Goal: Task Accomplishment & Management: Use online tool/utility

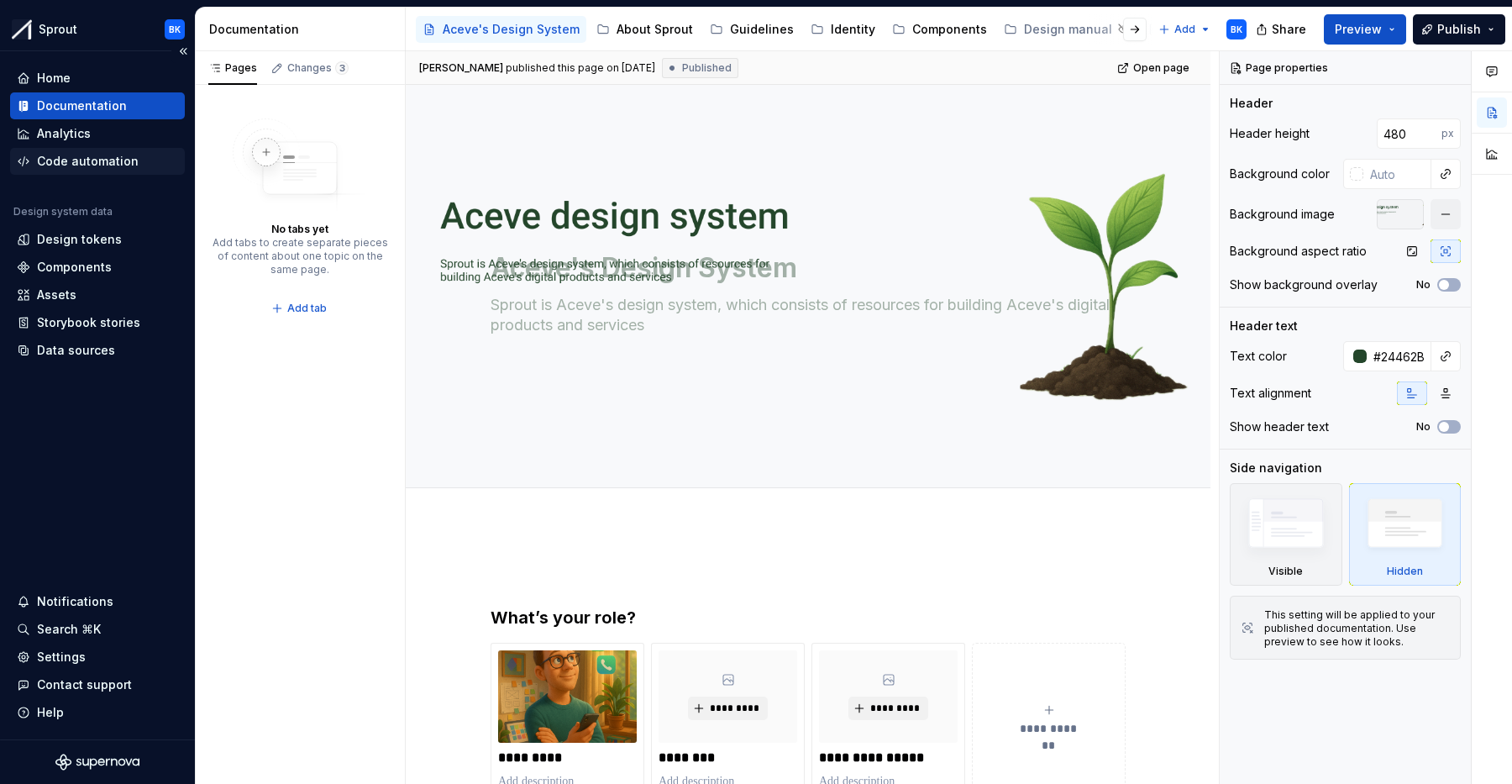
click at [116, 155] on div "Code automation" at bounding box center [88, 161] width 101 height 17
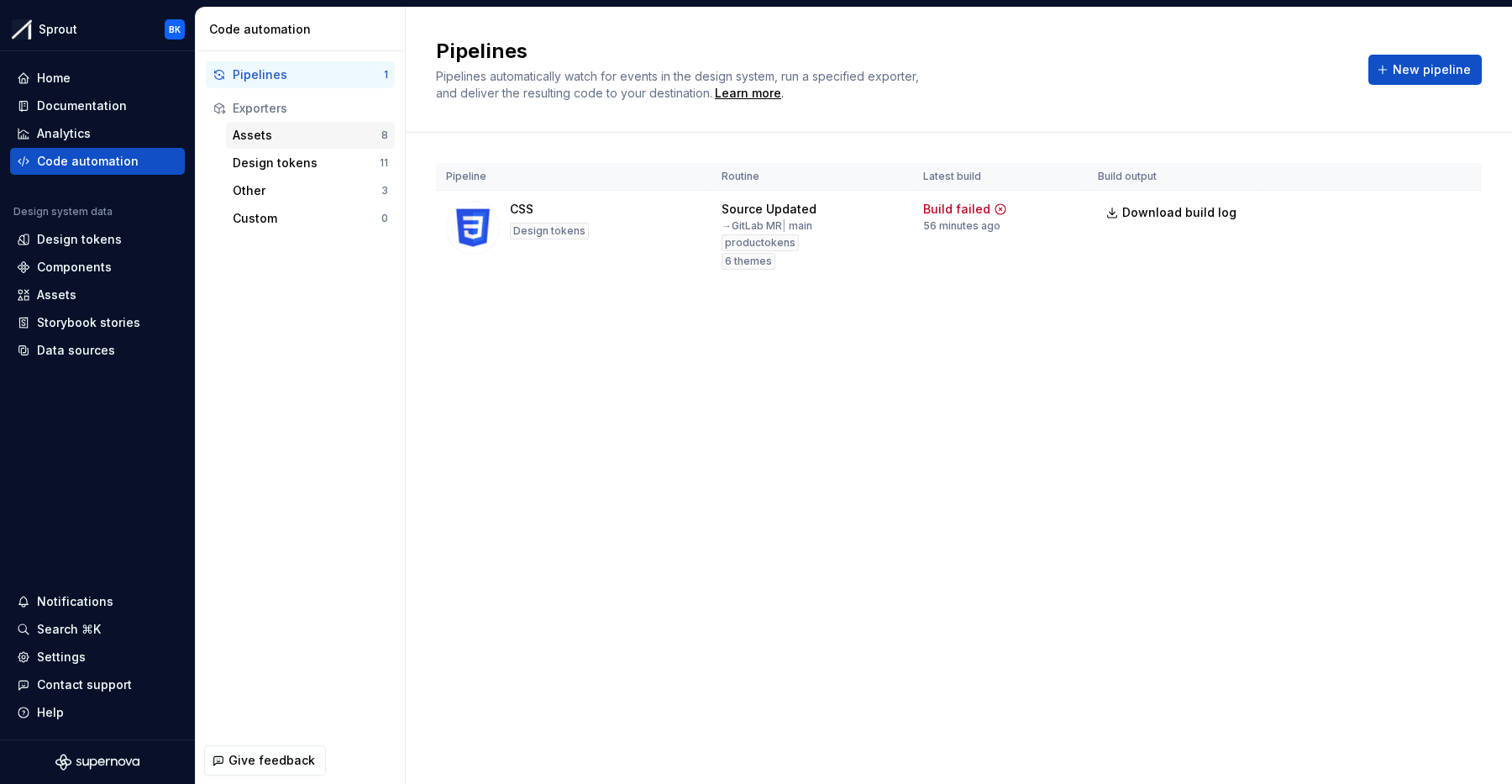
click at [289, 126] on div "Assets 8" at bounding box center [311, 136] width 169 height 27
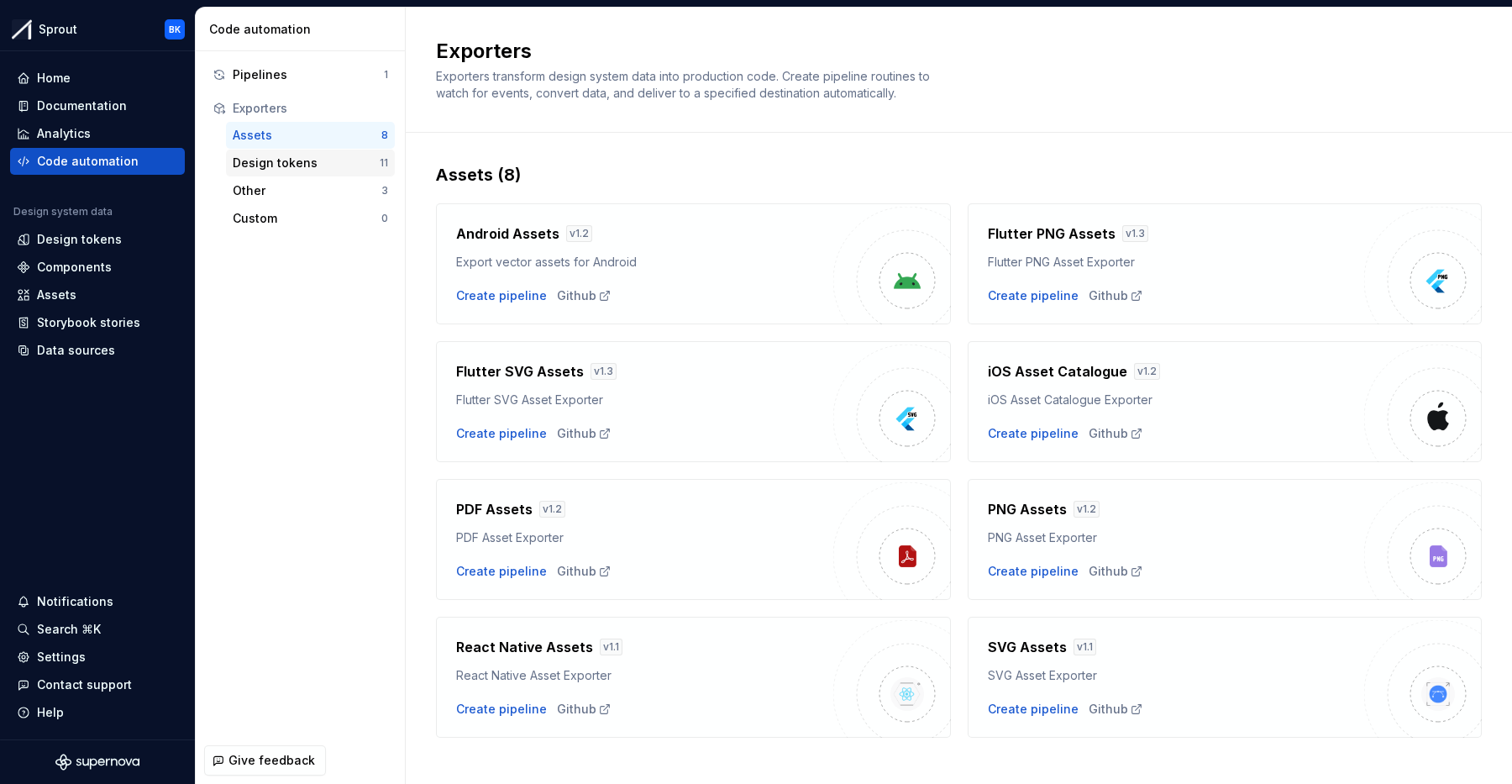
click at [319, 167] on div "Design tokens" at bounding box center [306, 163] width 147 height 17
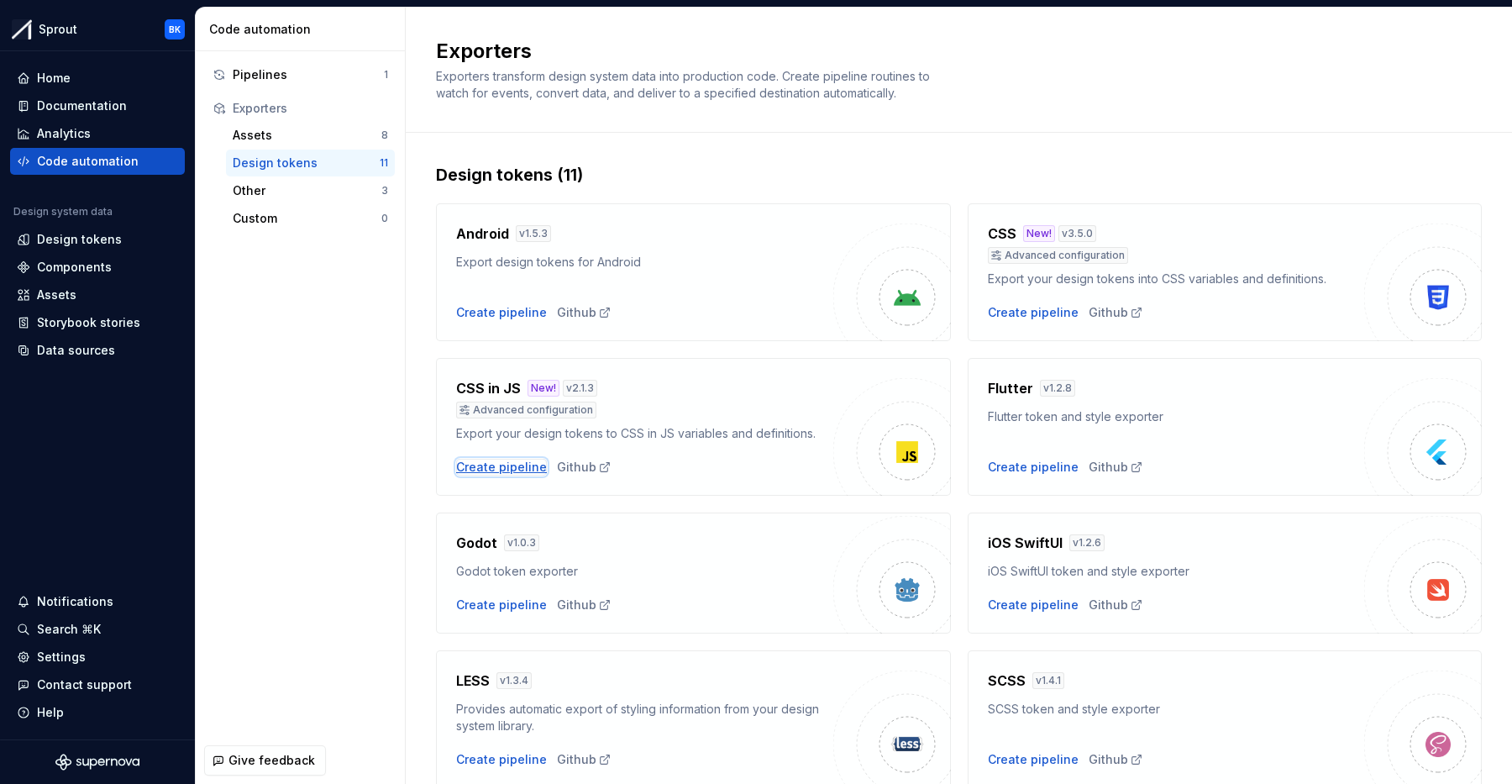
click at [513, 473] on div "Create pipeline" at bounding box center [502, 467] width 91 height 17
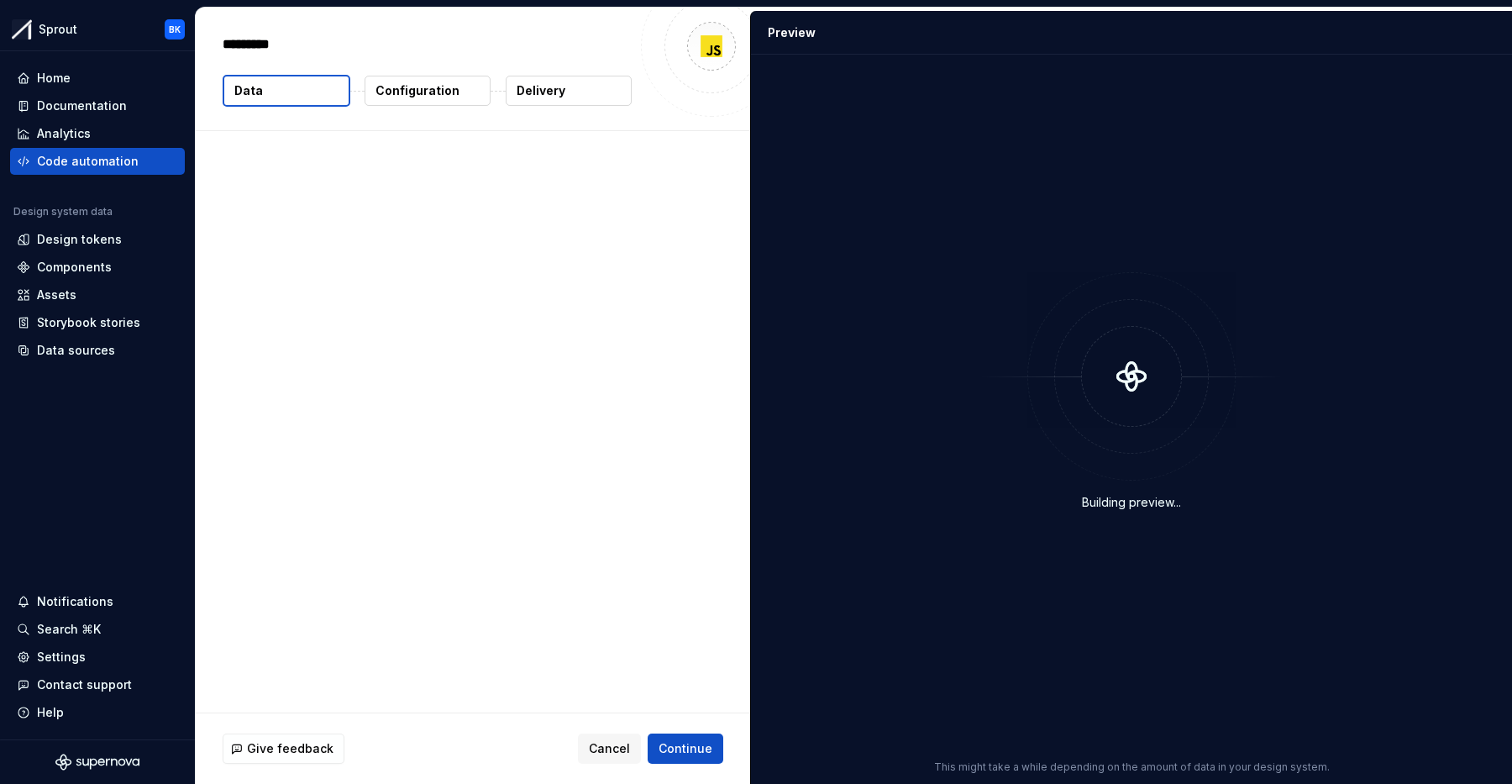
type textarea "*"
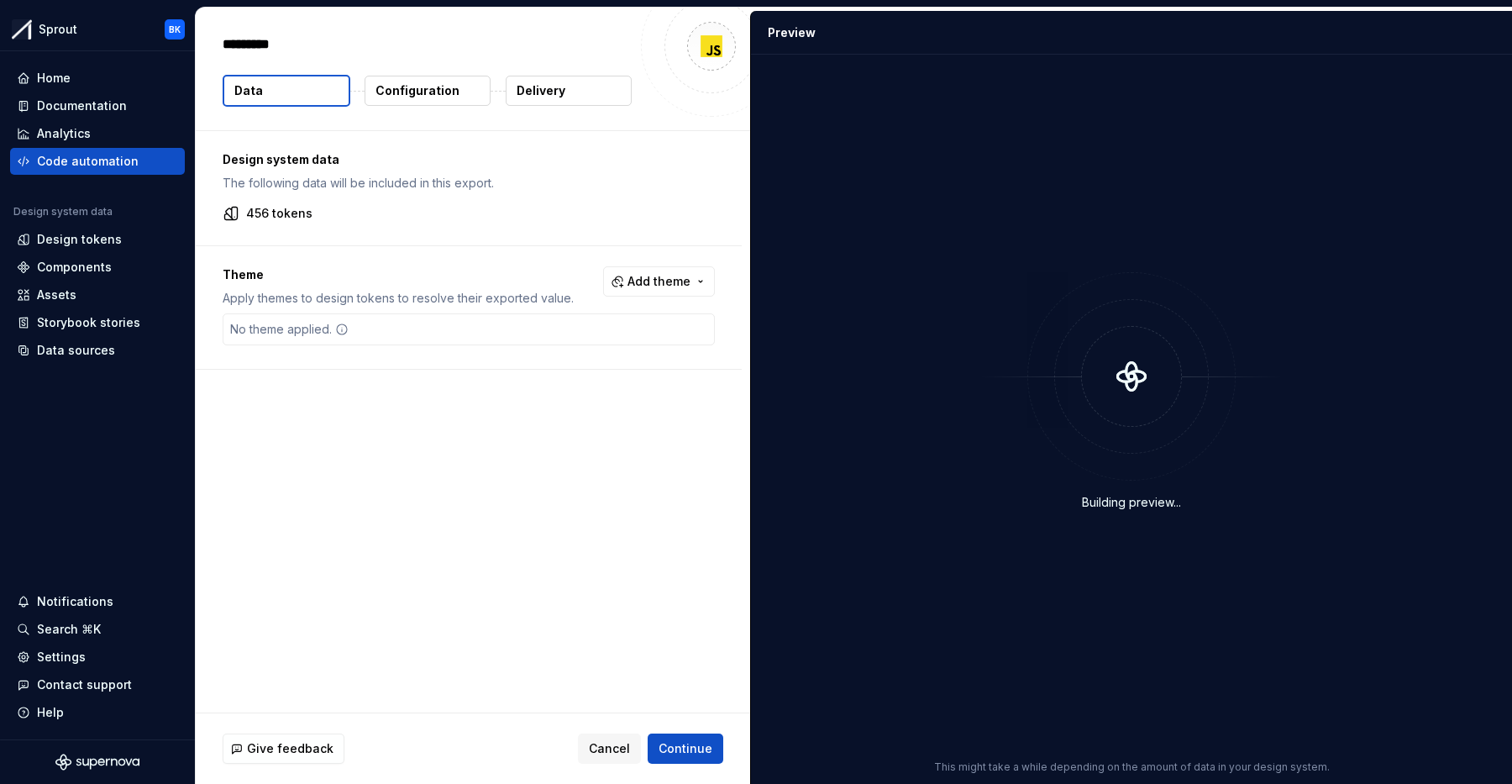
click at [319, 81] on button "Data" at bounding box center [286, 91] width 128 height 32
click at [407, 310] on div "Theme Apply themes to design tokens to resolve their exported value. Add theme …" at bounding box center [468, 307] width 546 height 122
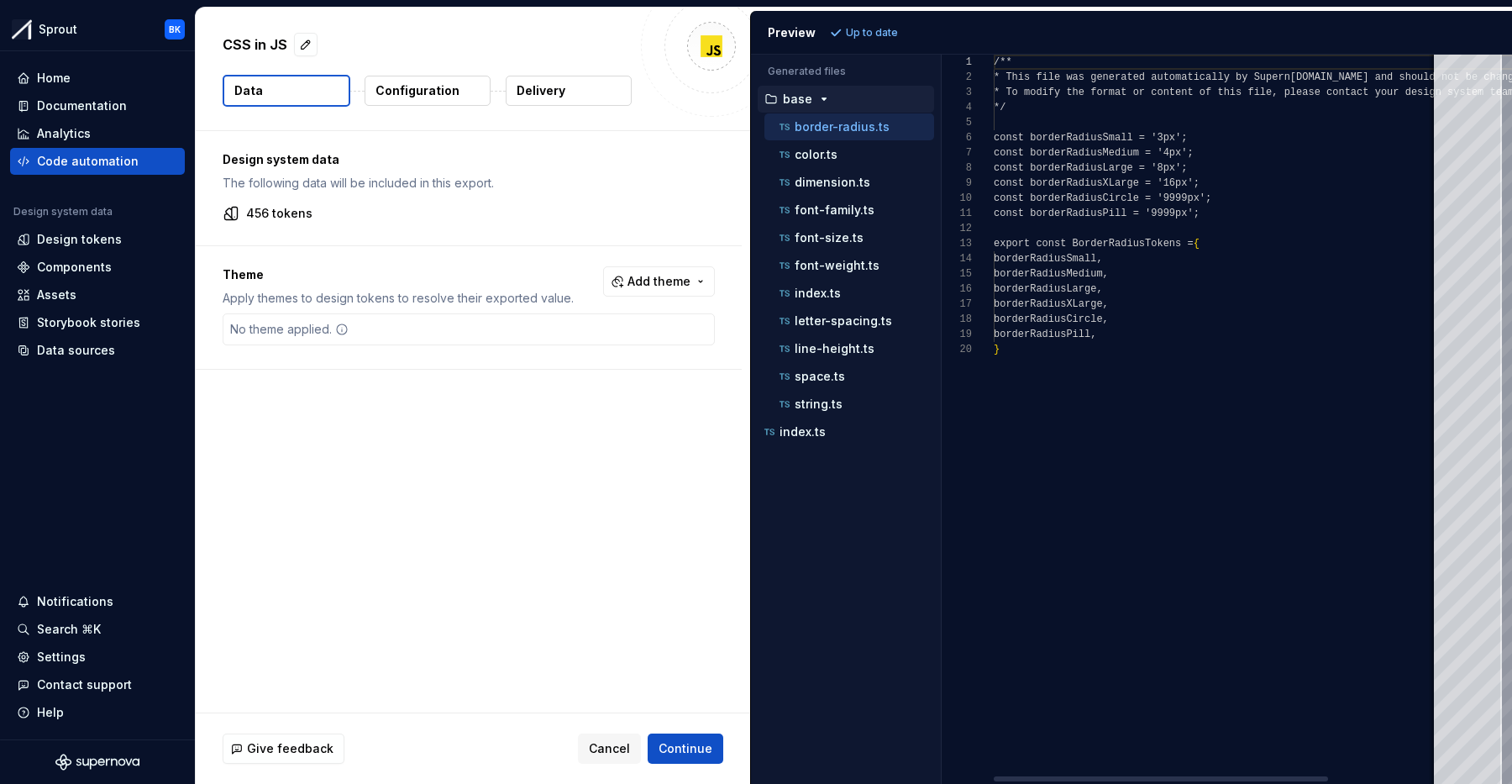
click at [404, 323] on div "No theme applied." at bounding box center [469, 329] width 493 height 32
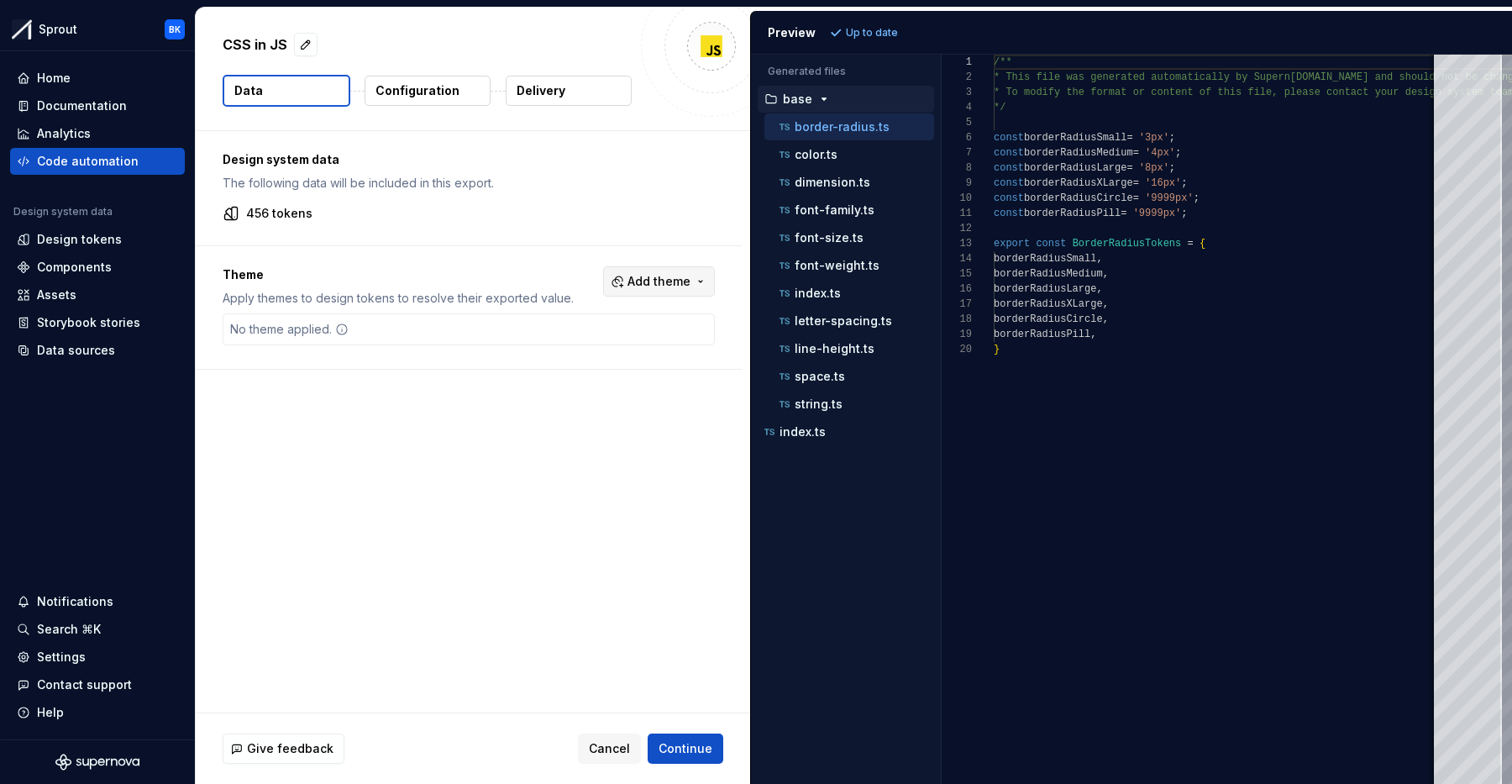
click at [713, 276] on button "Add theme" at bounding box center [658, 281] width 111 height 30
click at [712, 277] on html "Sprout BK Home Documentation Analytics Code automation Design system data Desig…" at bounding box center [756, 392] width 1512 height 784
click at [430, 100] on button "Configuration" at bounding box center [427, 91] width 126 height 30
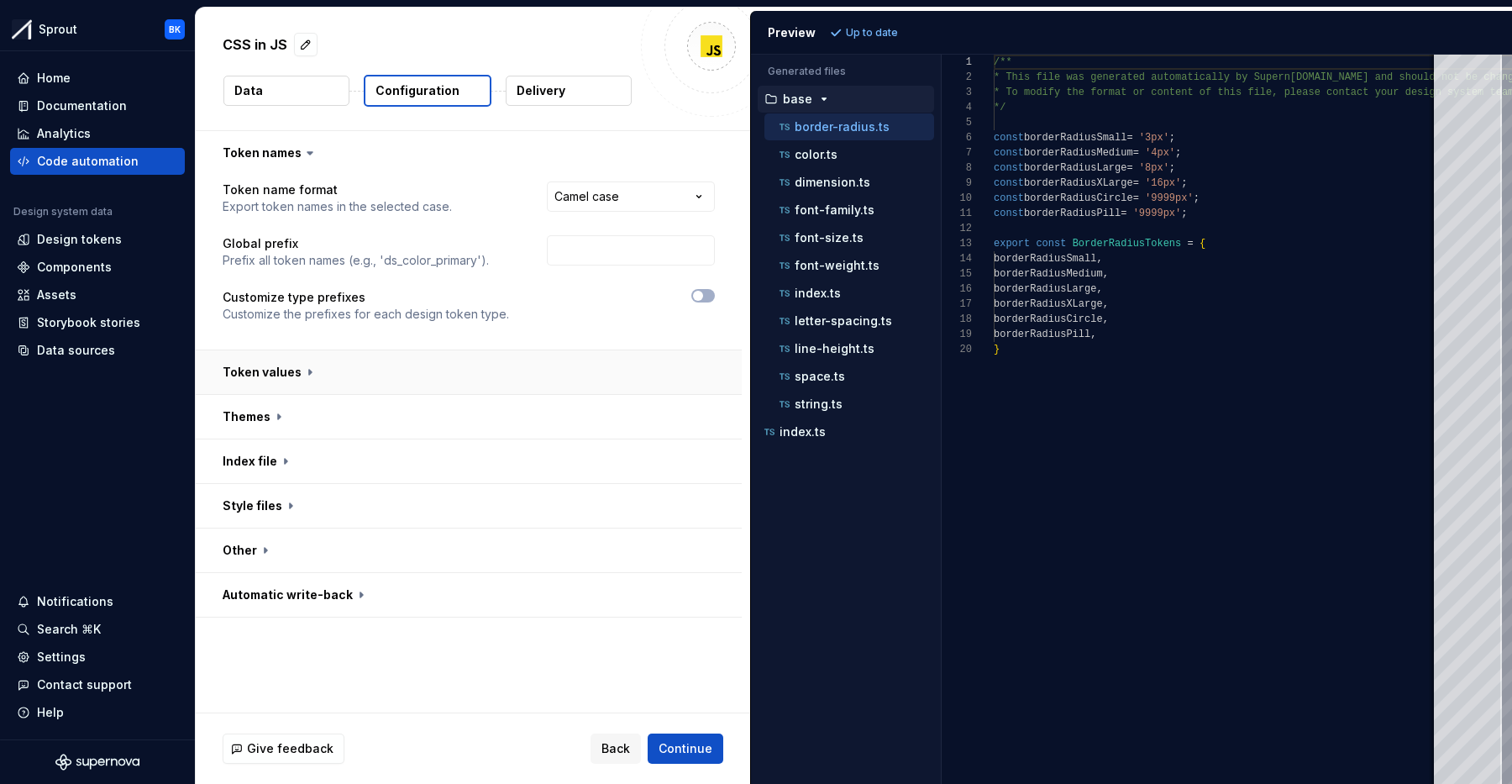
click at [316, 373] on button "button" at bounding box center [468, 372] width 546 height 43
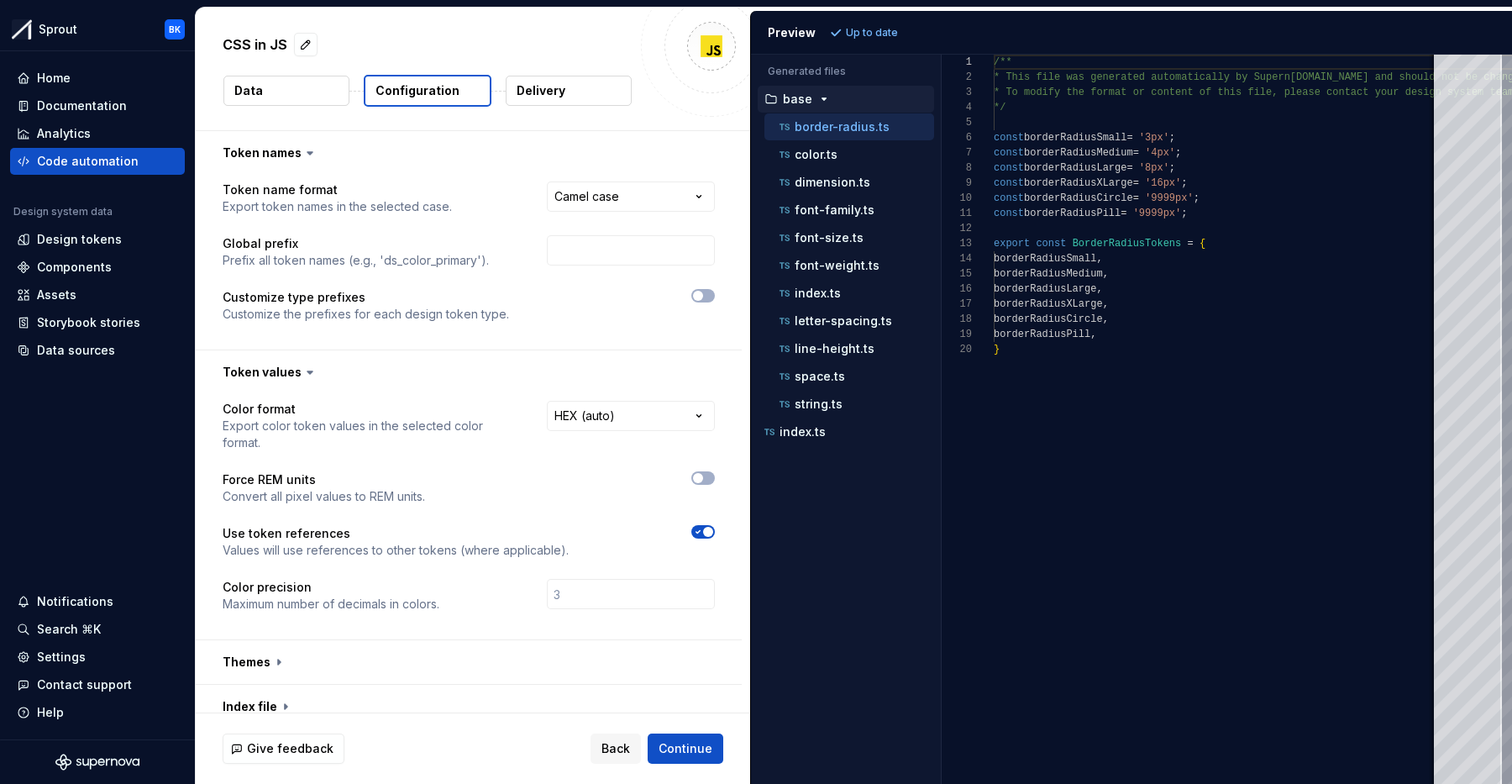
click at [576, 558] on div "**********" at bounding box center [469, 517] width 493 height 232
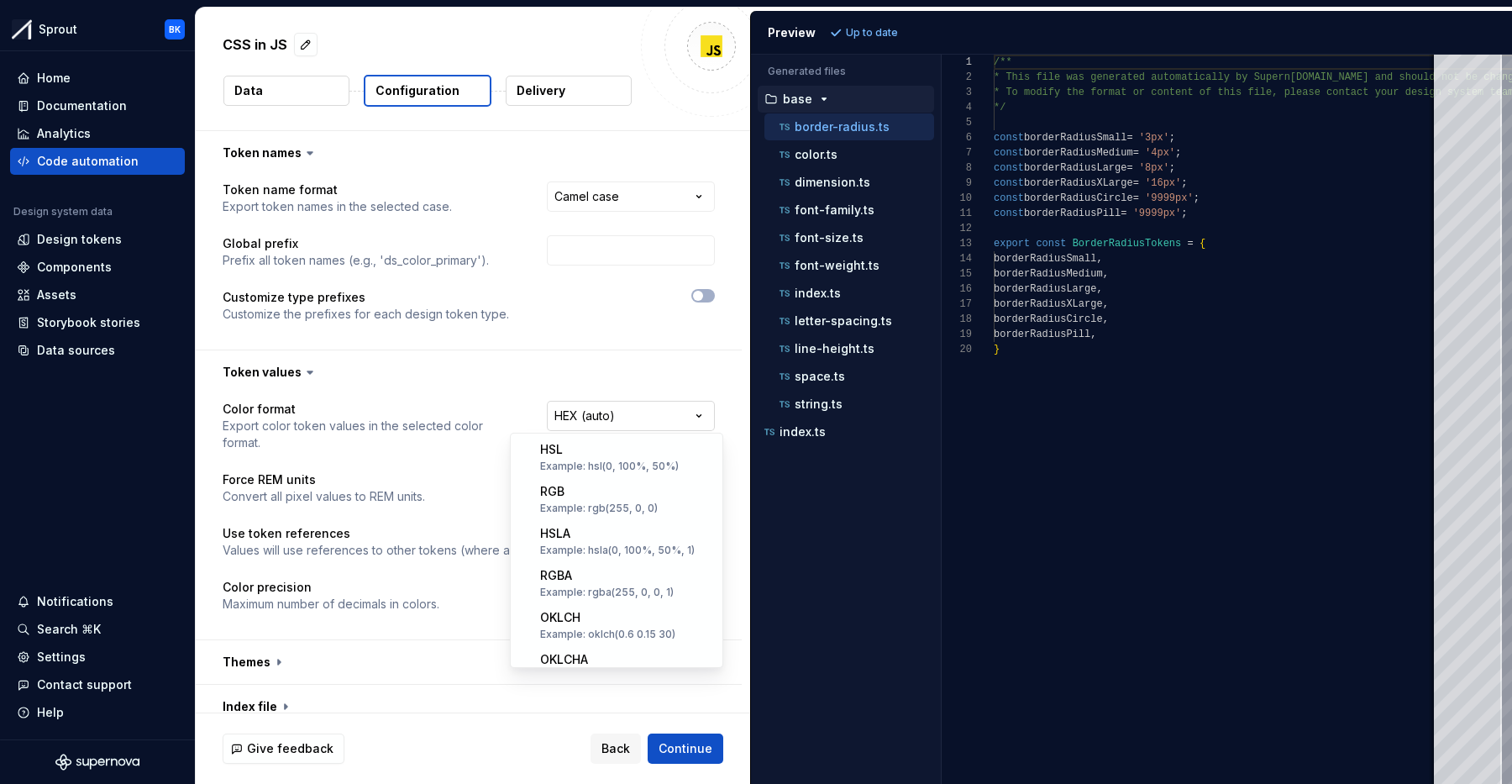
click at [599, 427] on html "**********" at bounding box center [756, 392] width 1512 height 784
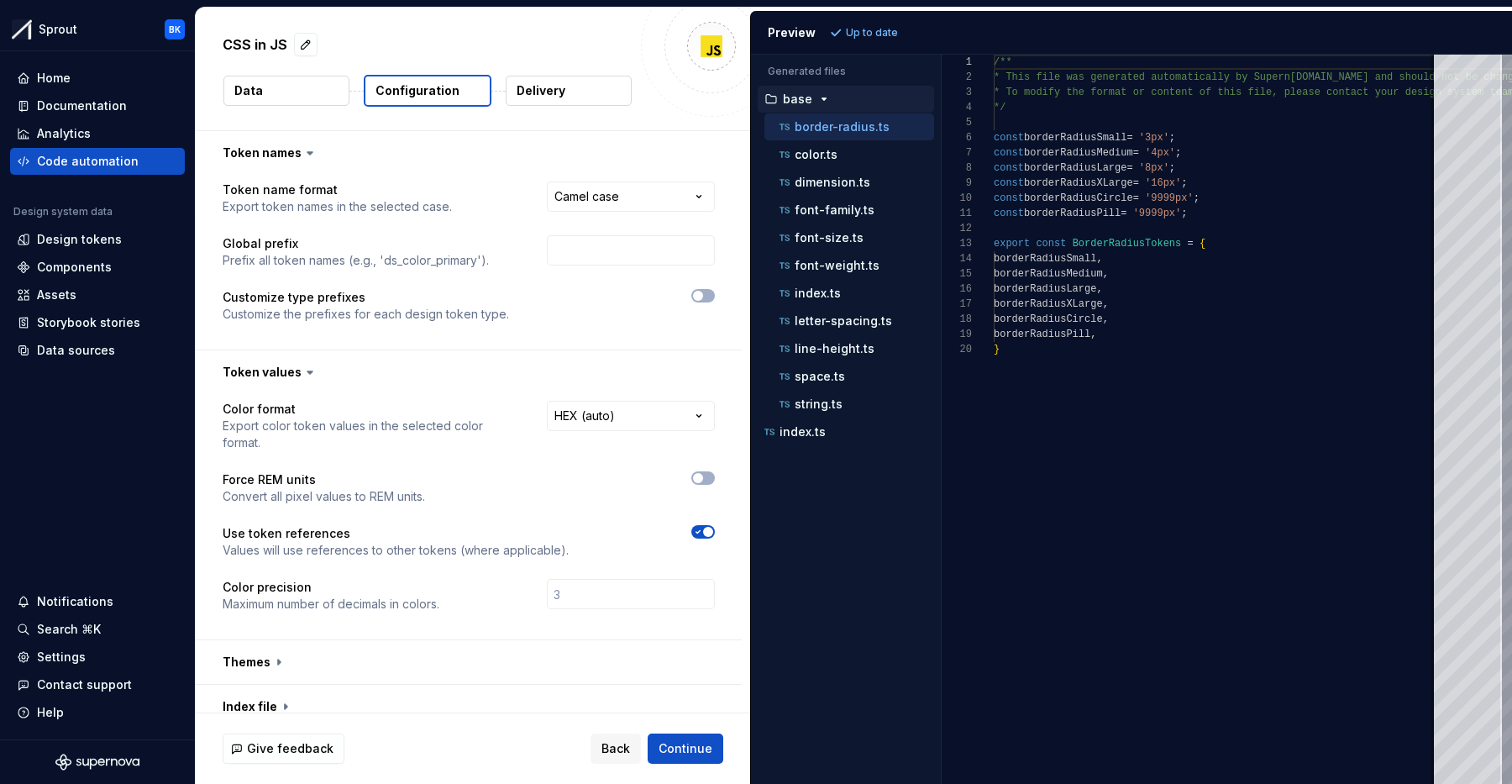
drag, startPoint x: 545, startPoint y: 387, endPoint x: 486, endPoint y: 399, distance: 60.2
click at [544, 387] on html "**********" at bounding box center [756, 392] width 1512 height 784
drag, startPoint x: 308, startPoint y: 395, endPoint x: 309, endPoint y: 387, distance: 8.1
click at [309, 392] on div "**********" at bounding box center [468, 495] width 546 height 290
click at [314, 379] on button "button" at bounding box center [468, 372] width 546 height 43
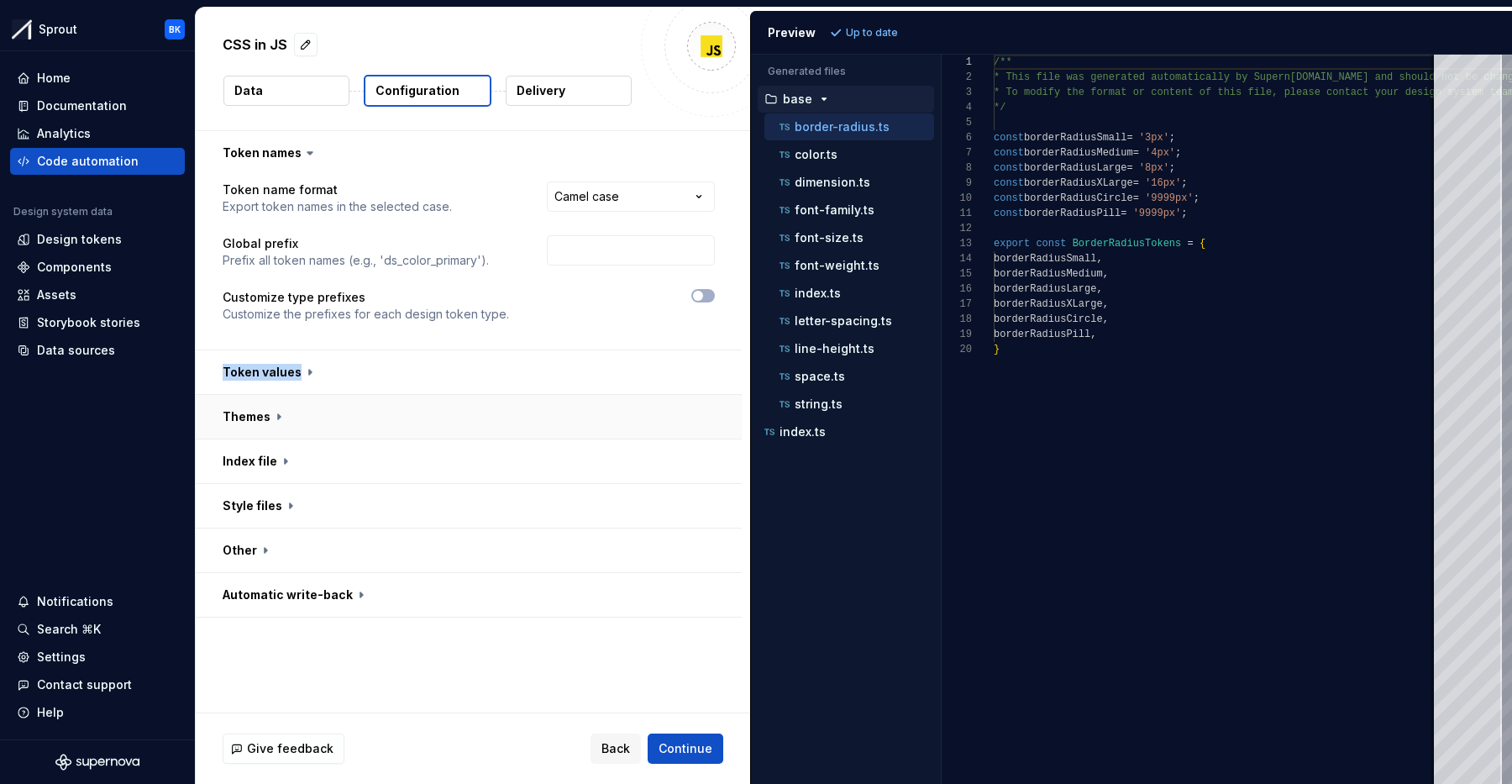
click at [312, 429] on button "button" at bounding box center [468, 416] width 546 height 43
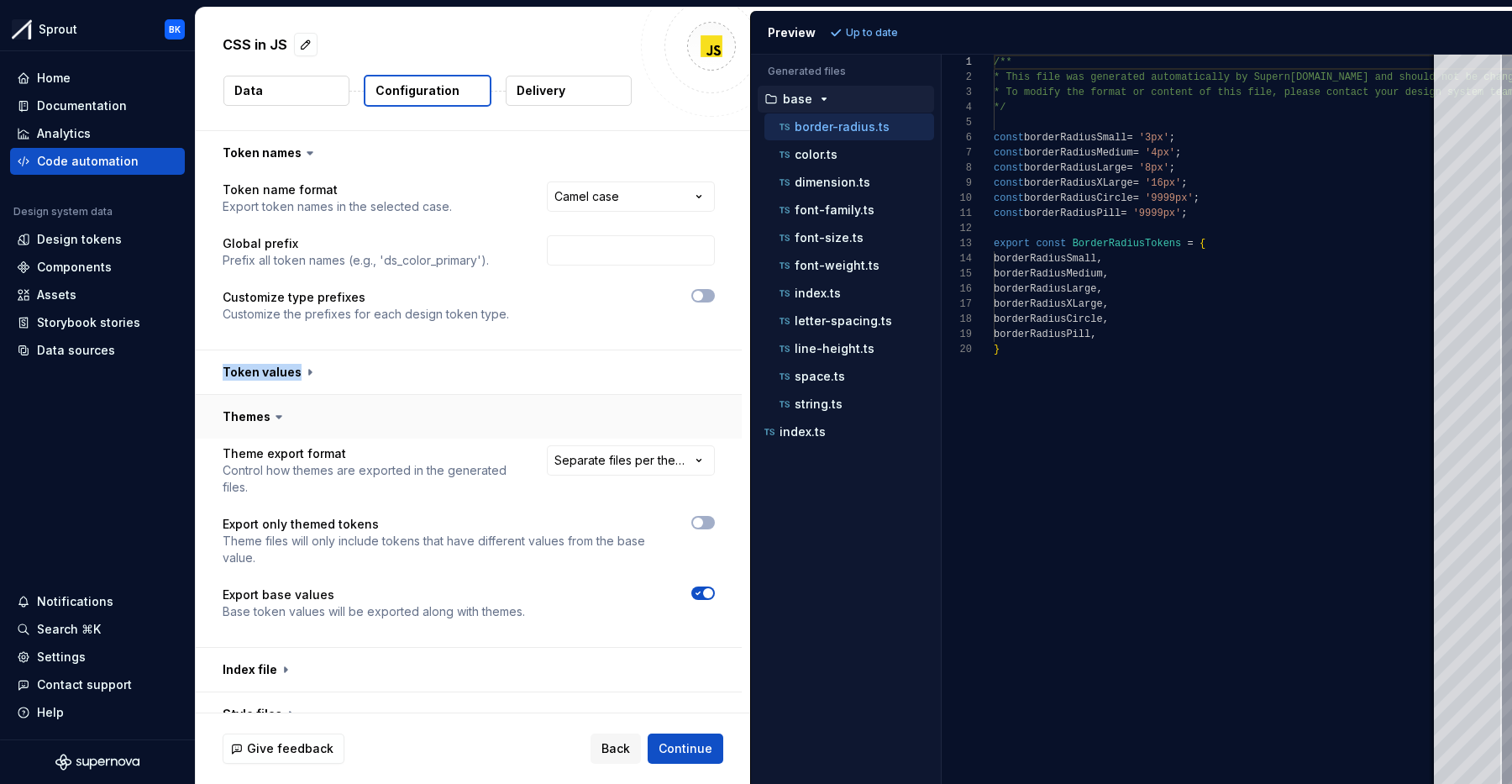
click at [319, 420] on button "button" at bounding box center [468, 416] width 546 height 43
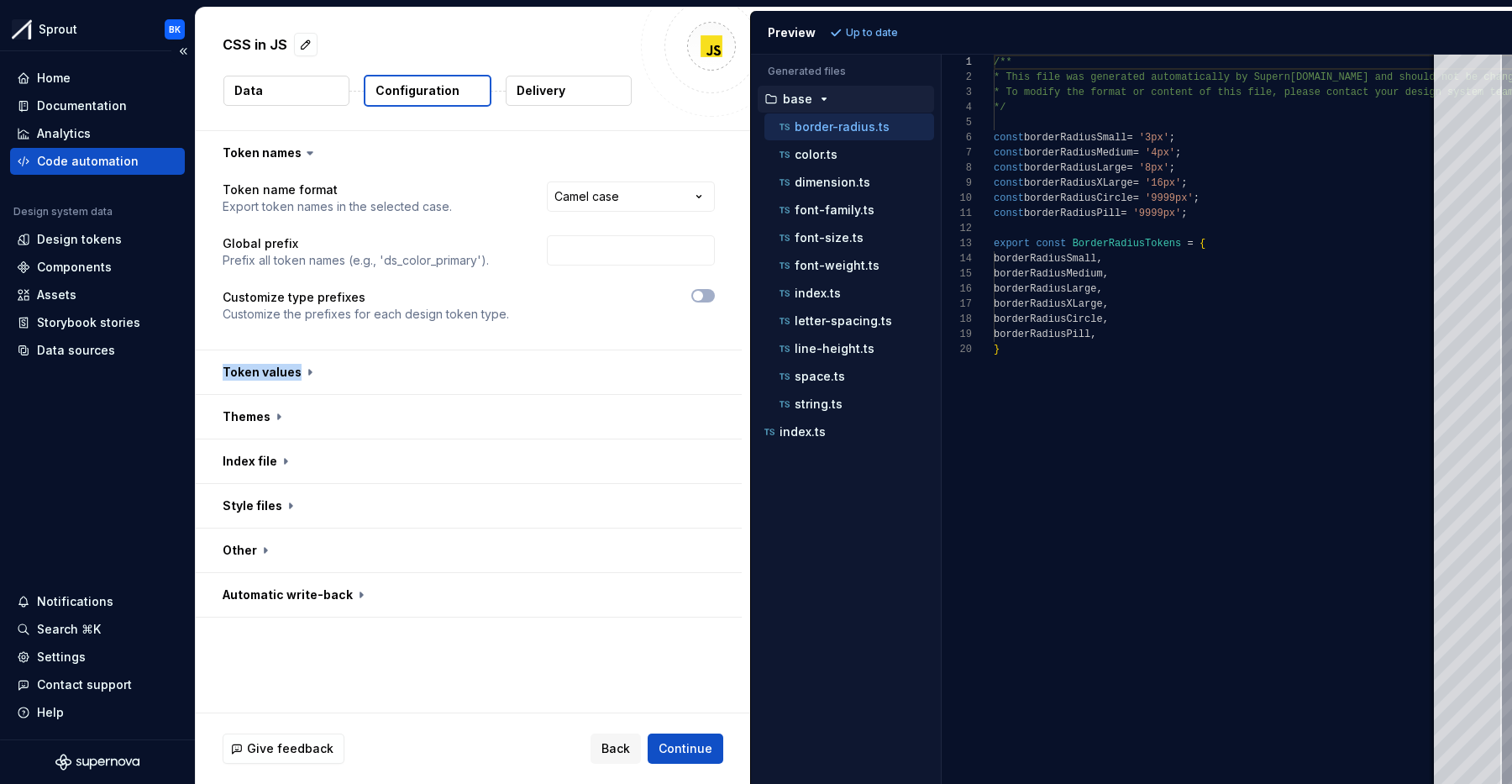
drag, startPoint x: 81, startPoint y: 140, endPoint x: 79, endPoint y: 149, distance: 9.2
click at [80, 140] on div "Analytics" at bounding box center [63, 133] width 53 height 17
click at [78, 160] on div "Code automation" at bounding box center [88, 161] width 101 height 17
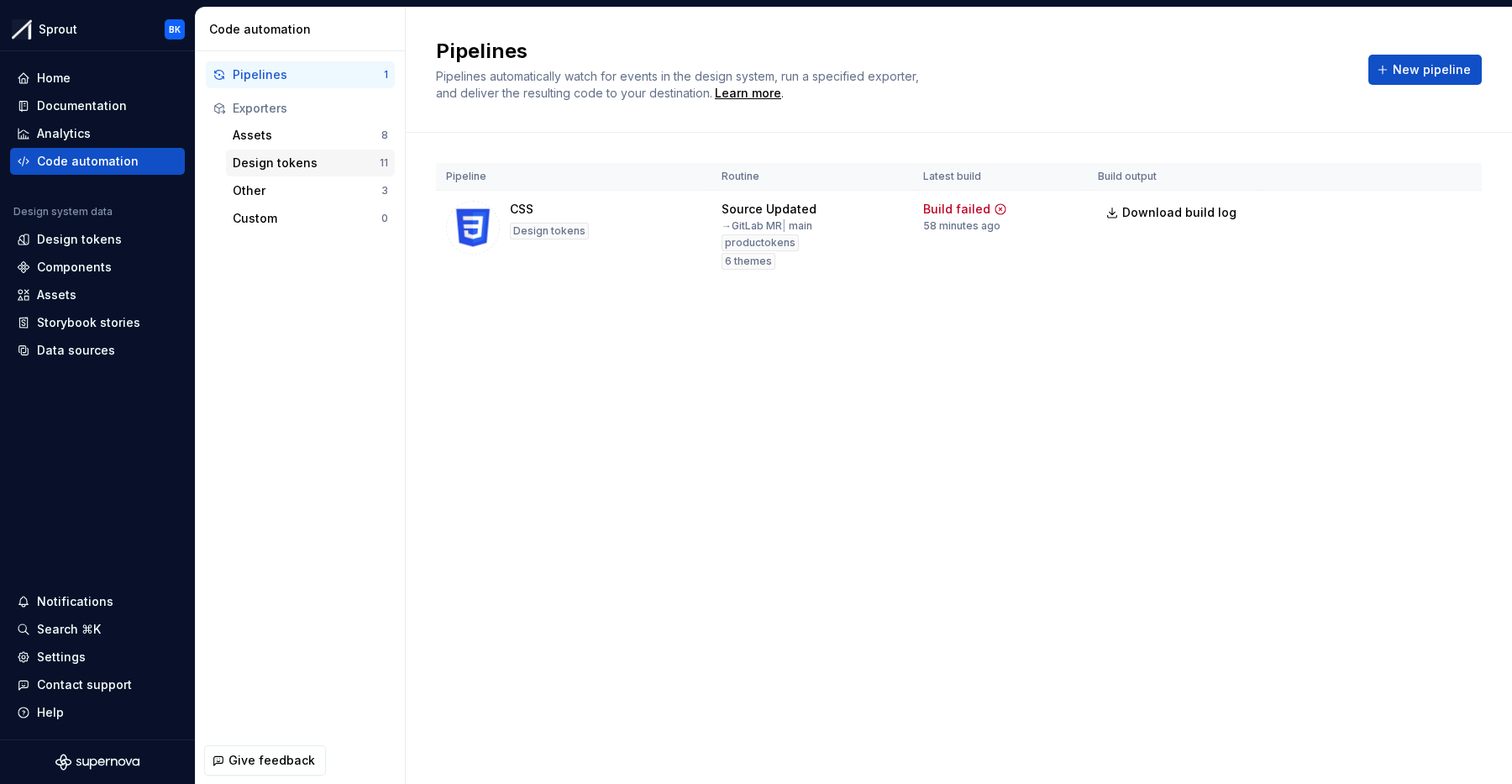
click at [287, 158] on div "Design tokens" at bounding box center [306, 163] width 147 height 17
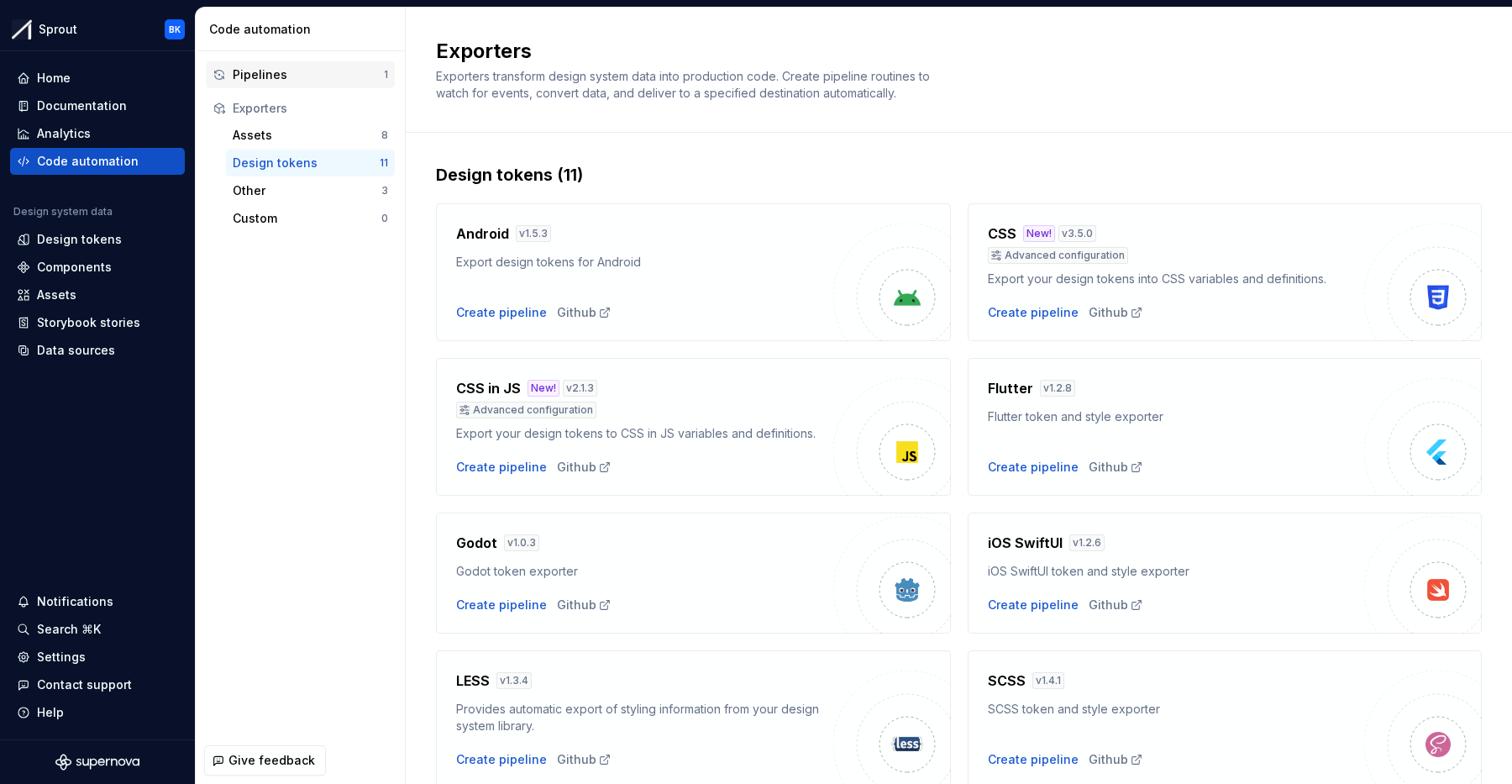
click at [330, 62] on div "Pipelines 1" at bounding box center [300, 75] width 189 height 27
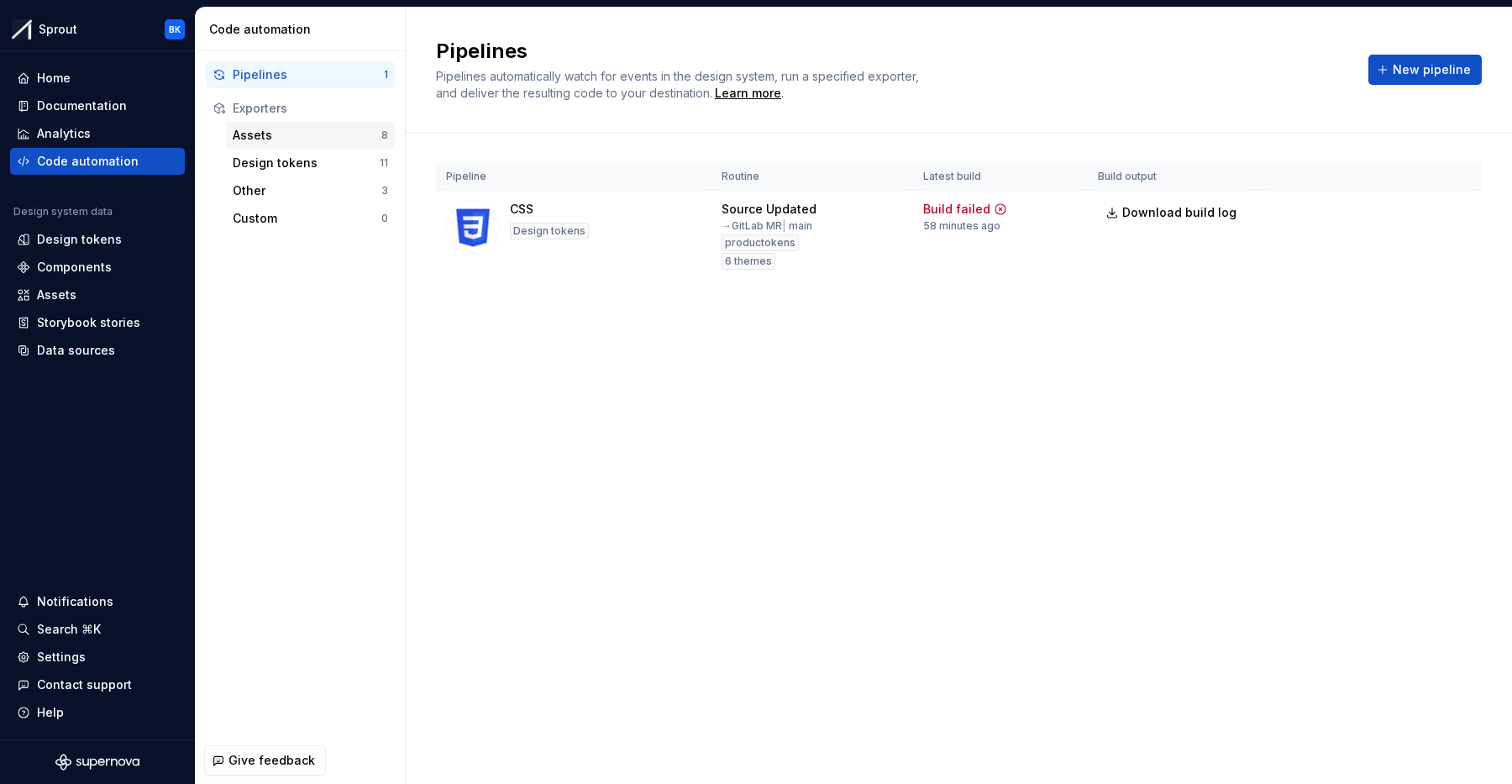
click at [310, 138] on div "Assets" at bounding box center [307, 135] width 148 height 17
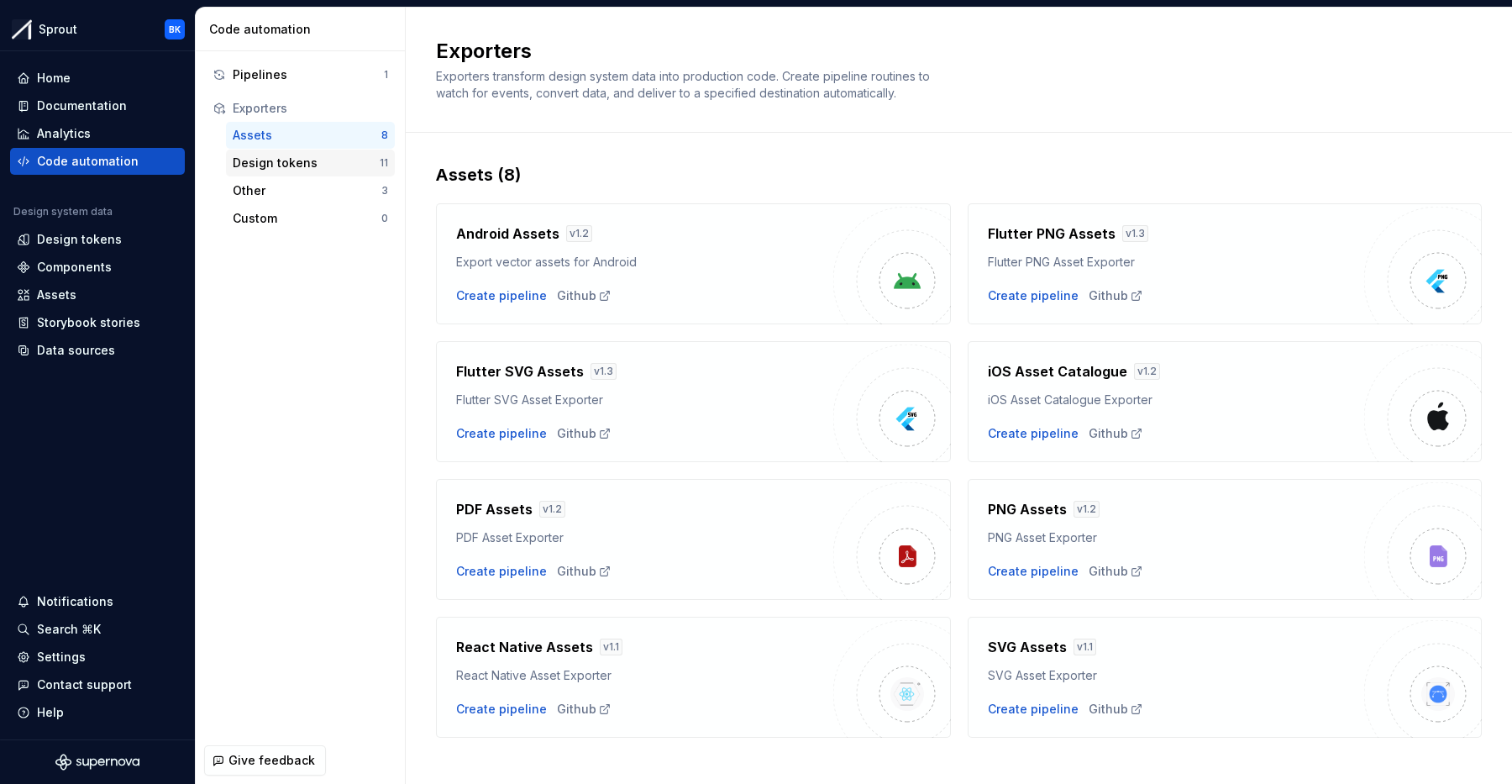
click at [321, 164] on div "Design tokens" at bounding box center [306, 163] width 147 height 17
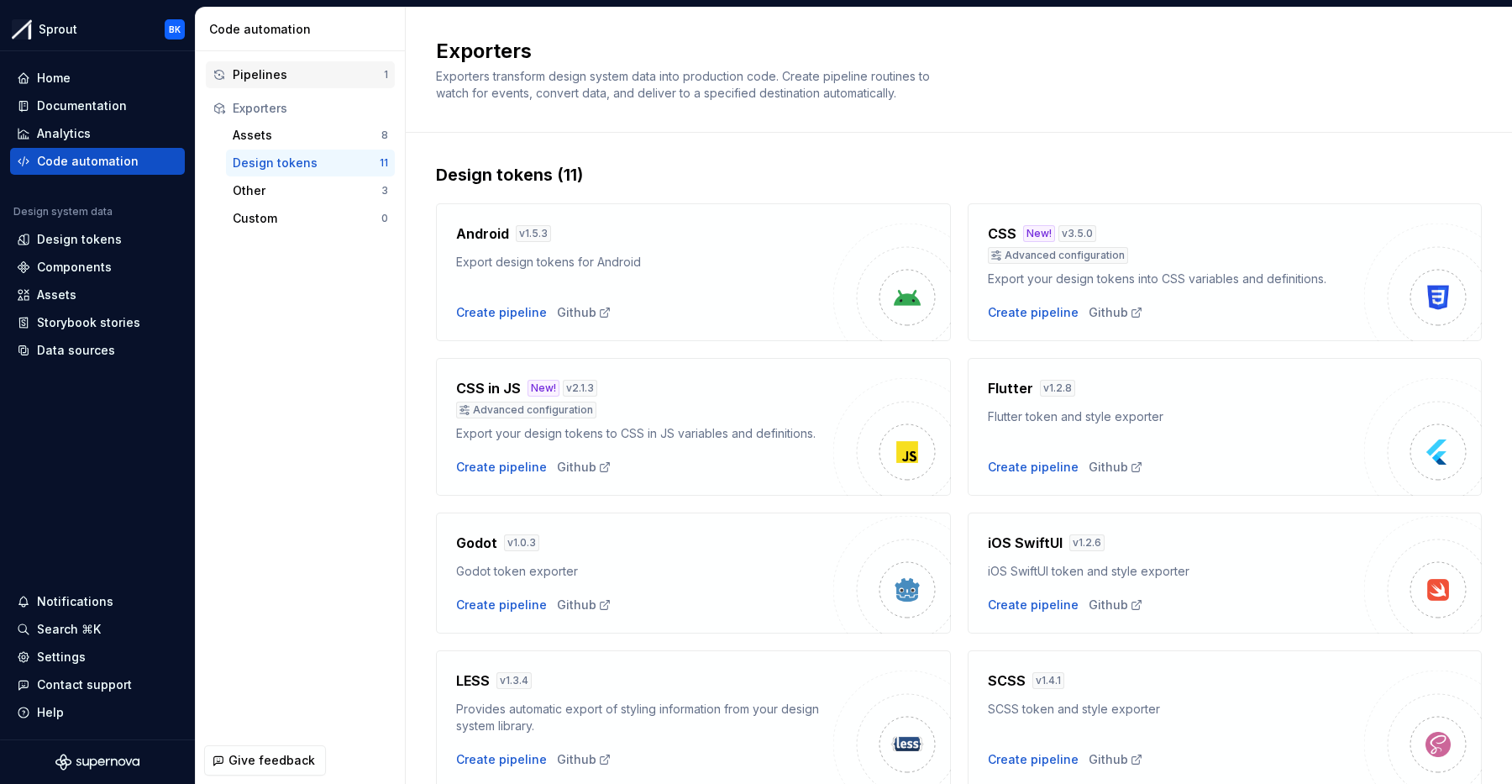
click at [326, 72] on div "Pipelines" at bounding box center [308, 74] width 151 height 17
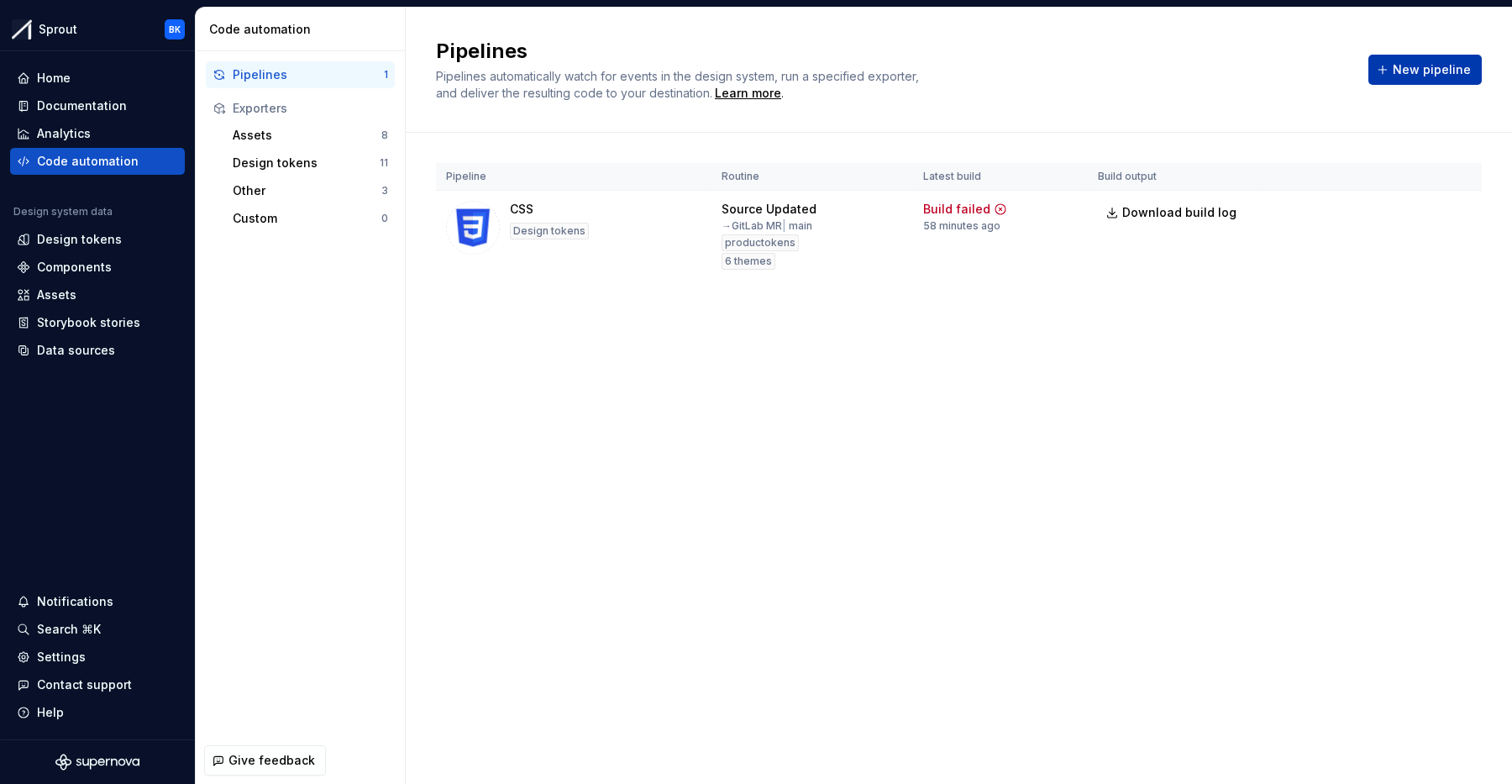
click at [1454, 73] on span "New pipeline" at bounding box center [1432, 70] width 78 height 17
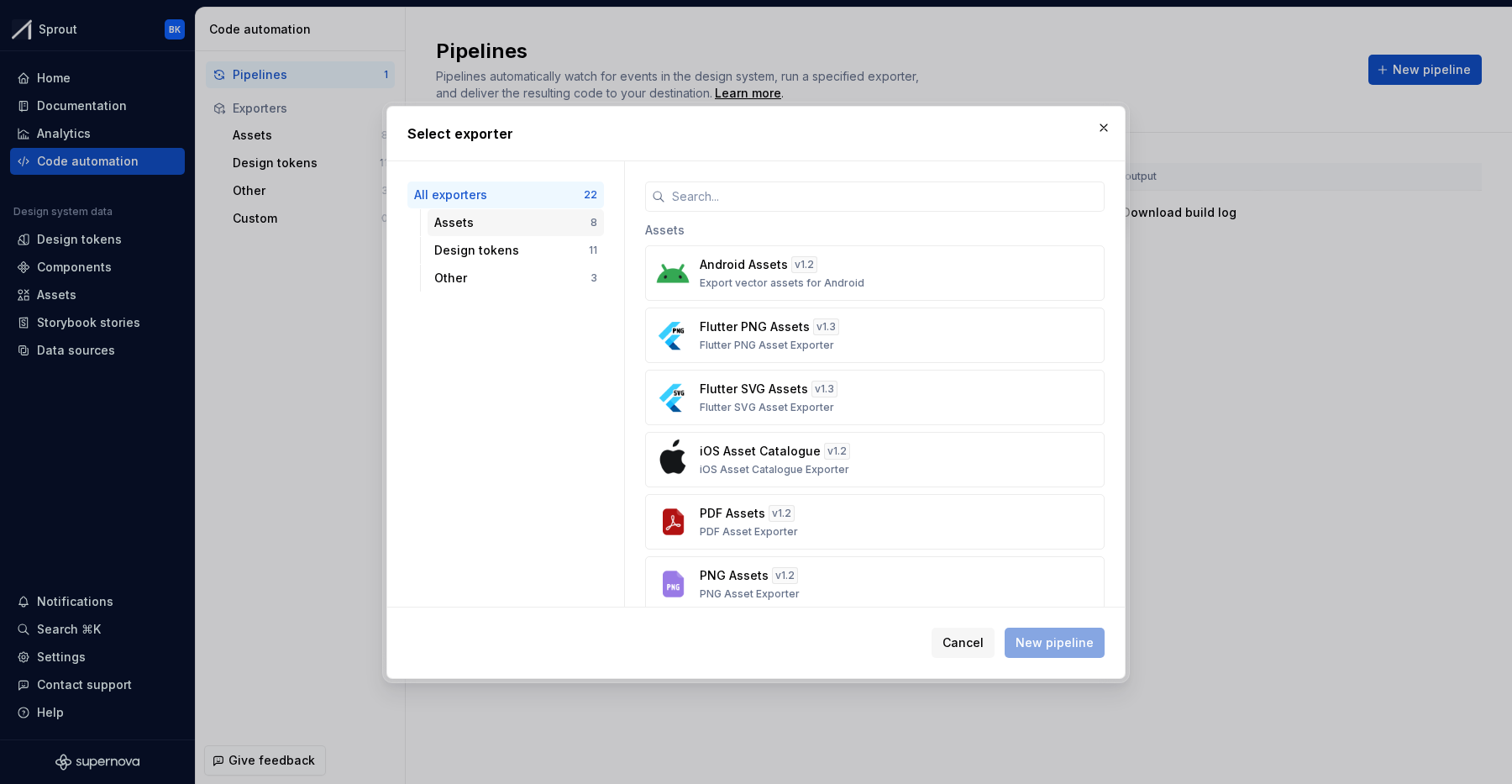
click at [545, 215] on div "Assets" at bounding box center [512, 223] width 157 height 17
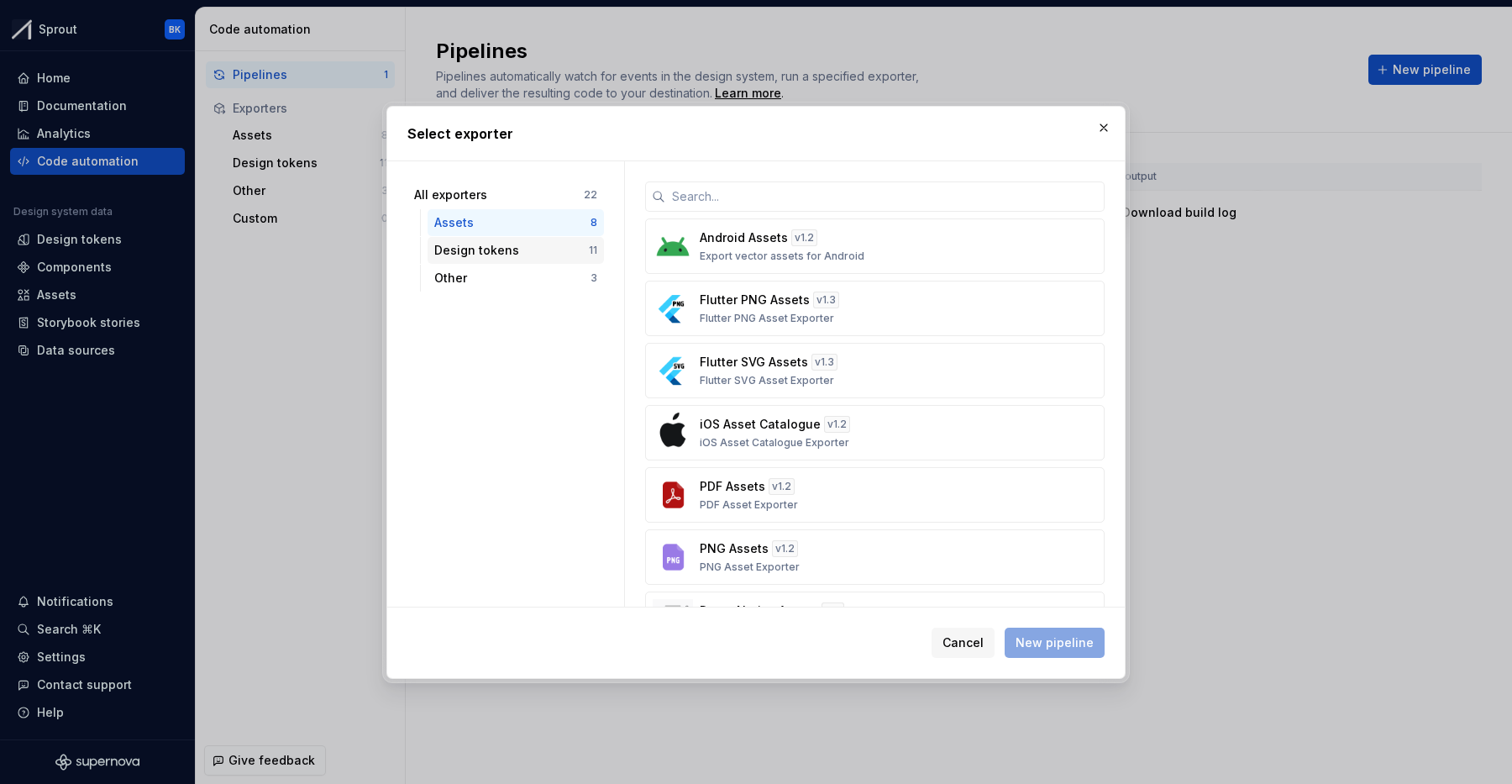
click at [553, 248] on div "Design tokens" at bounding box center [512, 250] width 155 height 17
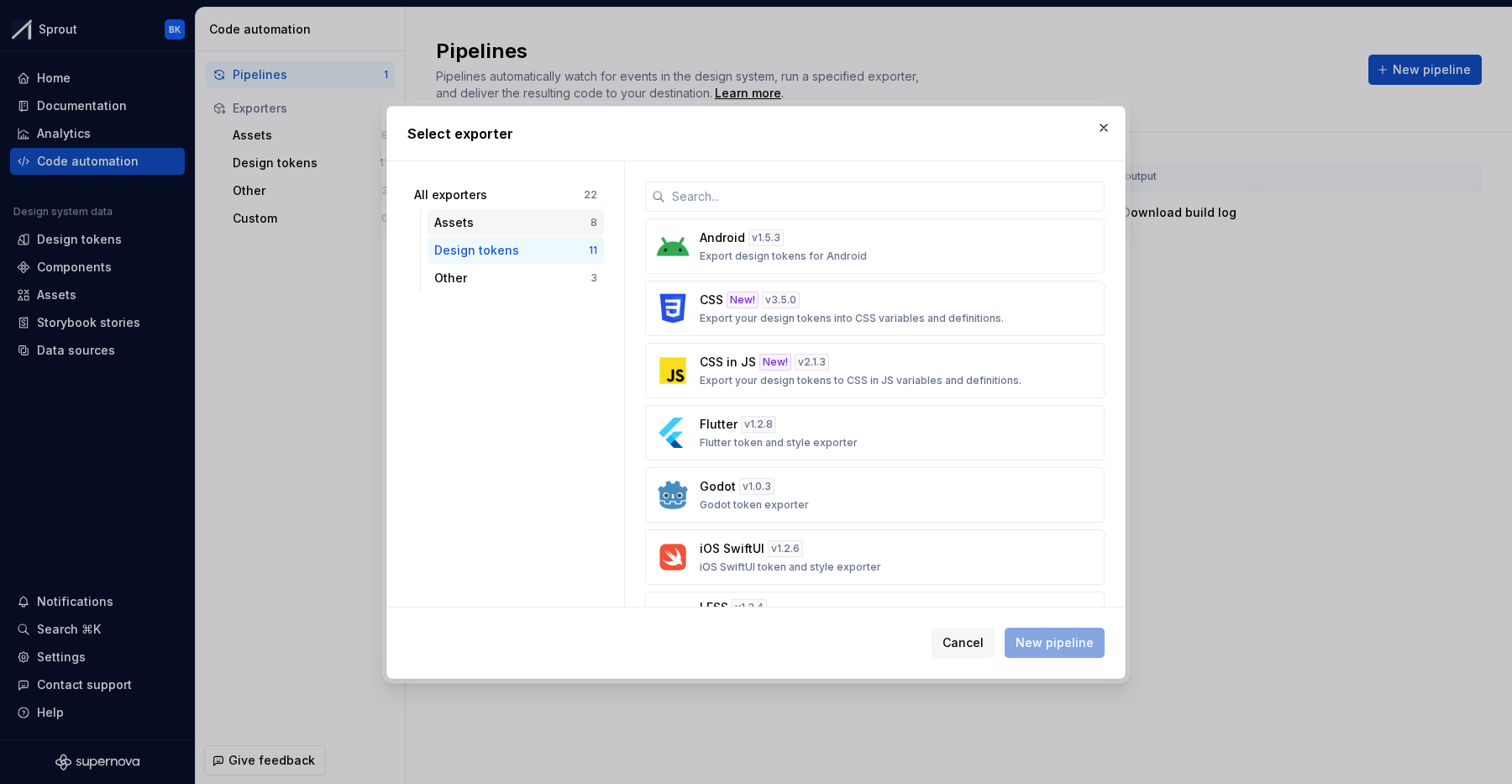
click at [575, 225] on div "Assets" at bounding box center [512, 223] width 157 height 17
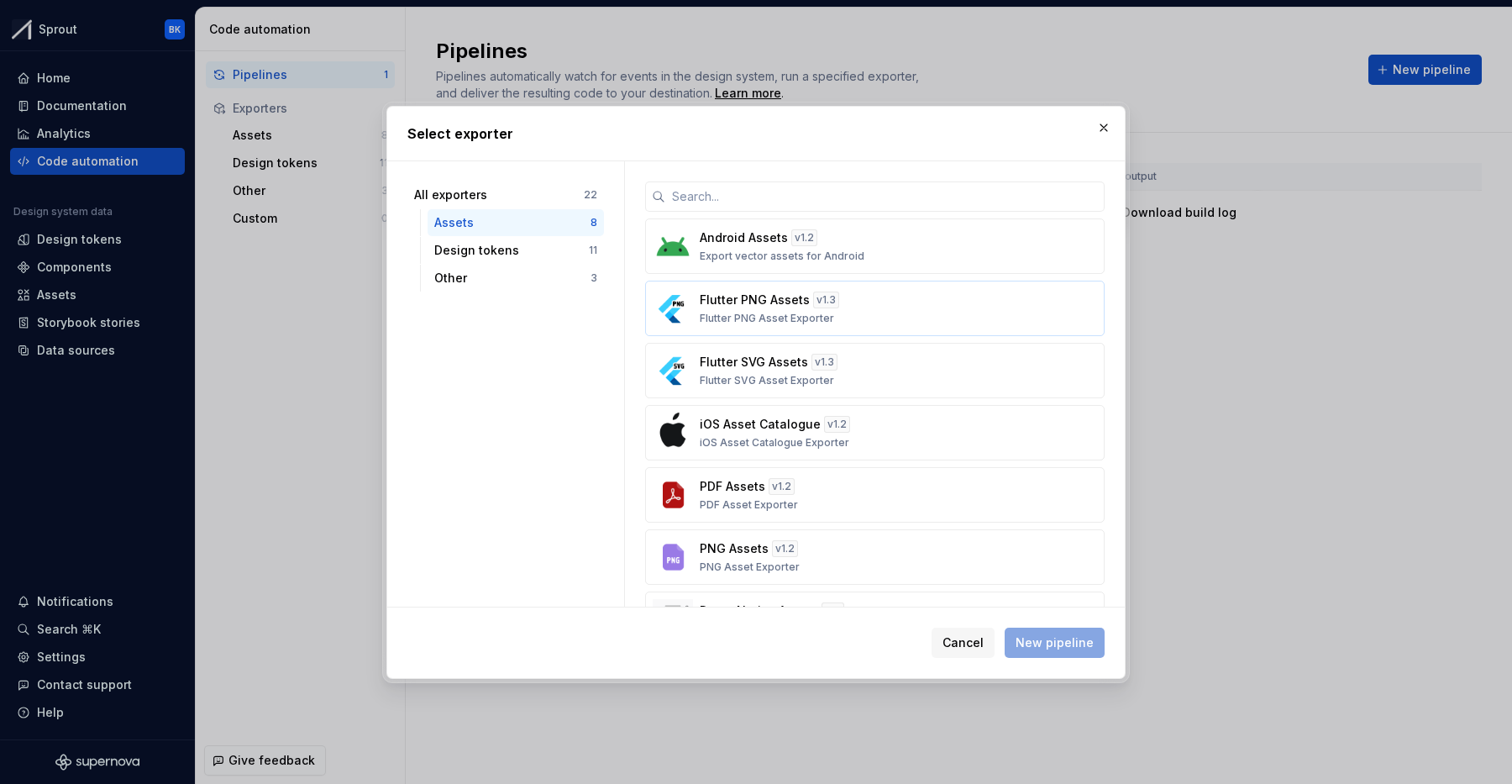
scroll to position [122, 0]
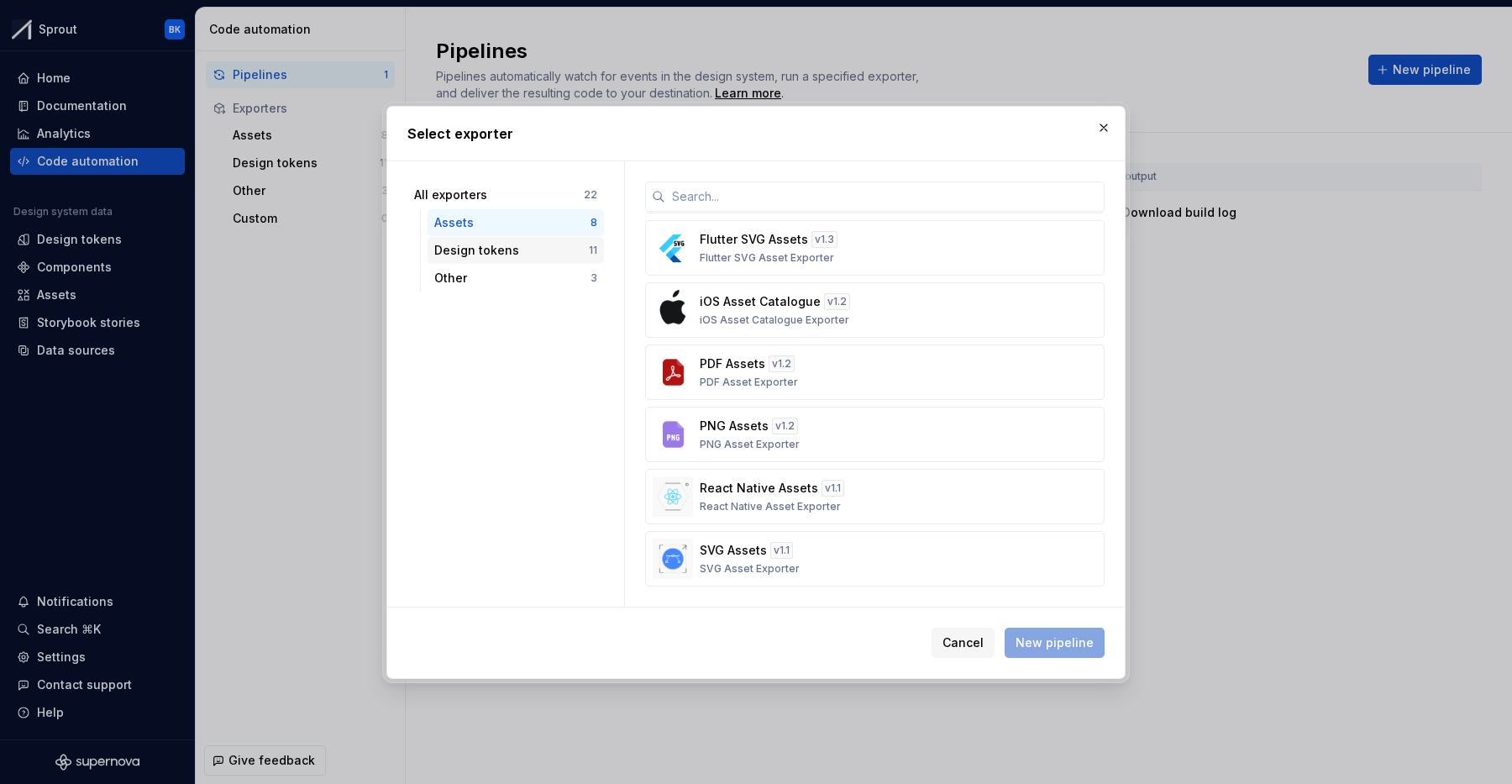
click at [571, 261] on div "Design tokens 11" at bounding box center [515, 251] width 177 height 27
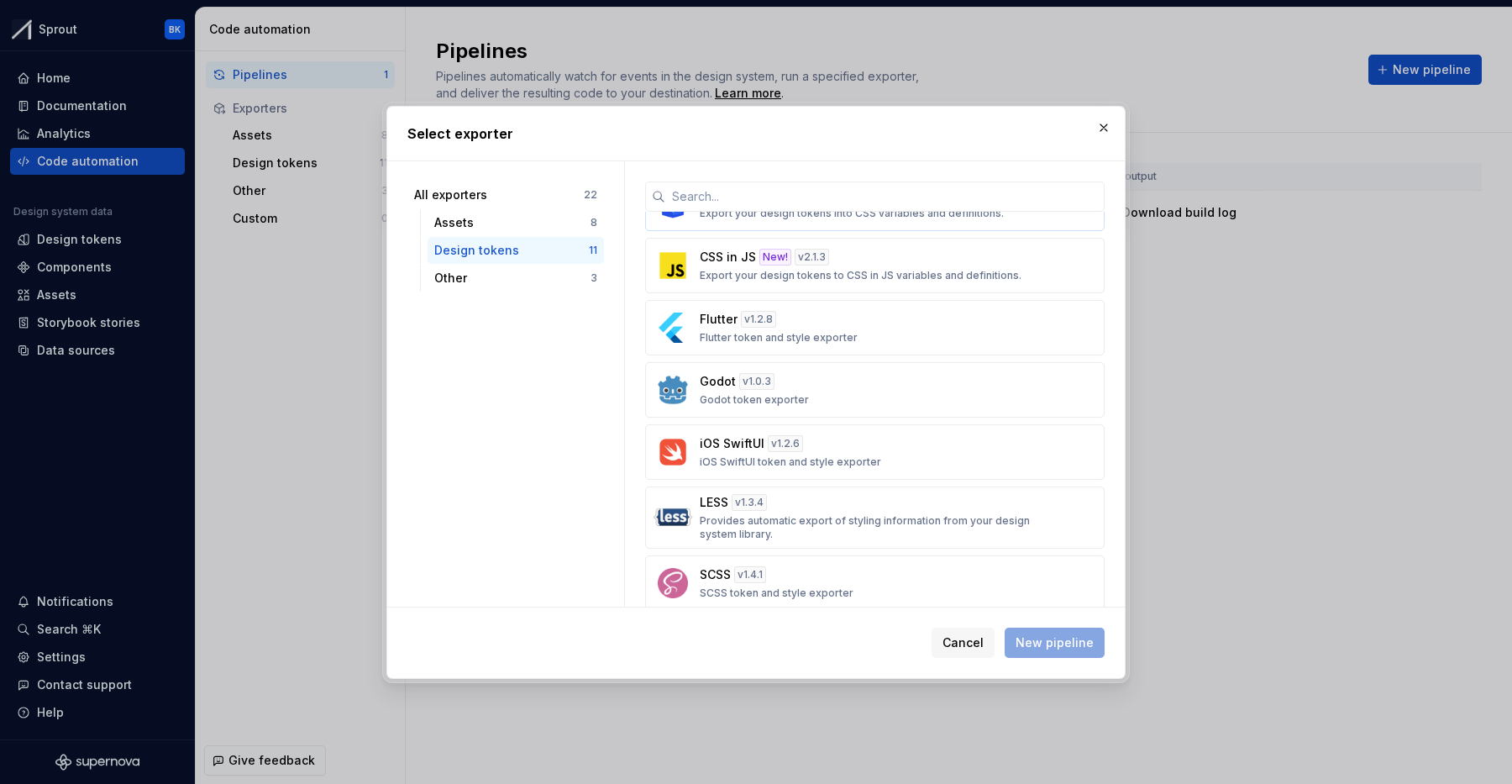
scroll to position [0, 0]
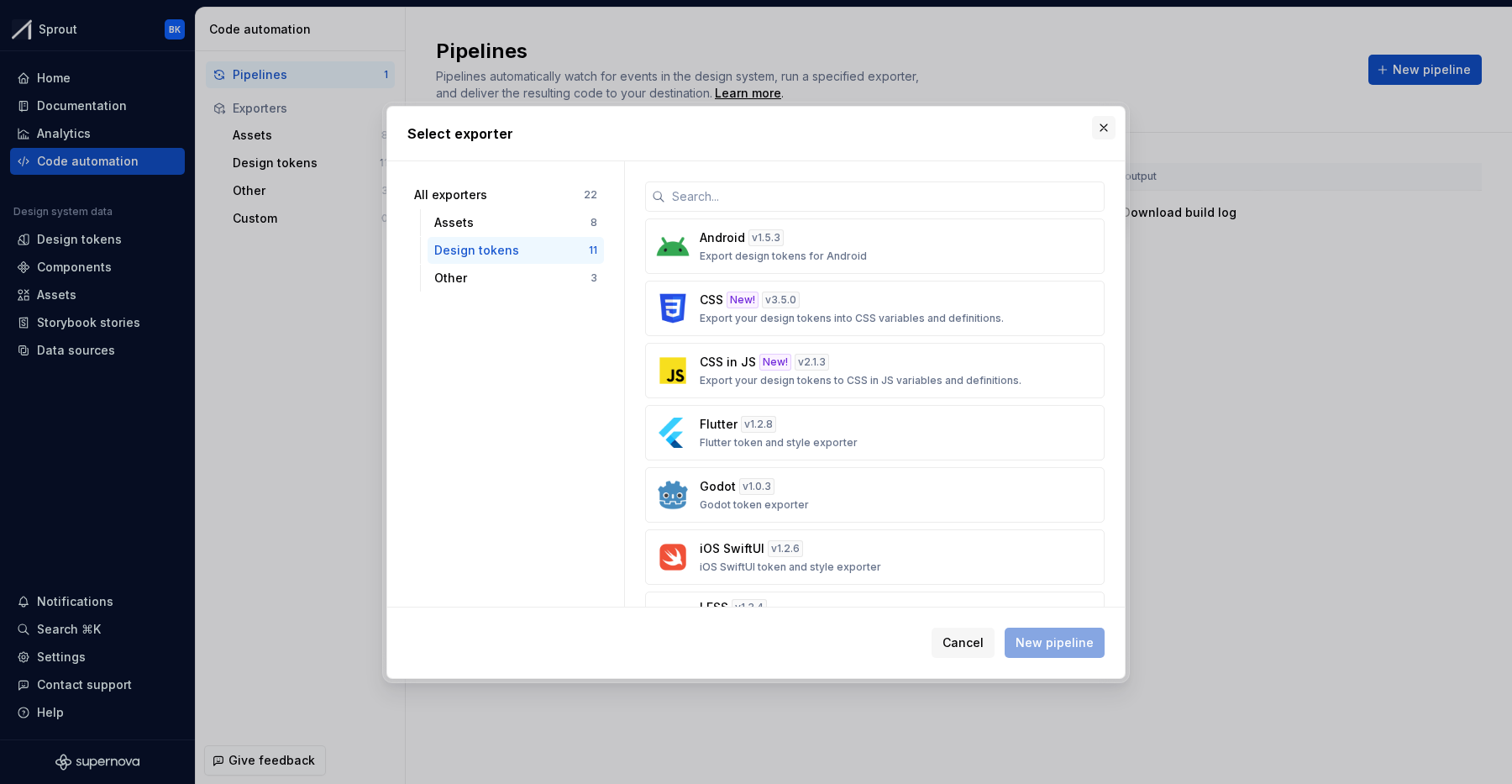
click at [1105, 129] on button "button" at bounding box center [1104, 128] width 24 height 24
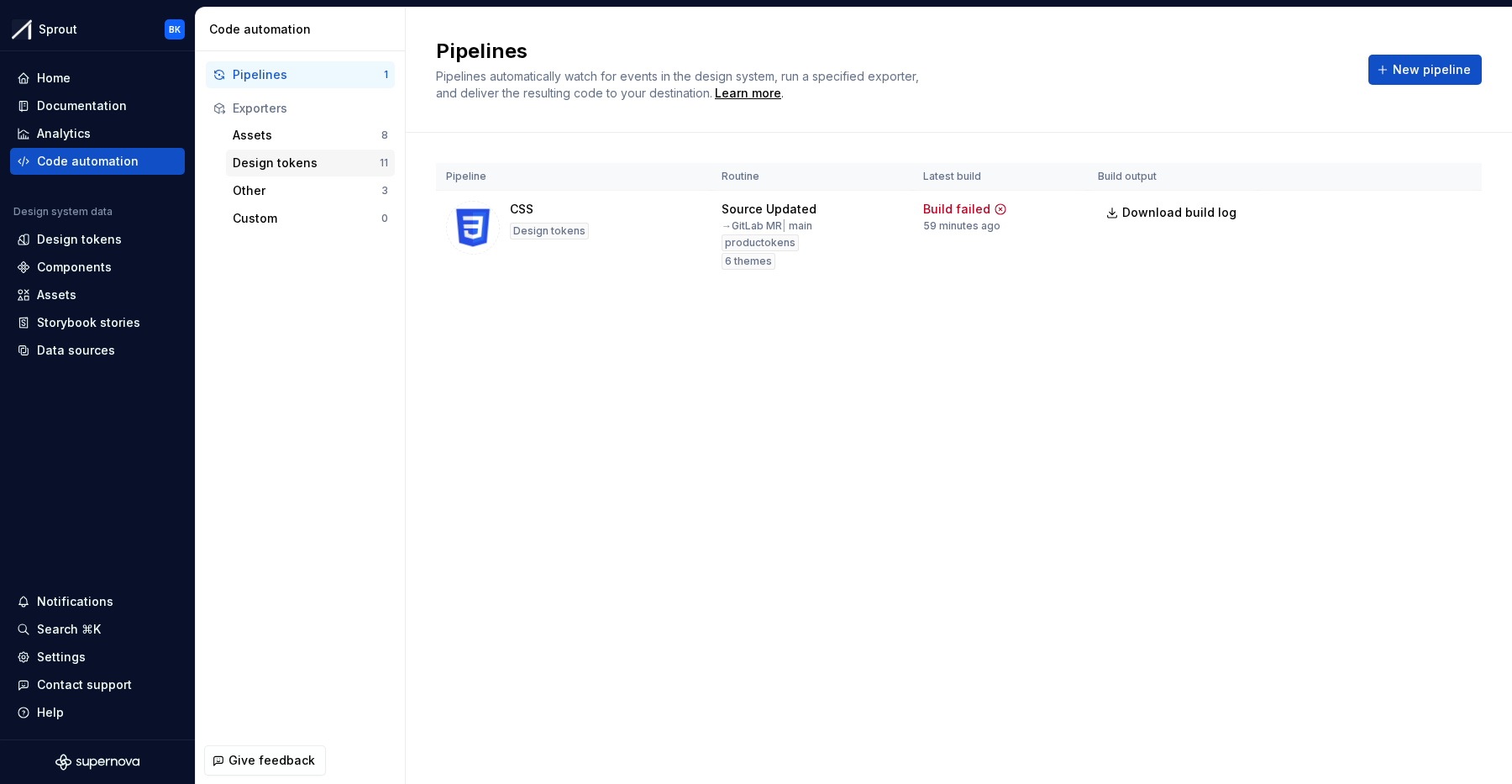
click at [282, 152] on div "Design tokens 11" at bounding box center [311, 163] width 169 height 27
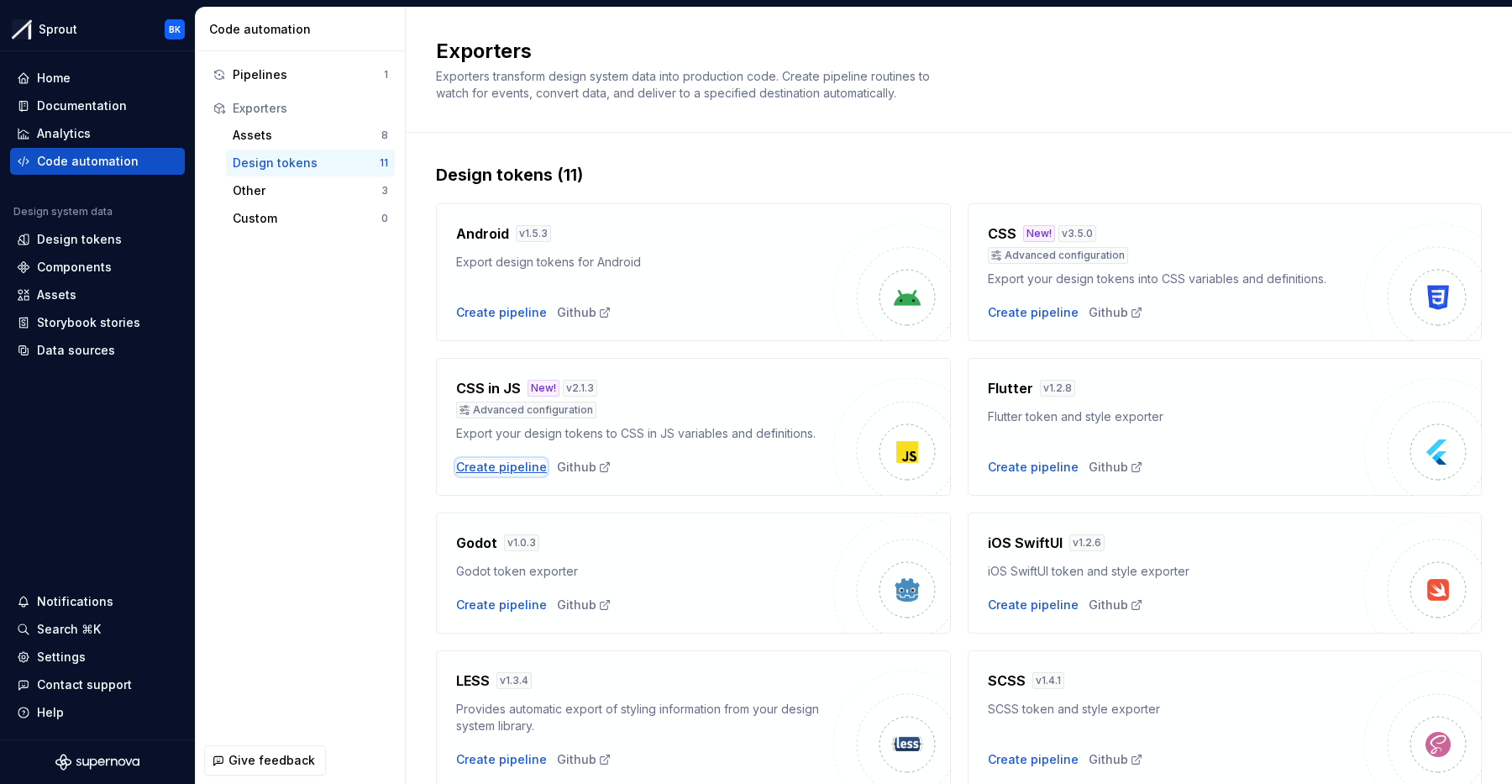
click at [512, 460] on div "Create pipeline" at bounding box center [502, 467] width 91 height 17
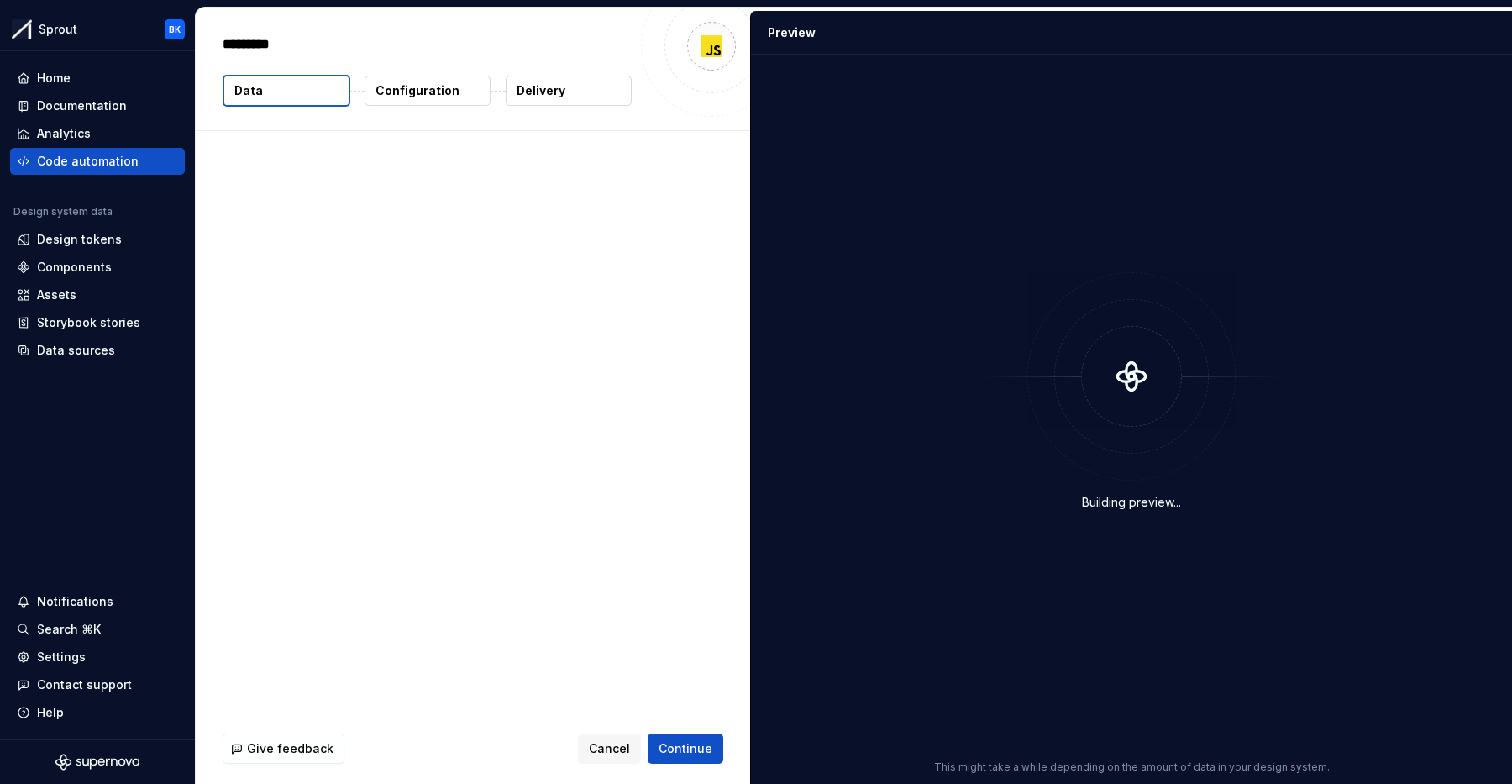
type textarea "*"
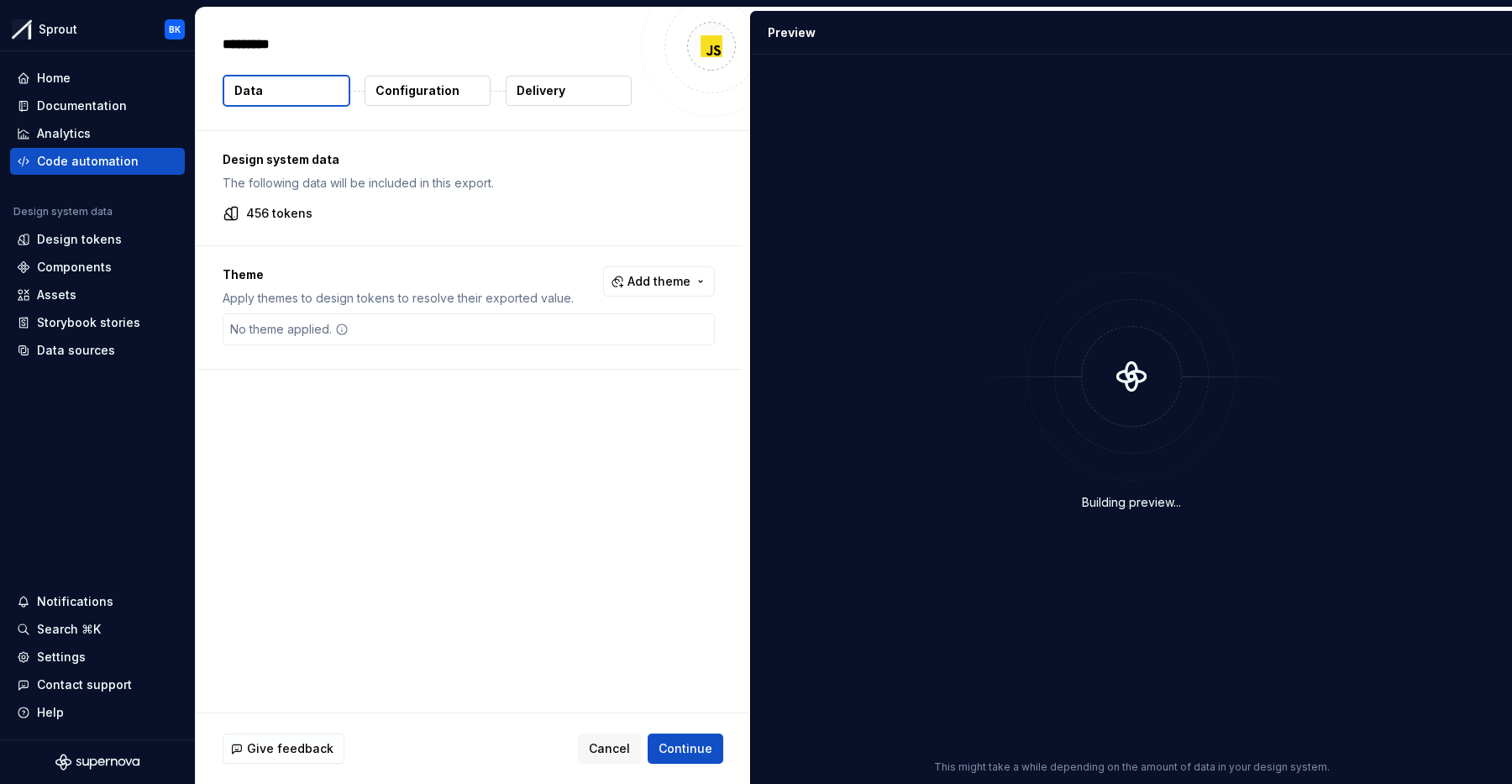
click at [227, 193] on div "Design system data The following data will be included in this export. 456 toke…" at bounding box center [468, 188] width 546 height 114
drag, startPoint x: 248, startPoint y: 211, endPoint x: 449, endPoint y: 197, distance: 201.5
click at [357, 208] on div "456 tokens" at bounding box center [469, 213] width 493 height 17
click at [498, 191] on p "The following data will be included in this export." at bounding box center [469, 183] width 493 height 17
click at [234, 211] on icon at bounding box center [231, 213] width 17 height 17
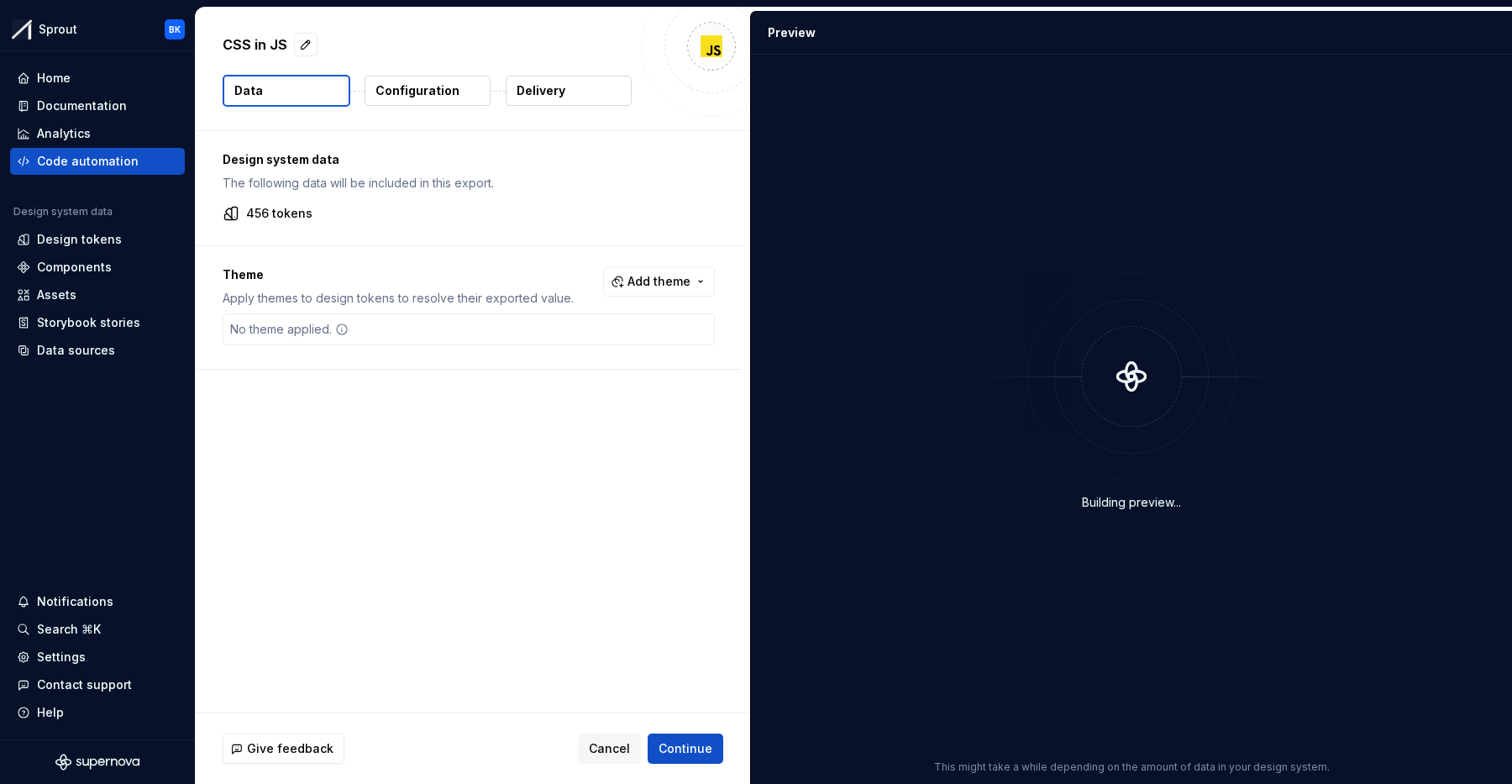
click at [229, 214] on icon at bounding box center [231, 213] width 17 height 17
click at [285, 215] on p "456 tokens" at bounding box center [279, 213] width 66 height 17
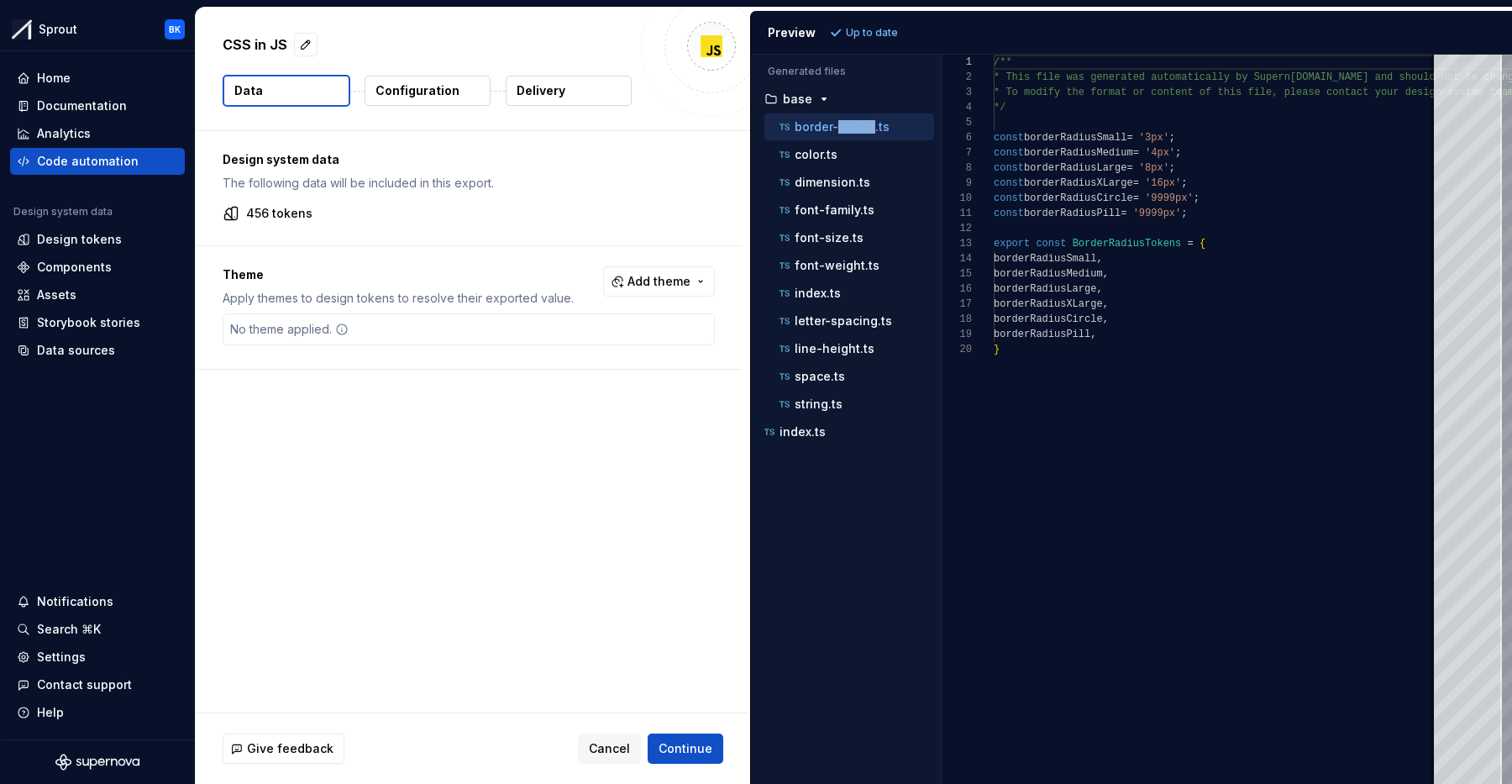
click at [788, 130] on icon "button" at bounding box center [784, 127] width 17 height 17
click at [832, 146] on div "color.ts" at bounding box center [855, 154] width 158 height 17
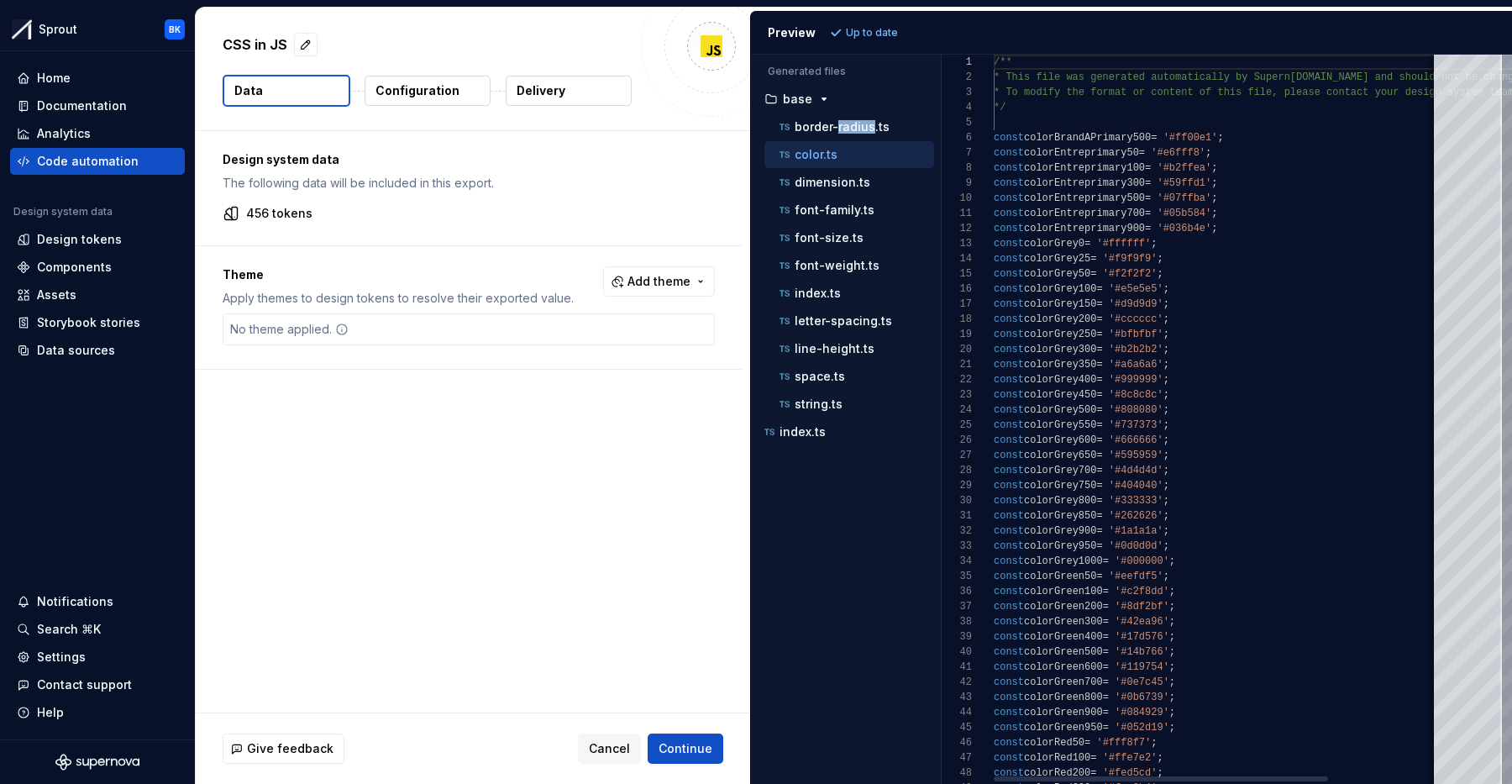
scroll to position [151, 0]
click at [832, 146] on div "color.ts" at bounding box center [855, 154] width 158 height 17
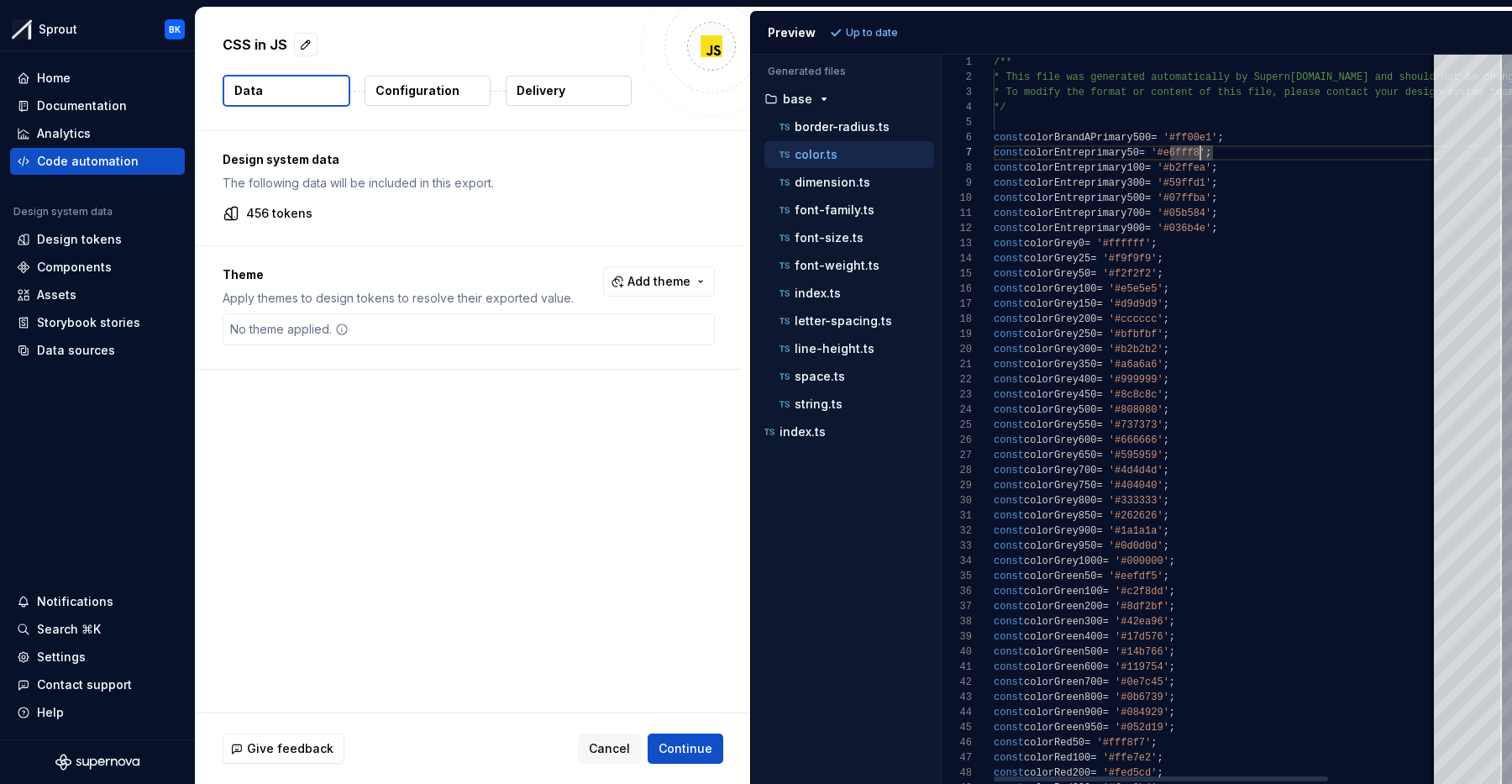
scroll to position [76, 0]
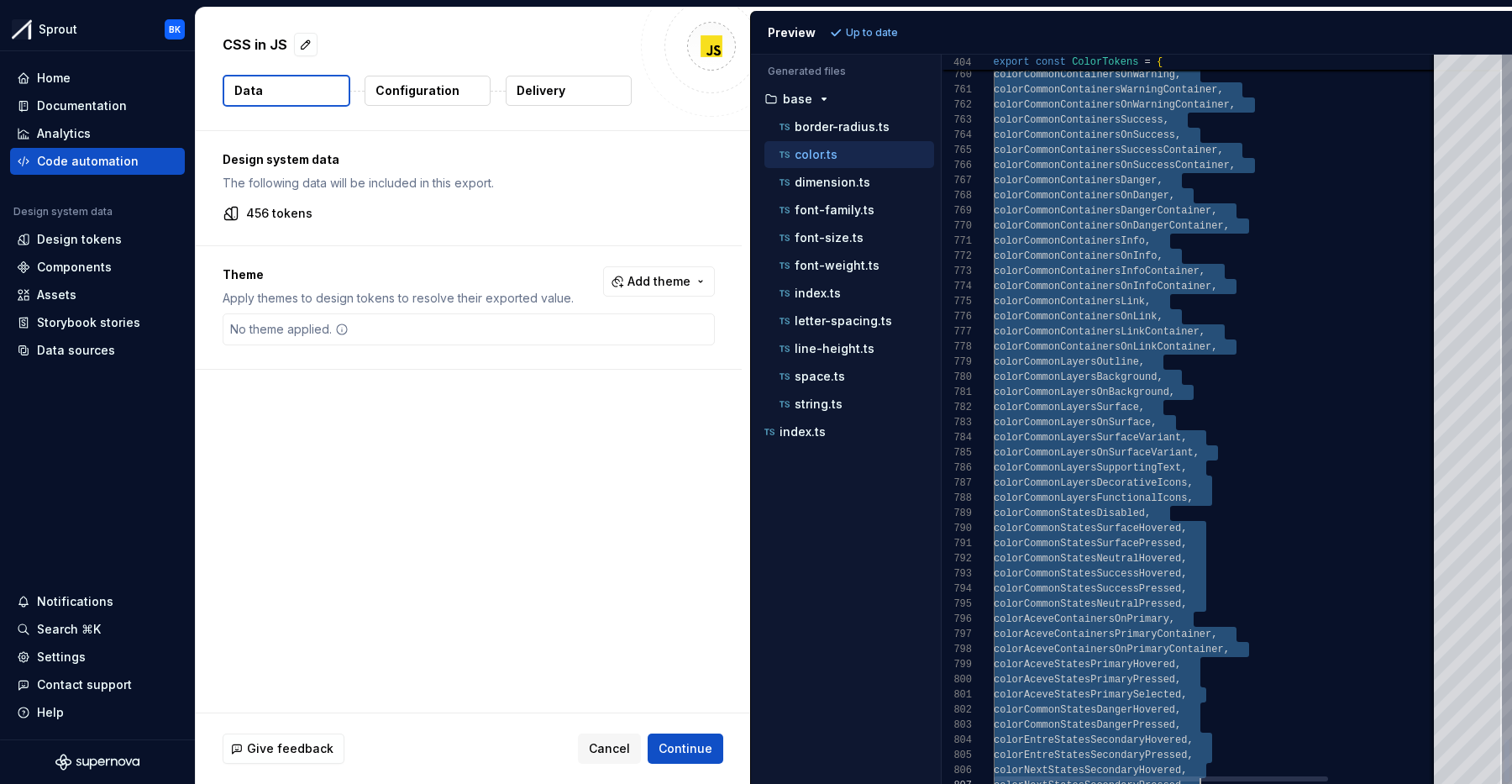
type textarea "**********"
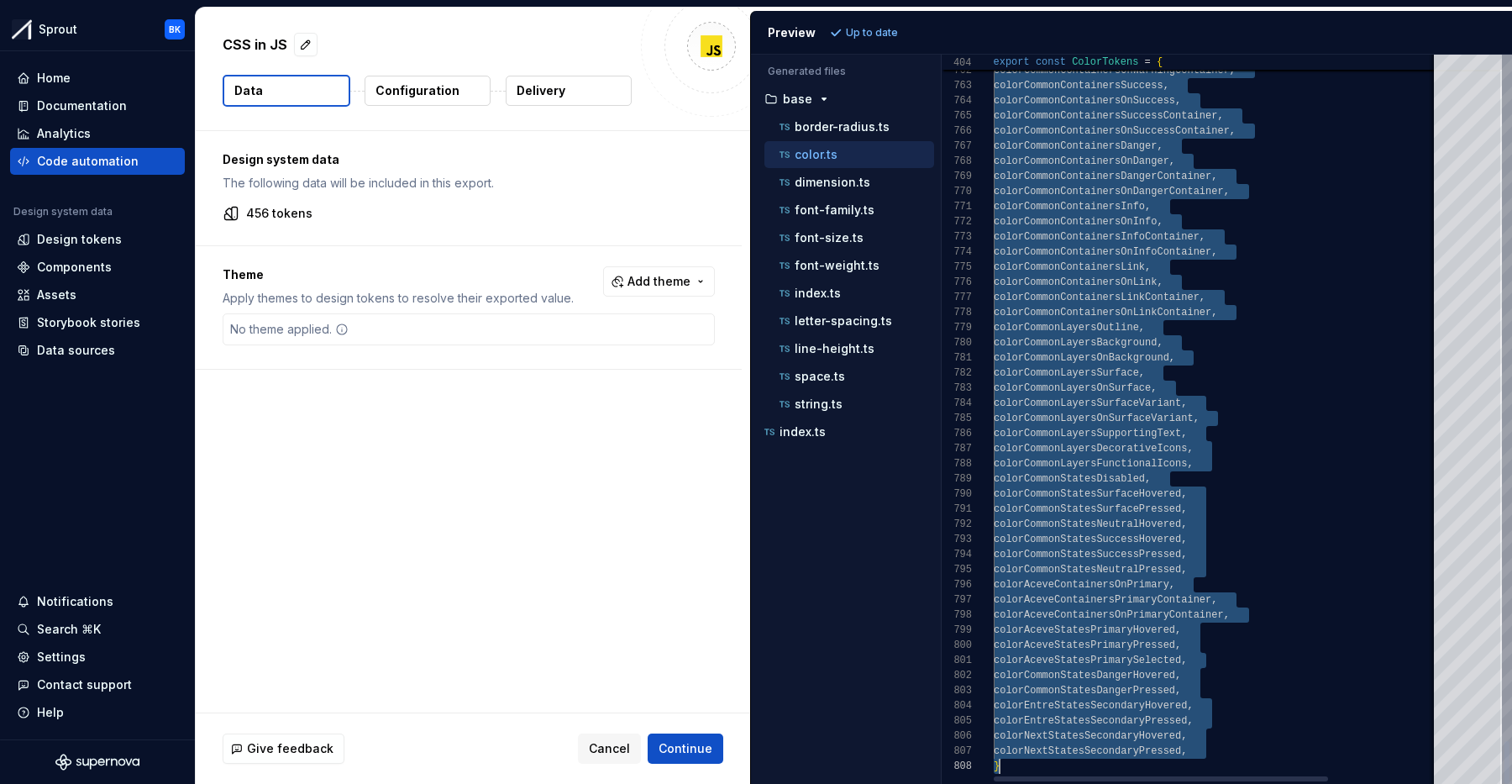
drag, startPoint x: 994, startPoint y: 135, endPoint x: 1201, endPoint y: 850, distance: 744.4
drag, startPoint x: 392, startPoint y: 344, endPoint x: 386, endPoint y: 339, distance: 7.8
click at [392, 344] on div "No theme applied." at bounding box center [469, 329] width 493 height 32
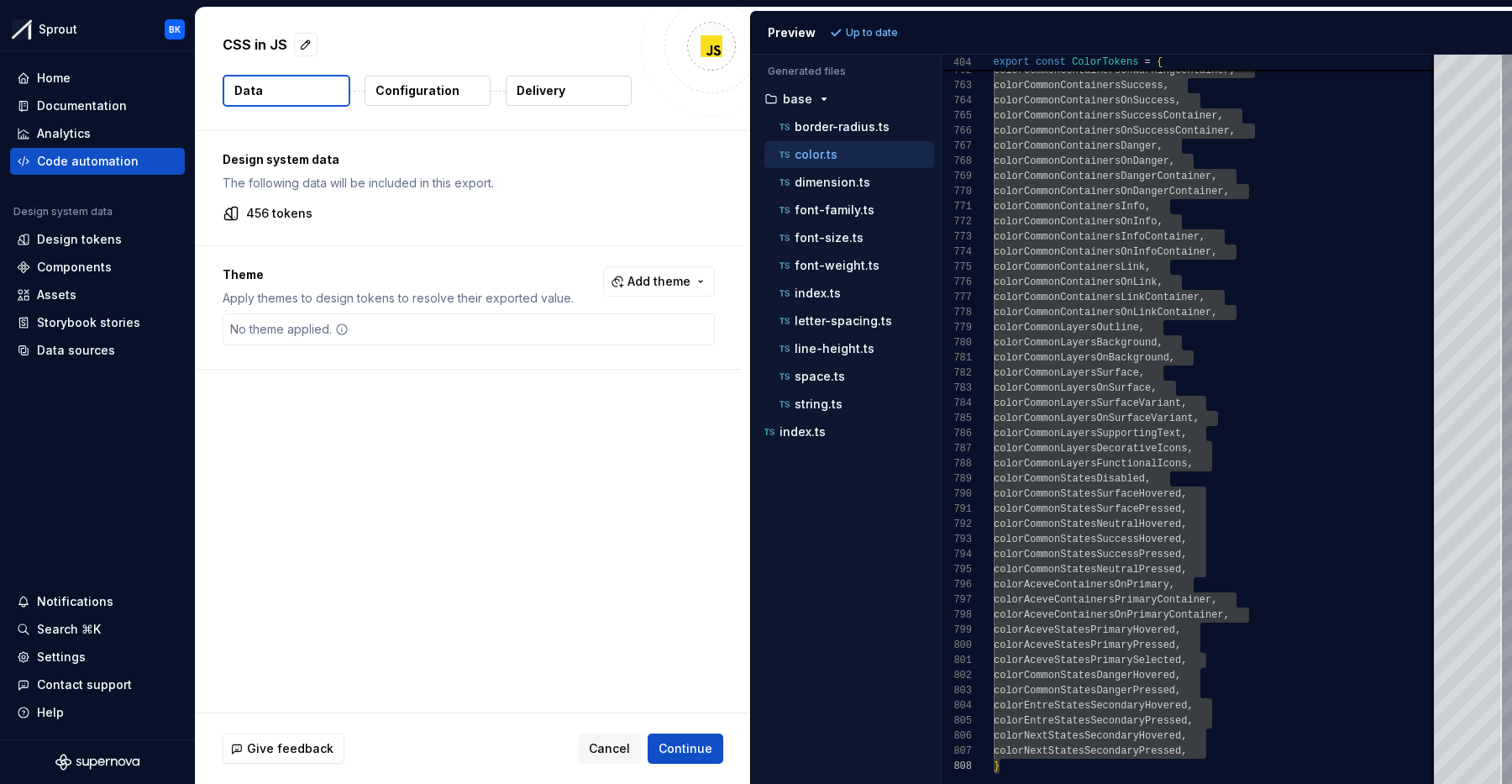
click at [376, 330] on div "No theme applied." at bounding box center [469, 329] width 493 height 32
click at [410, 86] on p "Configuration" at bounding box center [417, 91] width 84 height 17
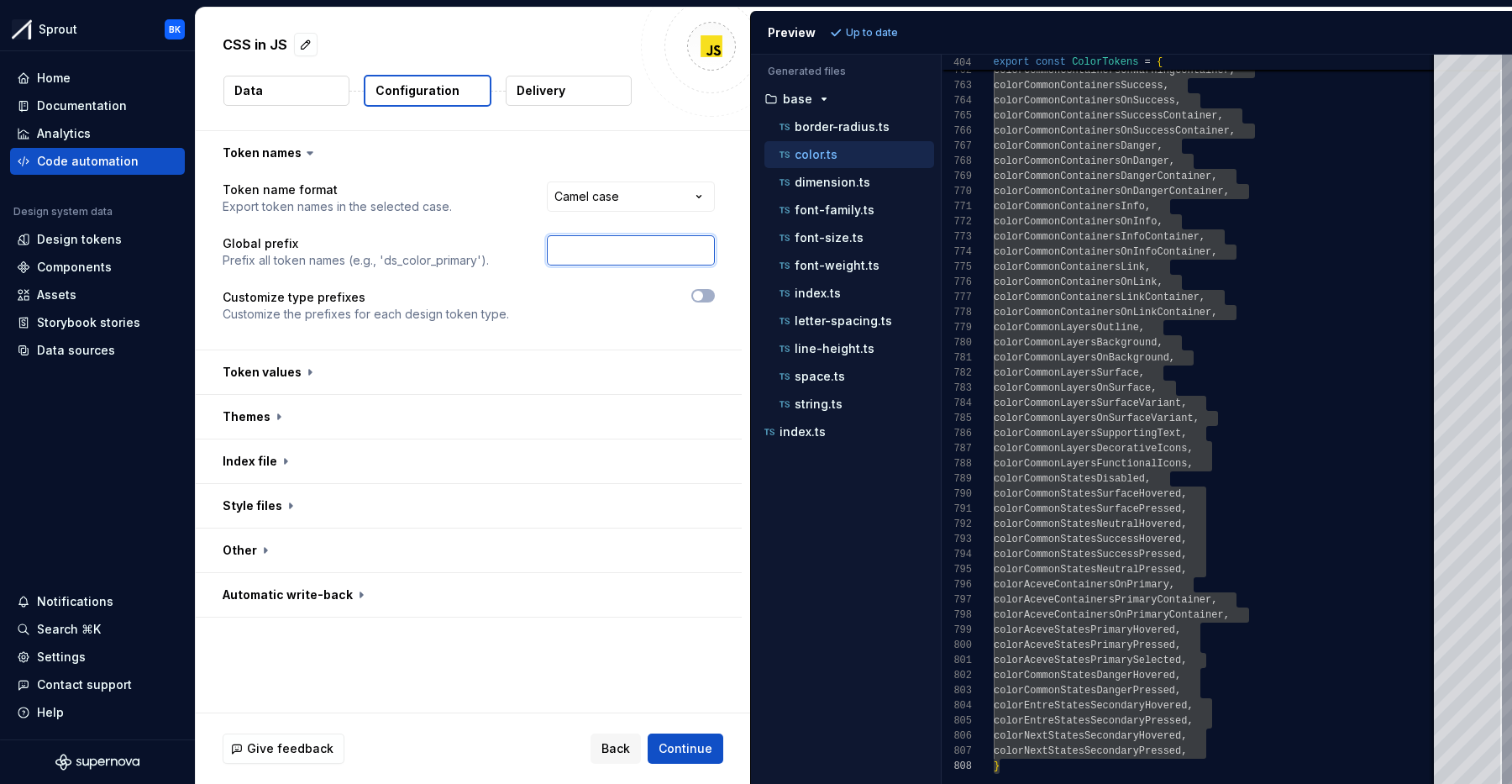
click at [600, 238] on input "text" at bounding box center [631, 250] width 168 height 30
click at [628, 198] on html "**********" at bounding box center [756, 392] width 1512 height 784
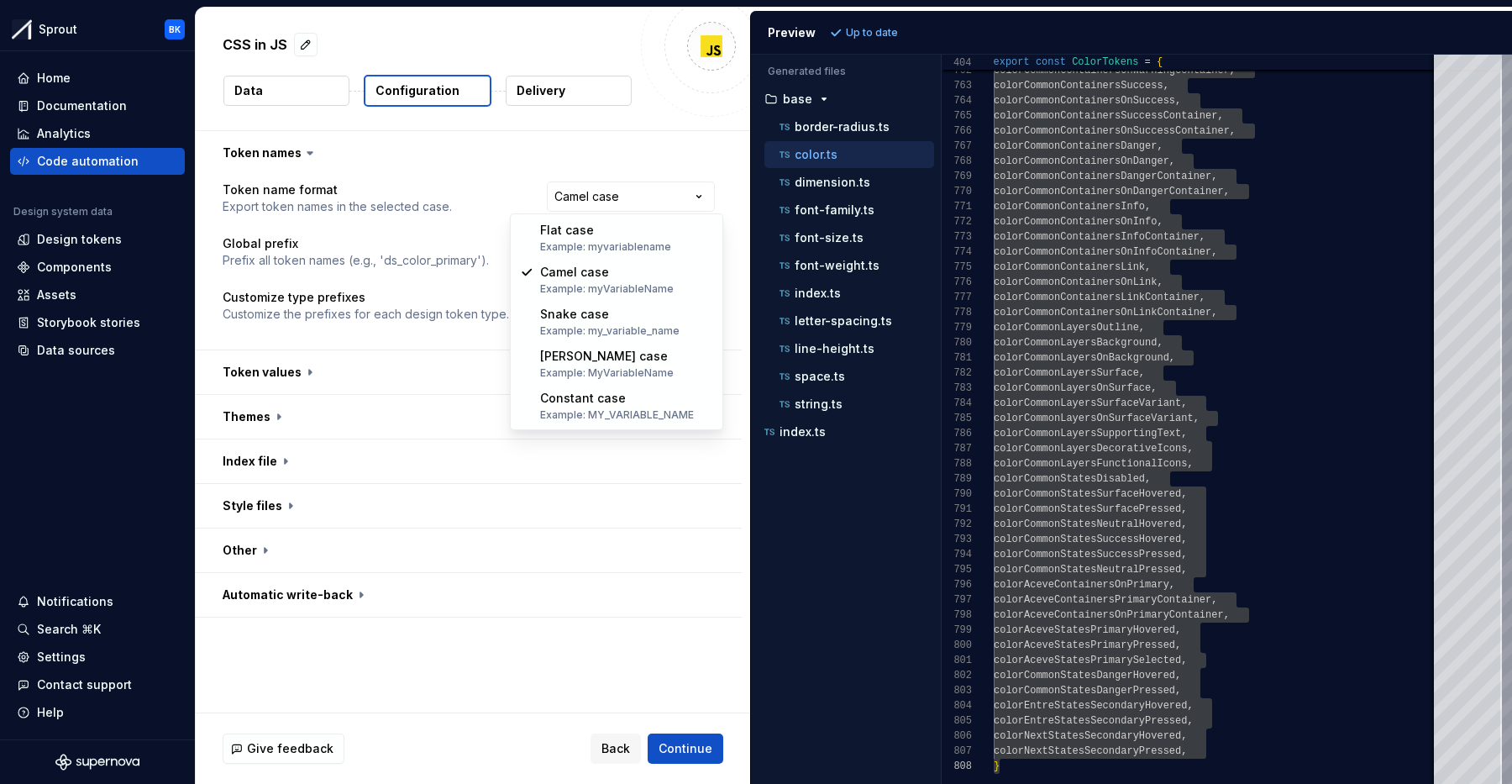
drag, startPoint x: 628, startPoint y: 198, endPoint x: 612, endPoint y: 219, distance: 26.4
click at [628, 198] on html "**********" at bounding box center [756, 392] width 1512 height 784
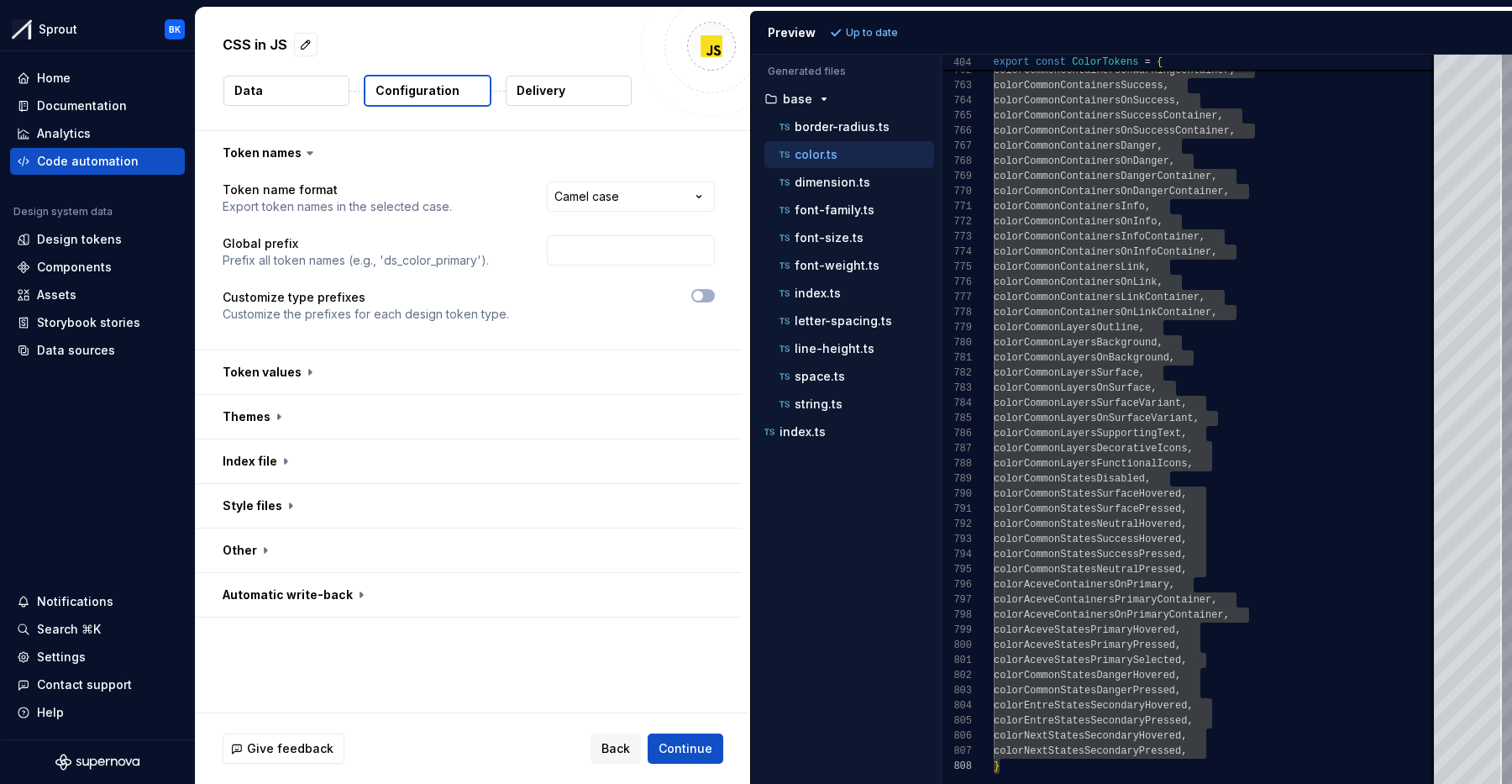
click at [606, 267] on div at bounding box center [617, 252] width 196 height 33
click at [588, 258] on input "text" at bounding box center [631, 250] width 168 height 30
click at [543, 279] on div "**********" at bounding box center [469, 262] width 493 height 161
click at [715, 293] on button "button" at bounding box center [703, 295] width 24 height 14
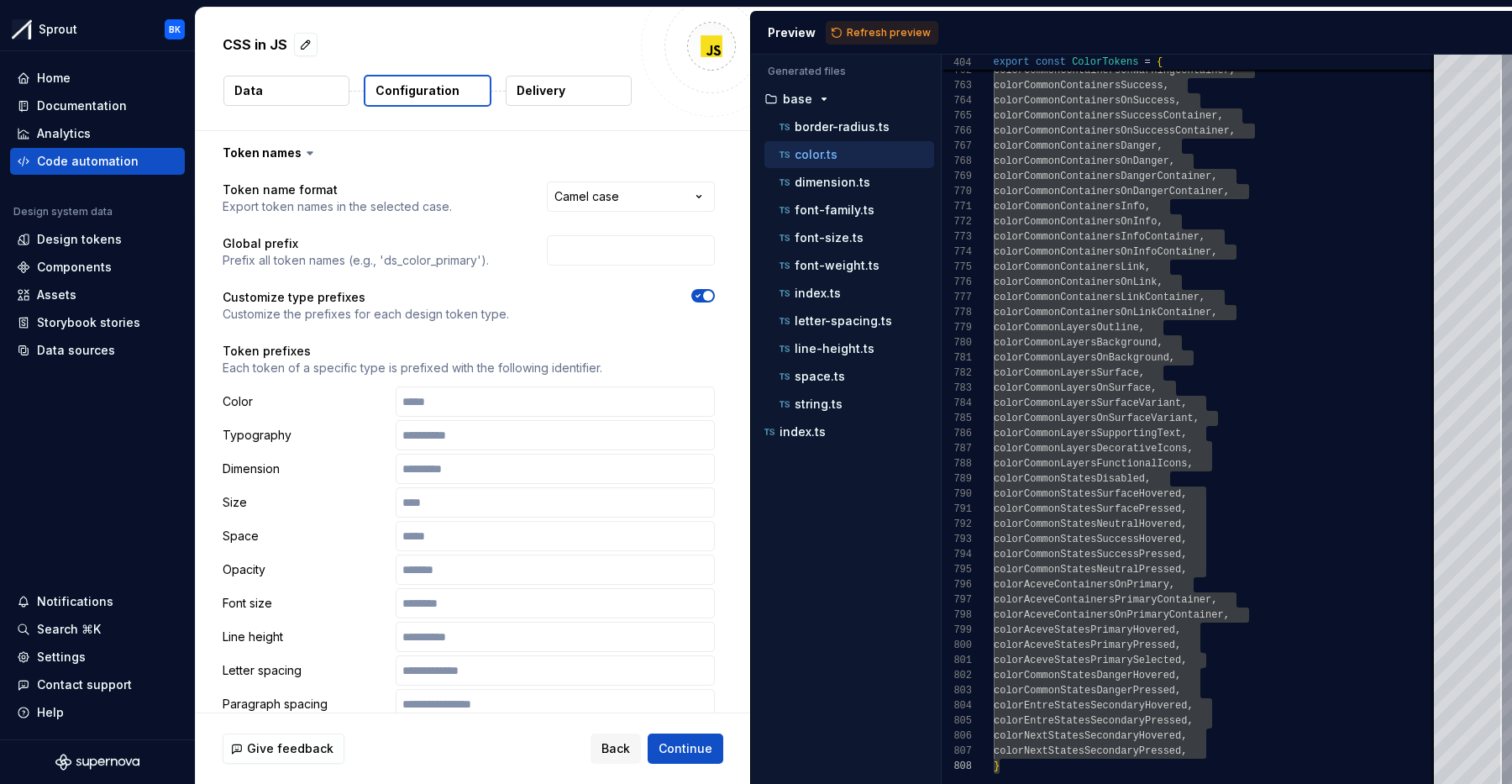
click at [713, 293] on span "button" at bounding box center [708, 295] width 10 height 10
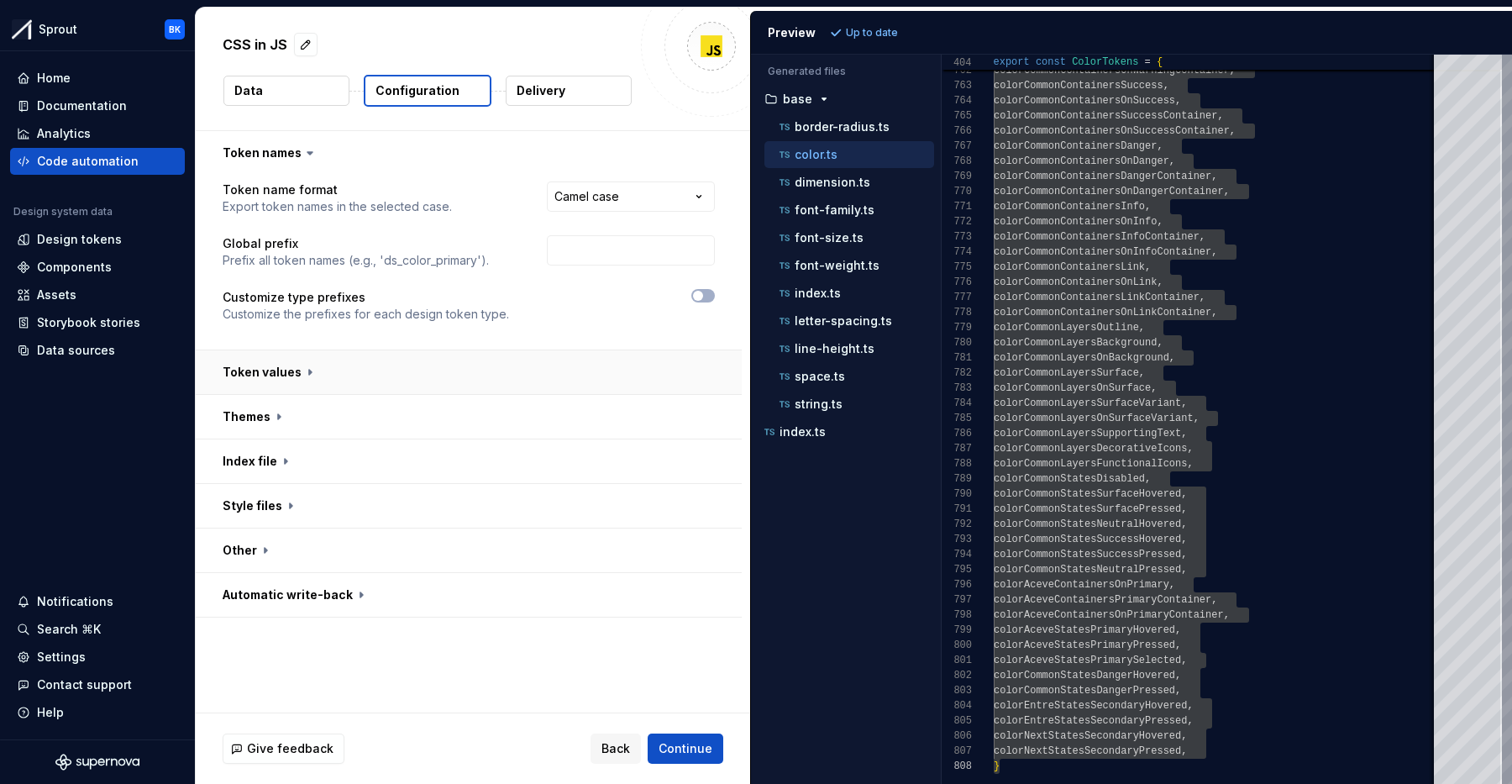
click at [355, 368] on button "button" at bounding box center [468, 372] width 546 height 43
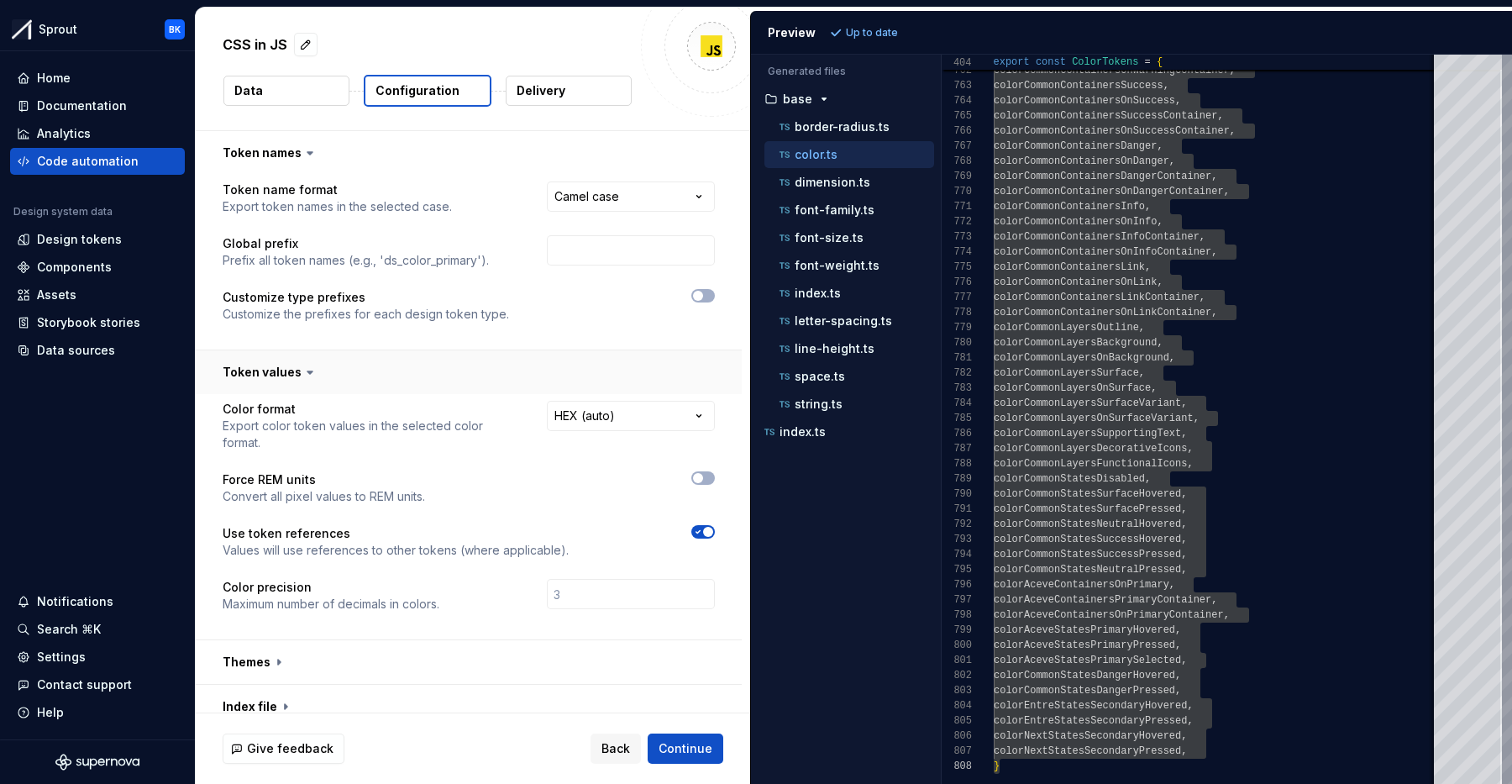
click at [355, 368] on button "button" at bounding box center [468, 372] width 546 height 43
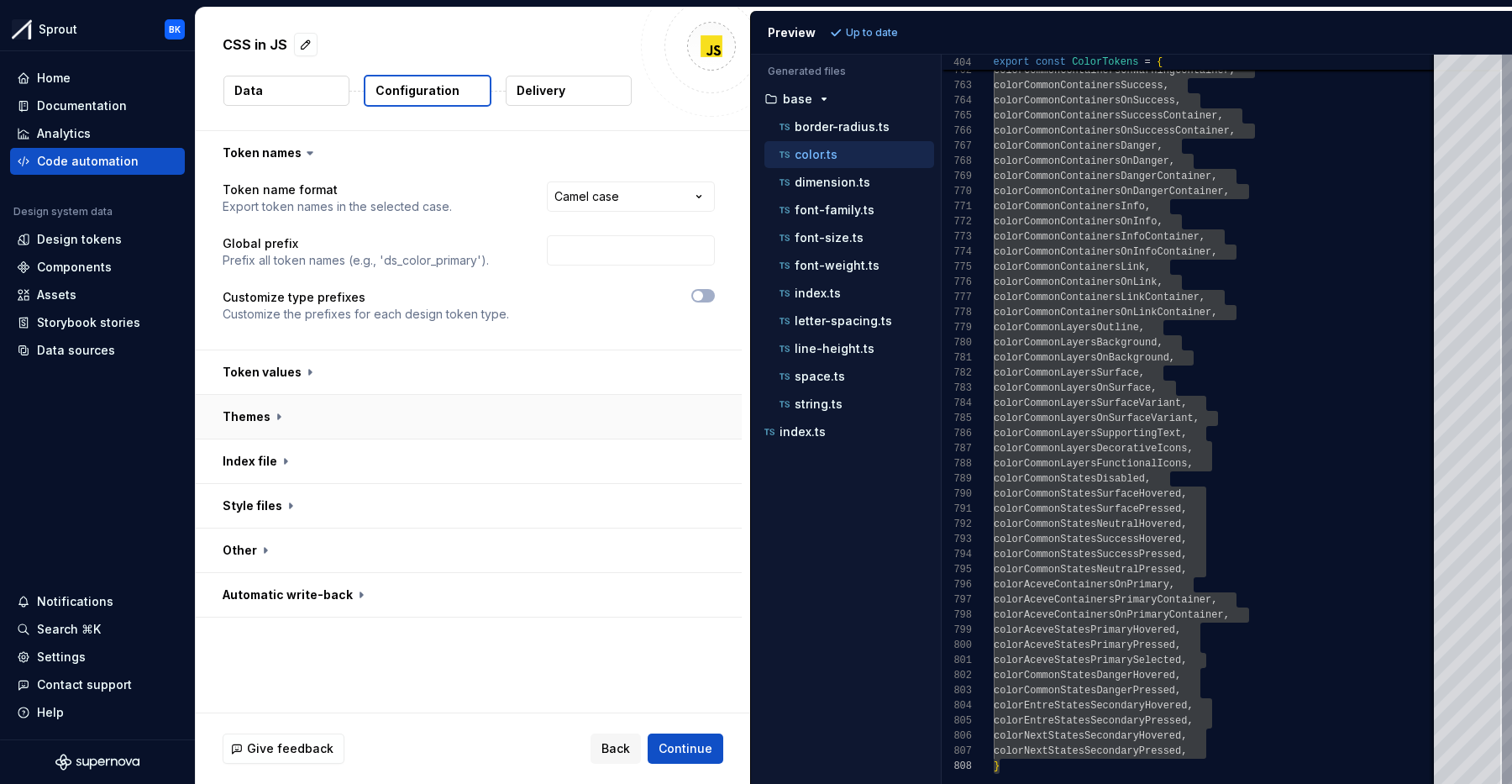
click at [339, 402] on button "button" at bounding box center [468, 416] width 546 height 43
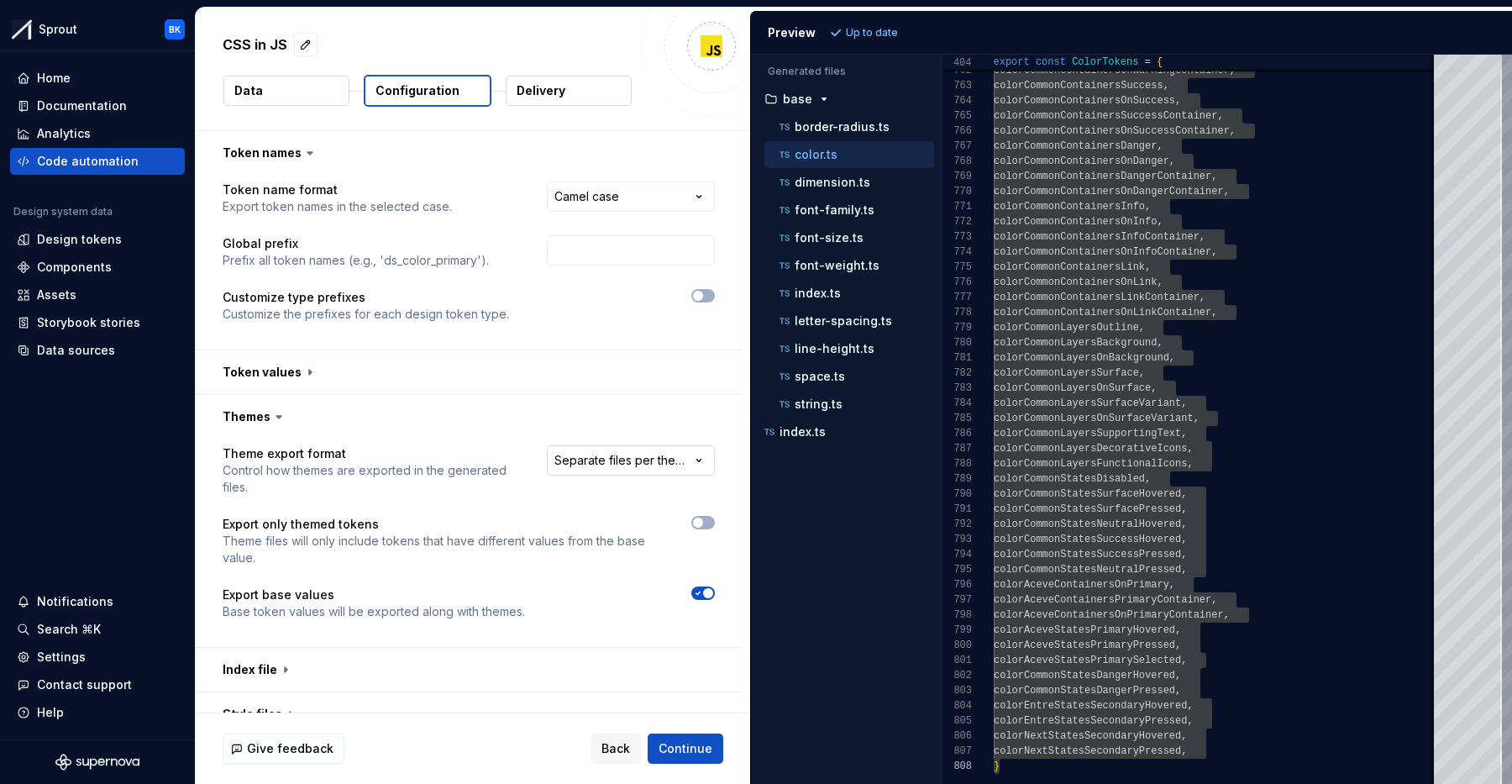
click at [663, 460] on html "**********" at bounding box center [756, 392] width 1512 height 784
click at [306, 425] on button "button" at bounding box center [468, 416] width 546 height 43
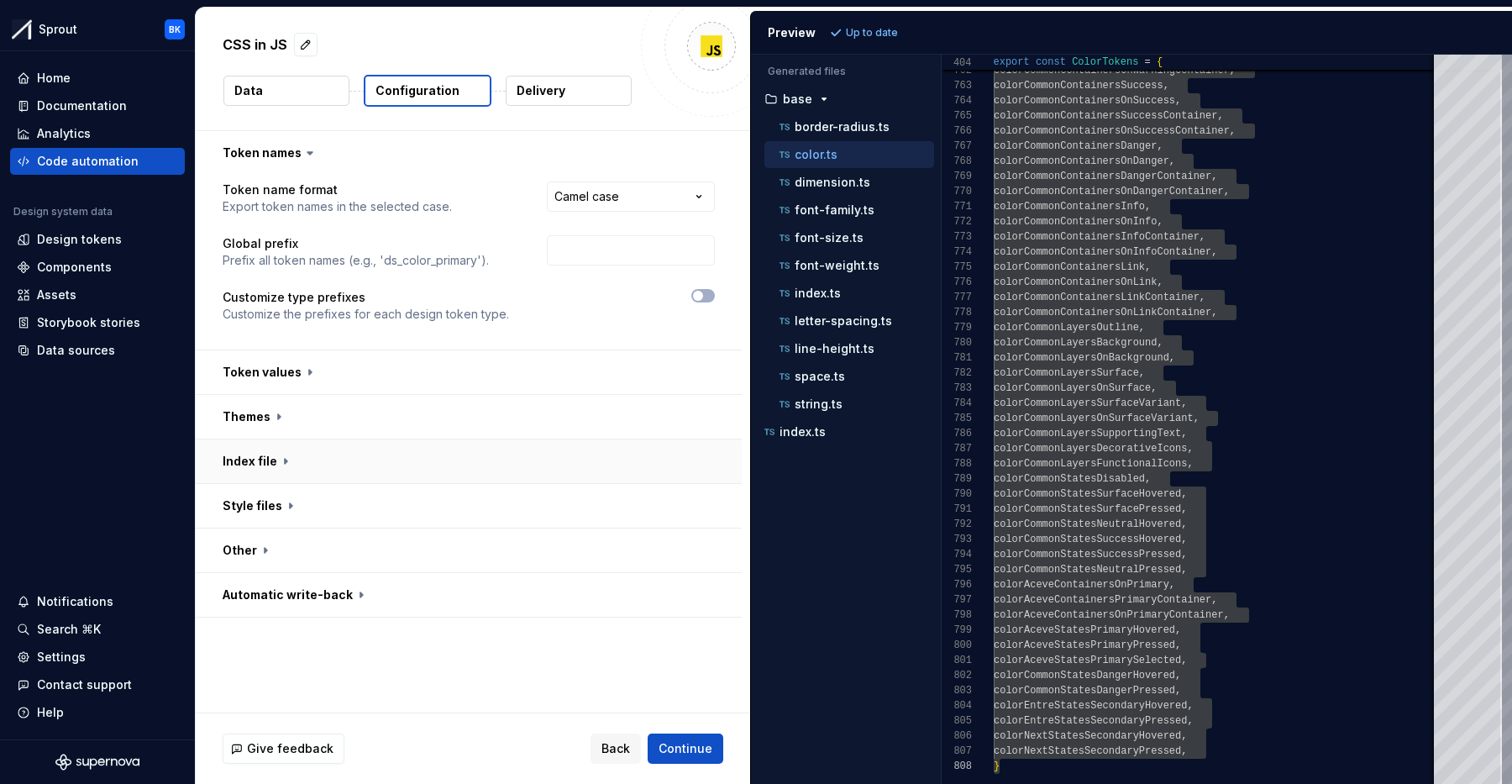
click at [330, 454] on button "button" at bounding box center [468, 461] width 546 height 43
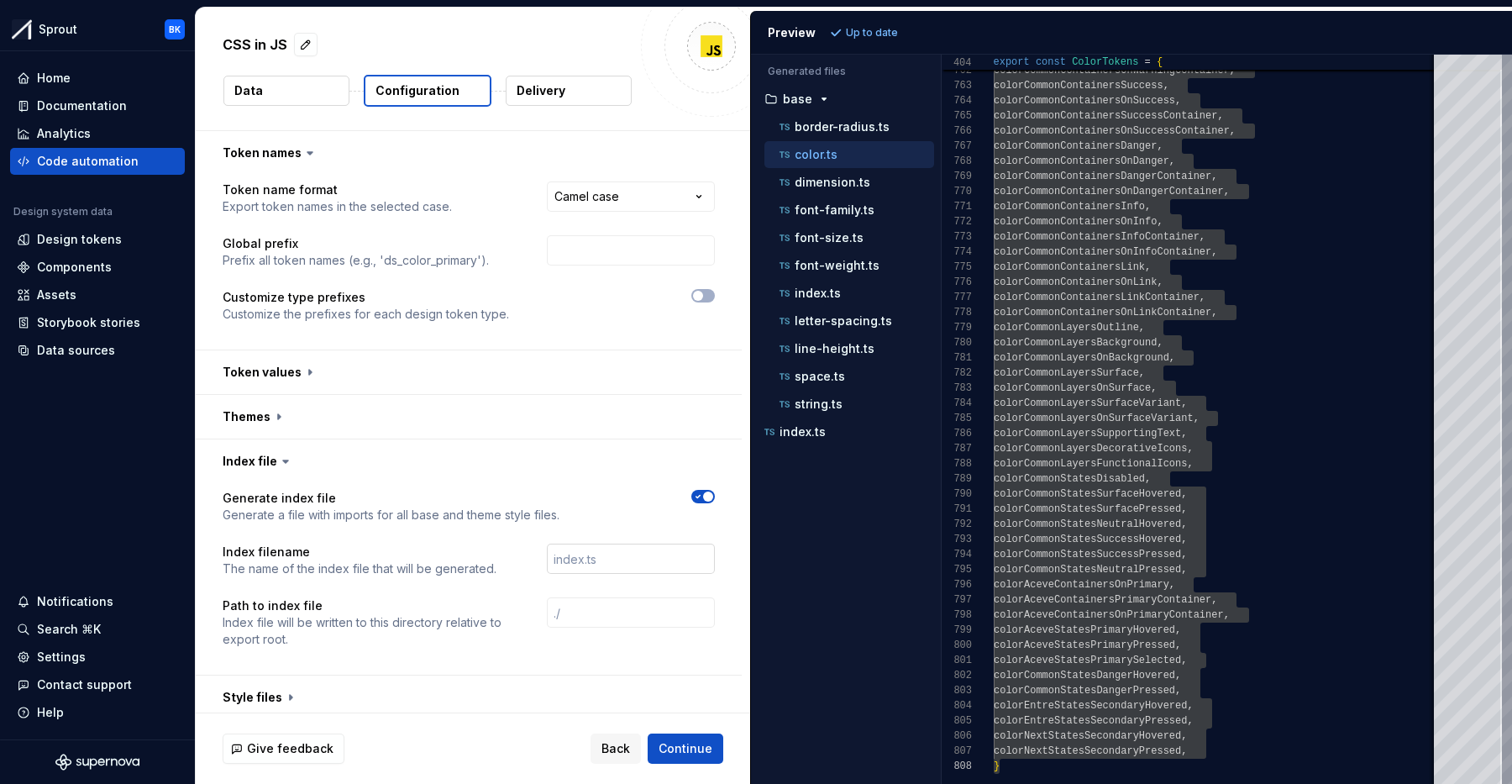
click at [647, 563] on input "text" at bounding box center [631, 558] width 168 height 30
click at [622, 612] on input "text" at bounding box center [631, 612] width 168 height 30
drag, startPoint x: 598, startPoint y: 573, endPoint x: 537, endPoint y: 550, distance: 65.2
click at [598, 573] on input "text" at bounding box center [631, 558] width 168 height 30
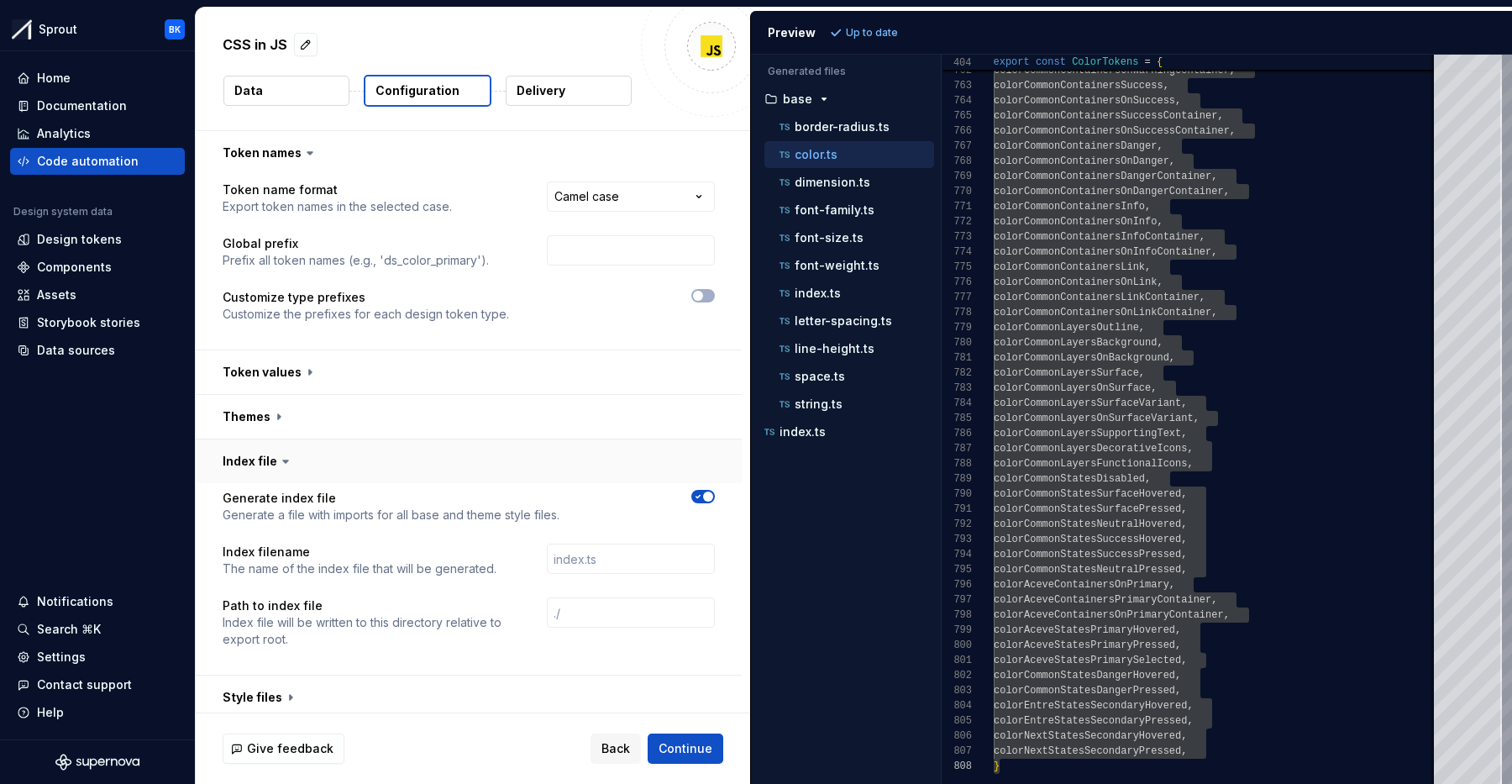
click at [296, 461] on button "button" at bounding box center [468, 461] width 546 height 43
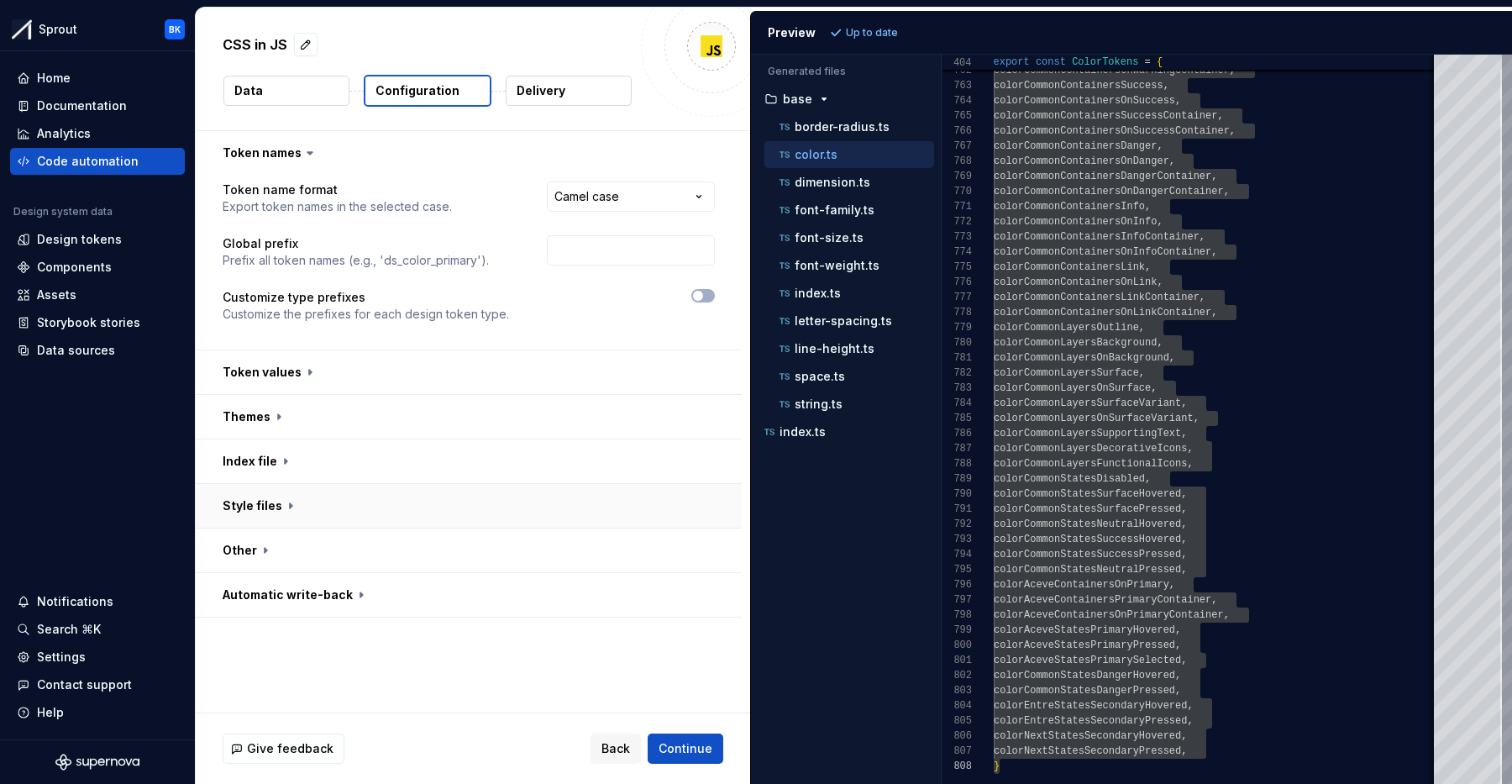
click at [365, 484] on button "button" at bounding box center [468, 506] width 546 height 43
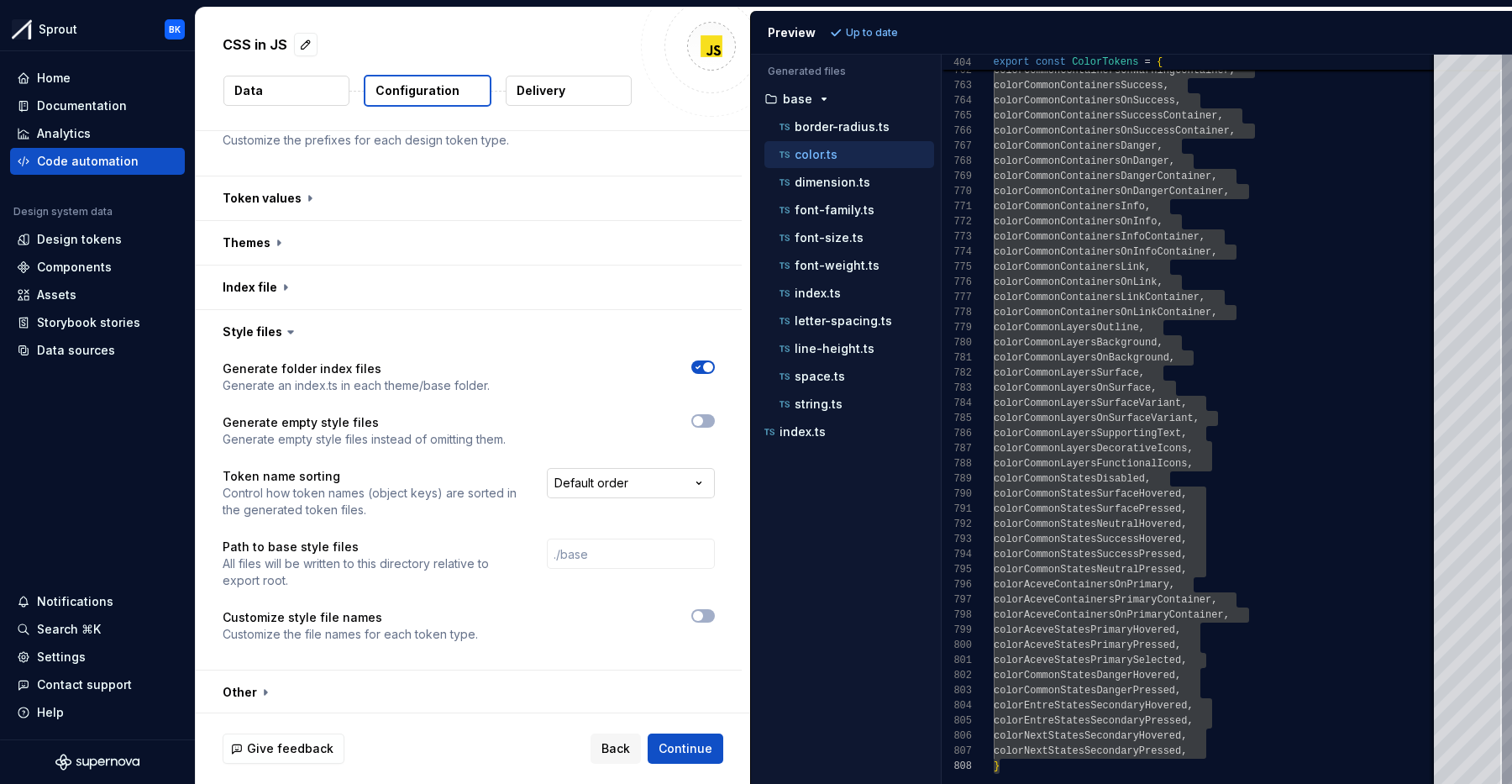
scroll to position [179, 0]
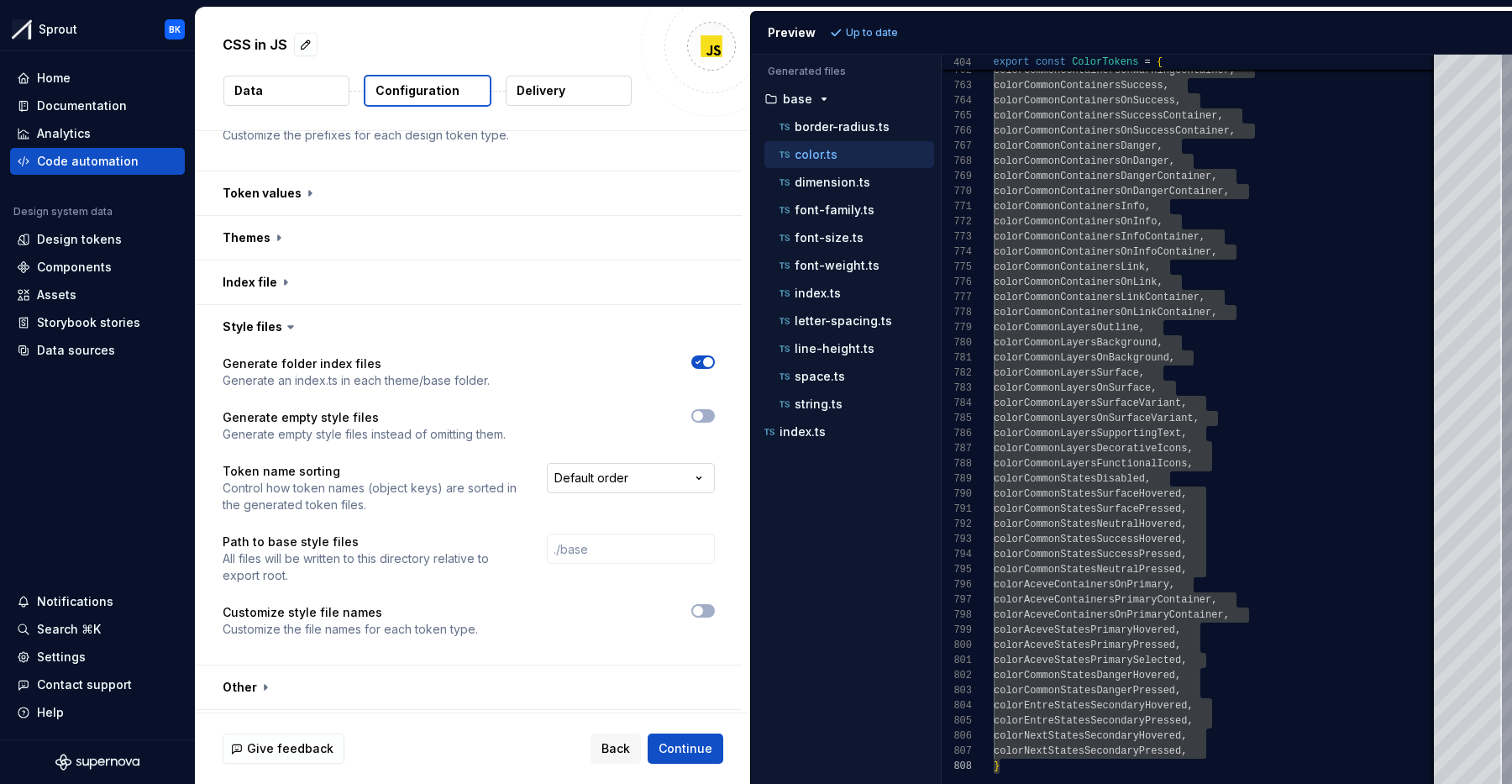
click at [561, 483] on html "**********" at bounding box center [756, 392] width 1512 height 784
click at [578, 476] on html "**********" at bounding box center [756, 392] width 1512 height 784
click at [615, 542] on input "text" at bounding box center [631, 548] width 168 height 30
drag, startPoint x: 388, startPoint y: 445, endPoint x: 382, endPoint y: 434, distance: 12.5
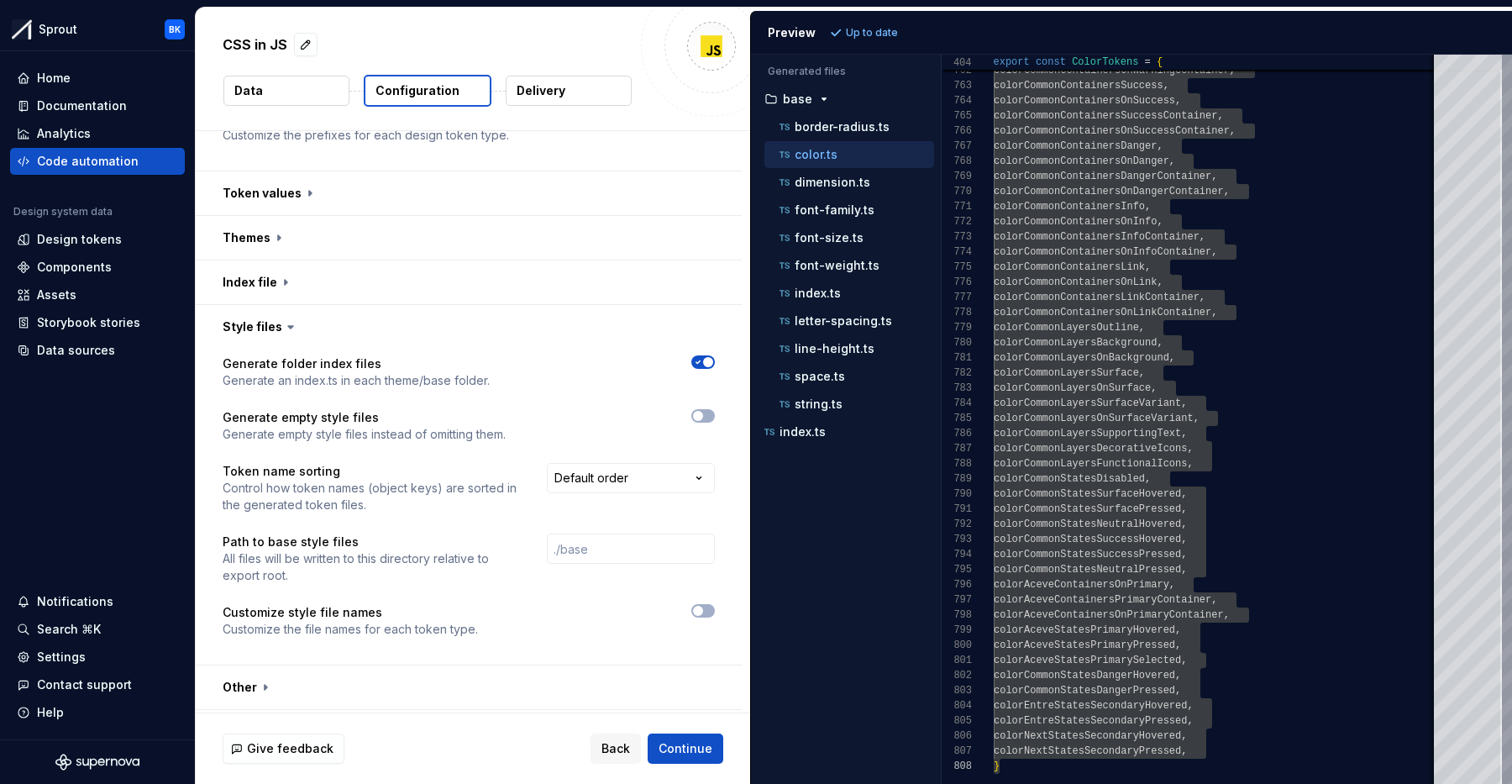
click at [388, 445] on div "**********" at bounding box center [469, 507] width 493 height 302
click at [285, 330] on icon at bounding box center [291, 327] width 17 height 17
click at [286, 320] on icon at bounding box center [291, 327] width 17 height 17
click at [288, 327] on icon at bounding box center [291, 327] width 5 height 3
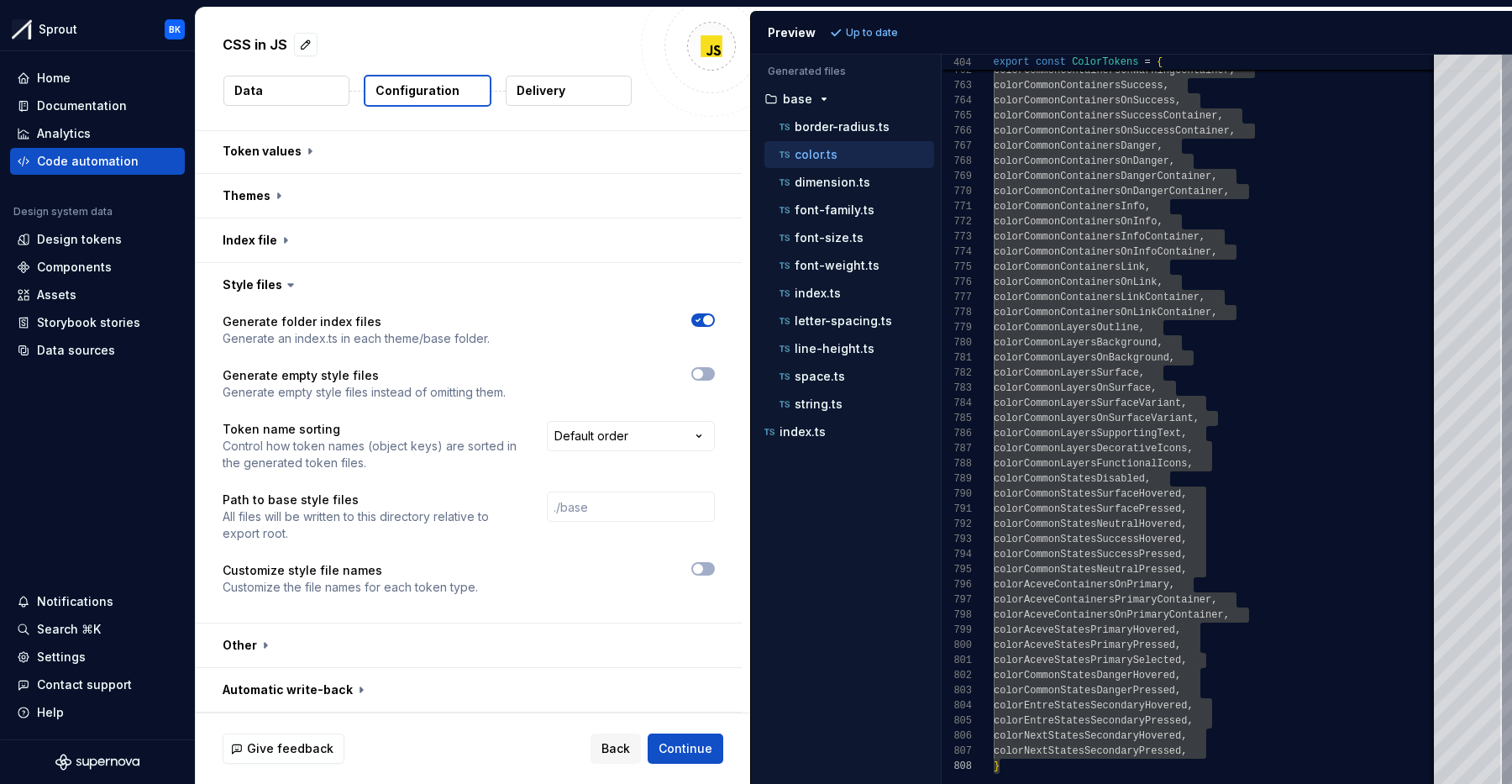
click at [292, 284] on icon at bounding box center [291, 284] width 17 height 17
click at [345, 286] on button "button" at bounding box center [468, 284] width 546 height 43
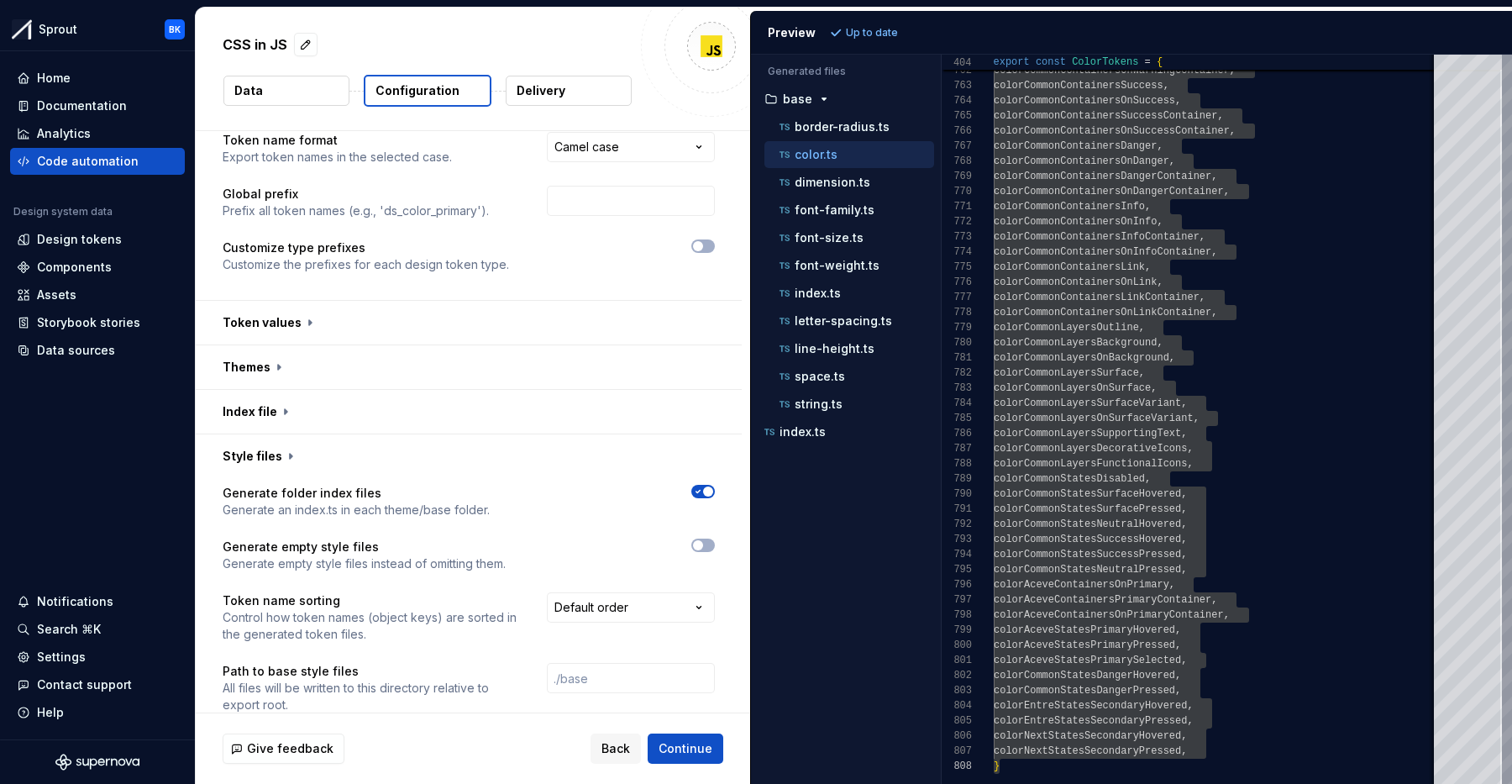
scroll to position [0, 0]
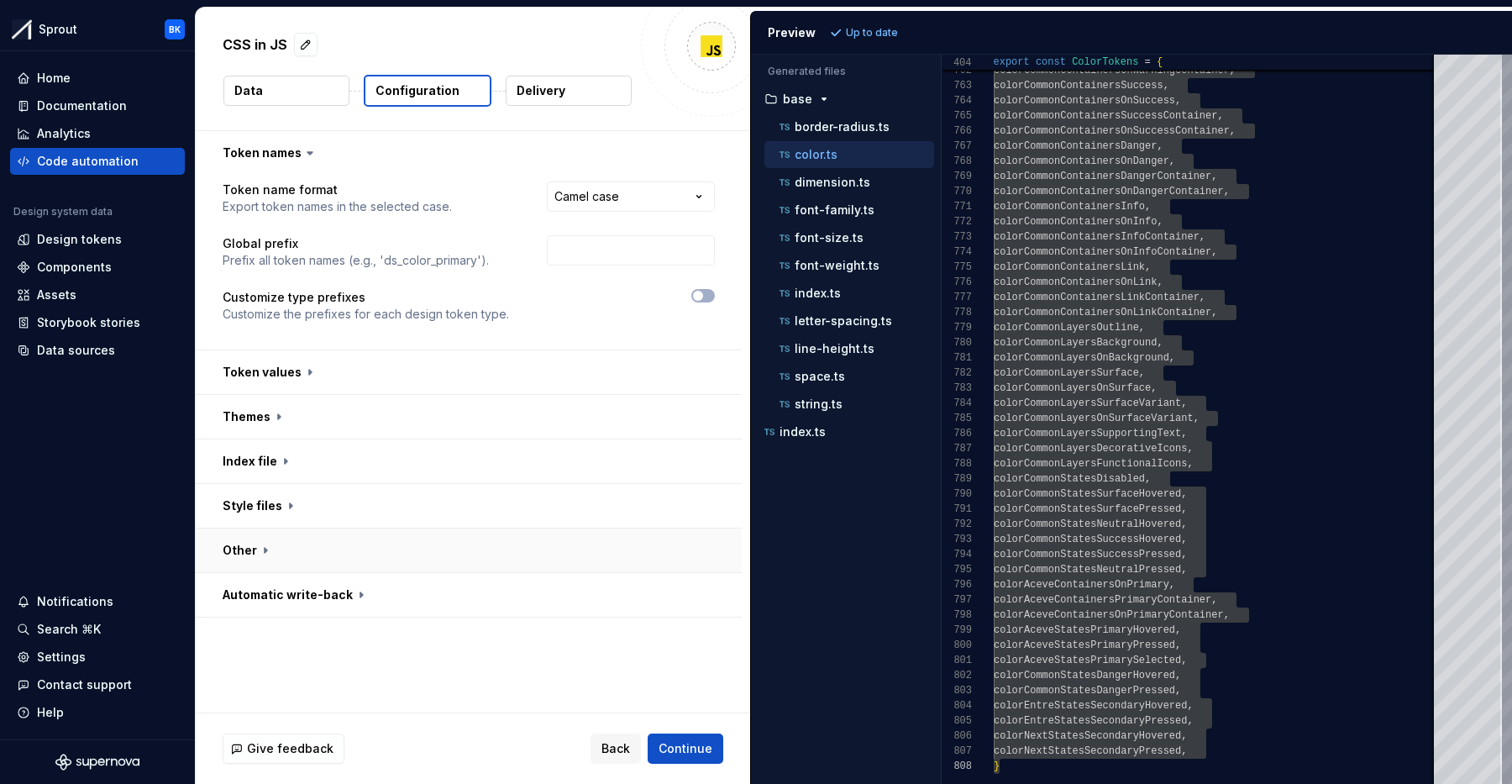
click at [374, 543] on button "button" at bounding box center [468, 550] width 546 height 43
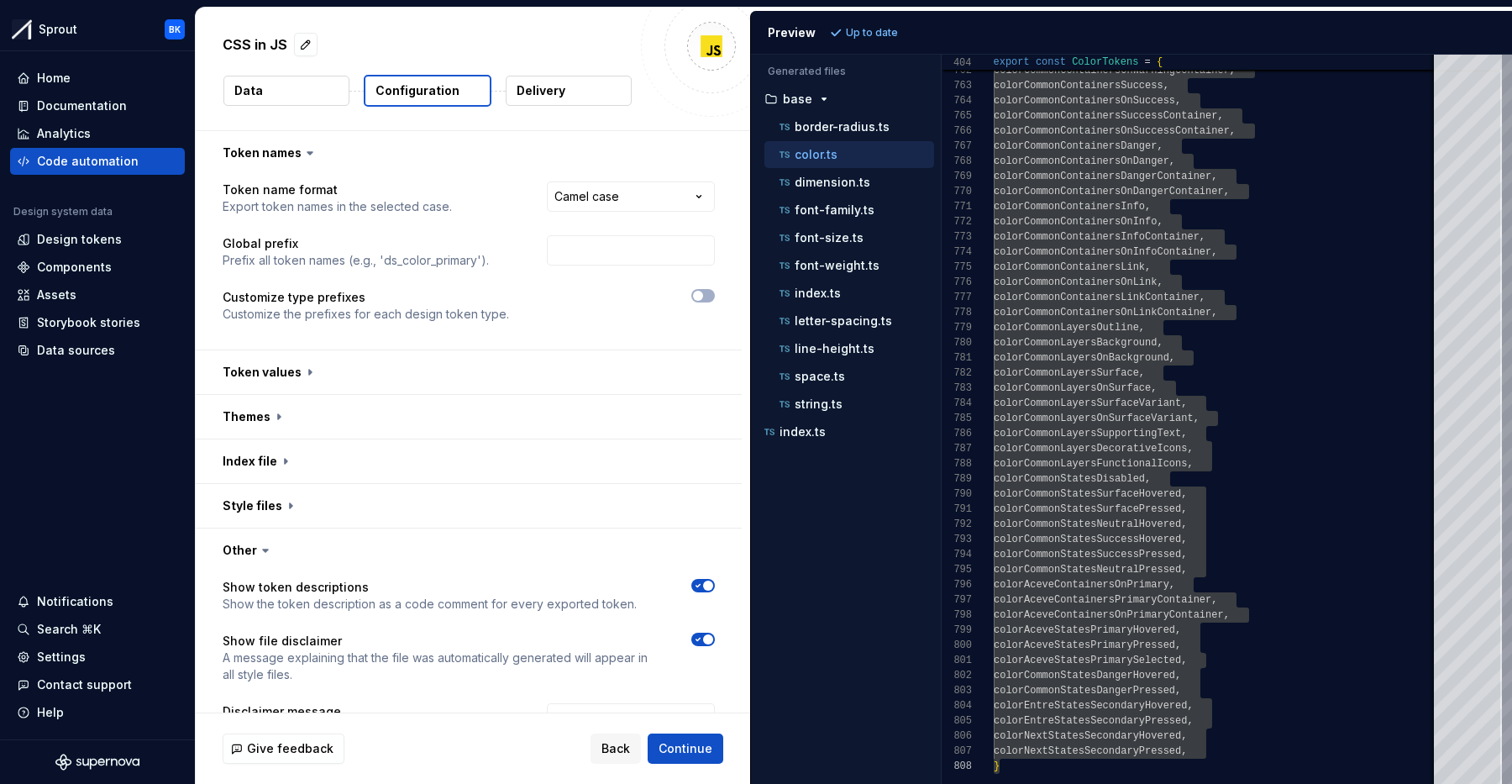
scroll to position [238, 0]
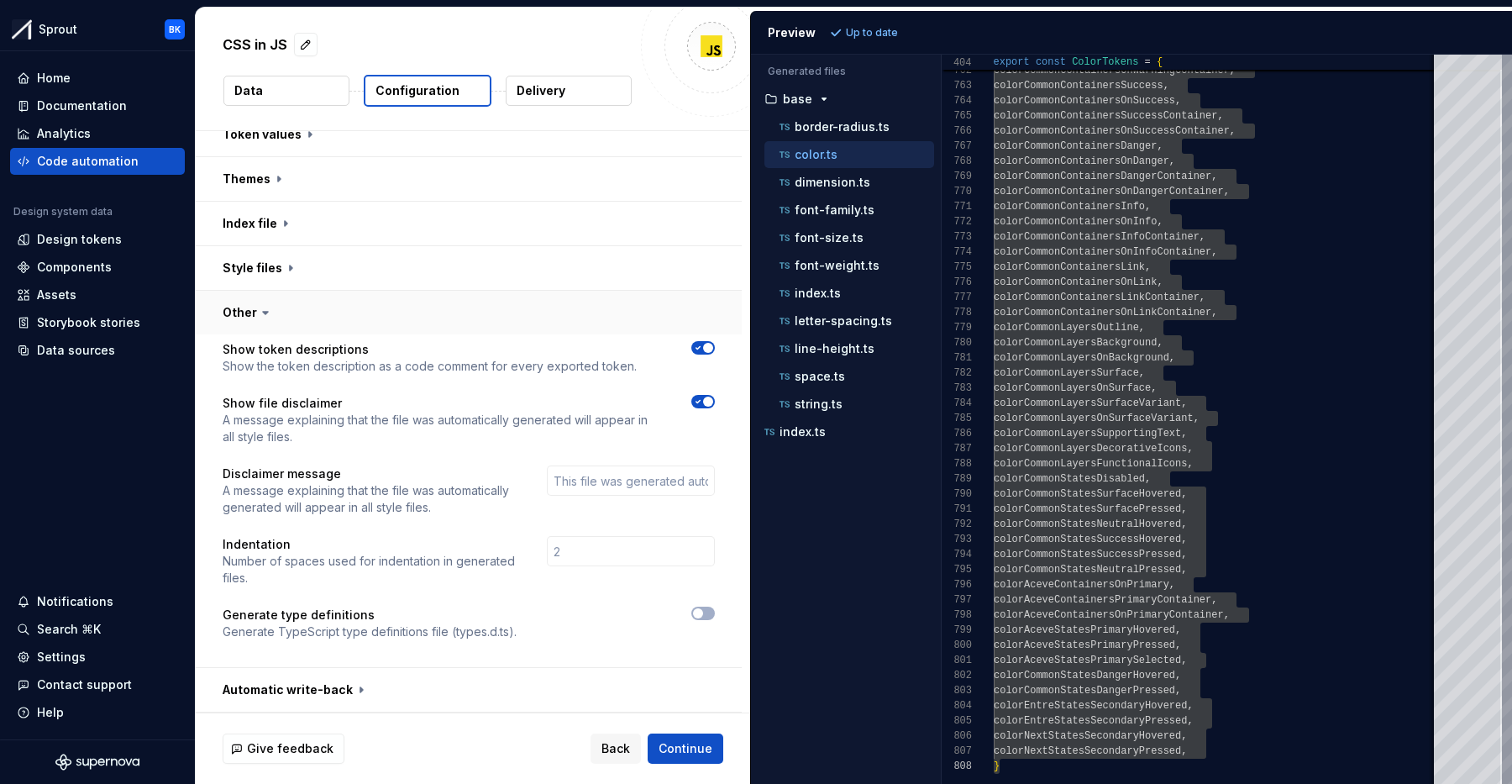
click at [368, 307] on button "button" at bounding box center [468, 312] width 546 height 43
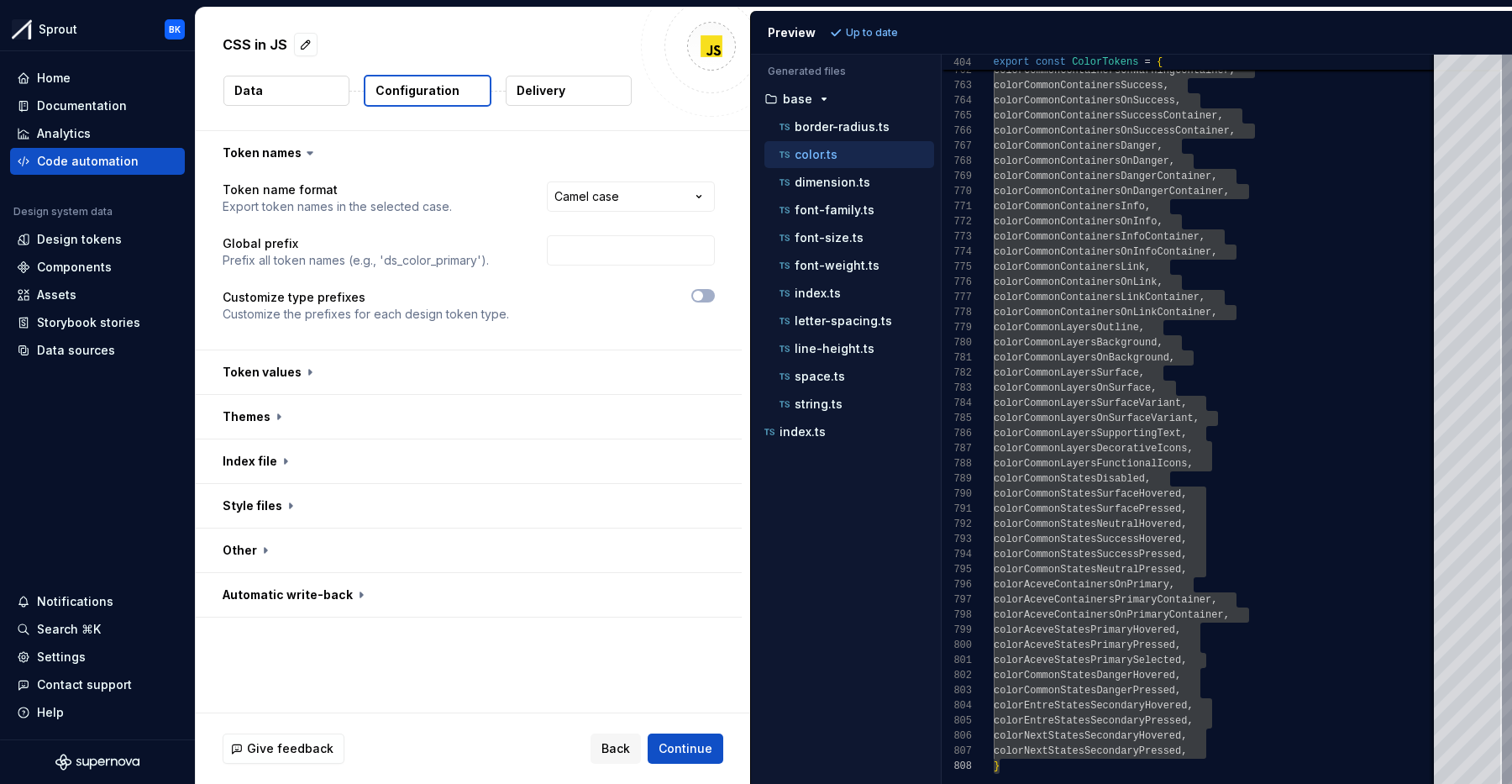
click at [579, 94] on button "Delivery" at bounding box center [569, 91] width 126 height 30
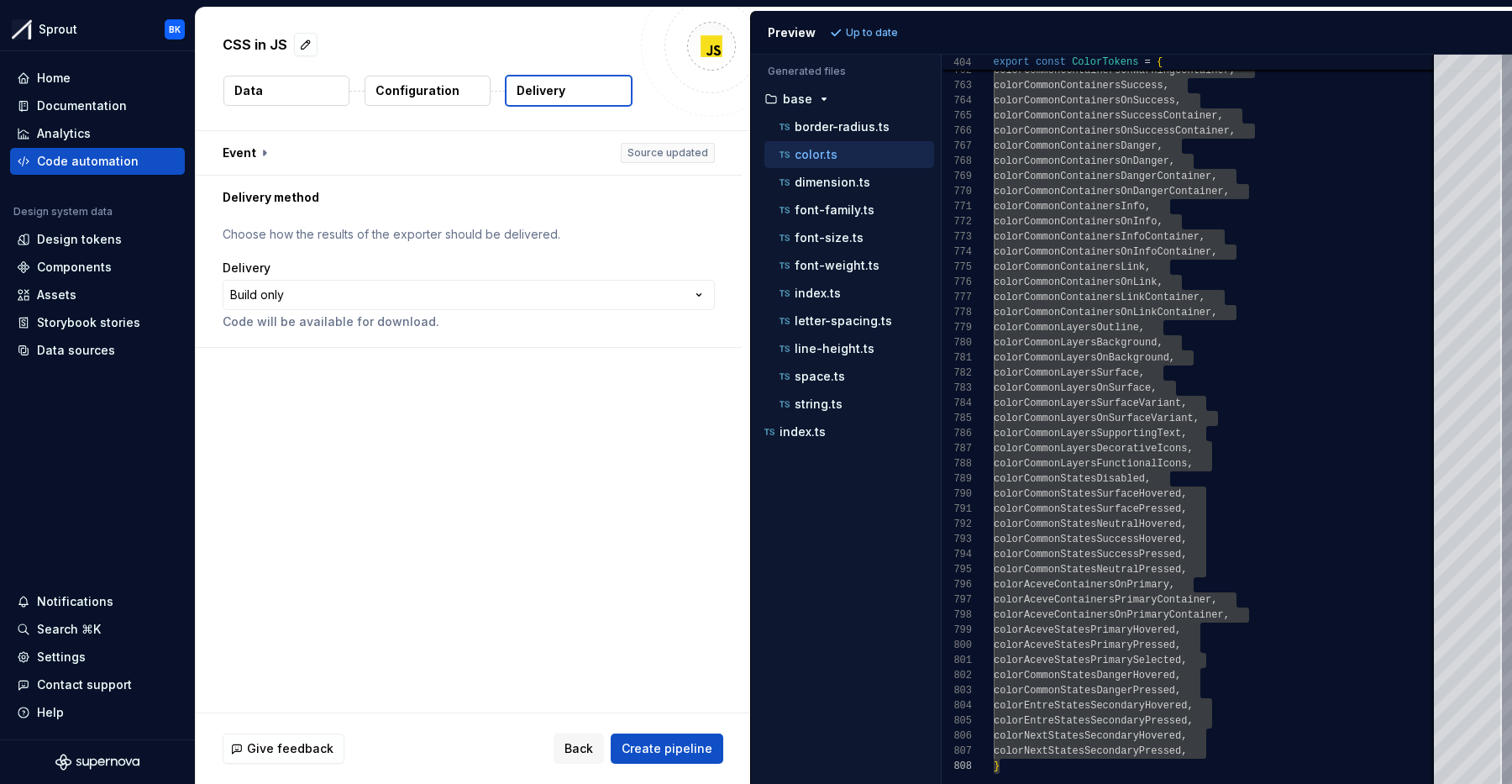
click at [355, 284] on html "**********" at bounding box center [756, 392] width 1512 height 784
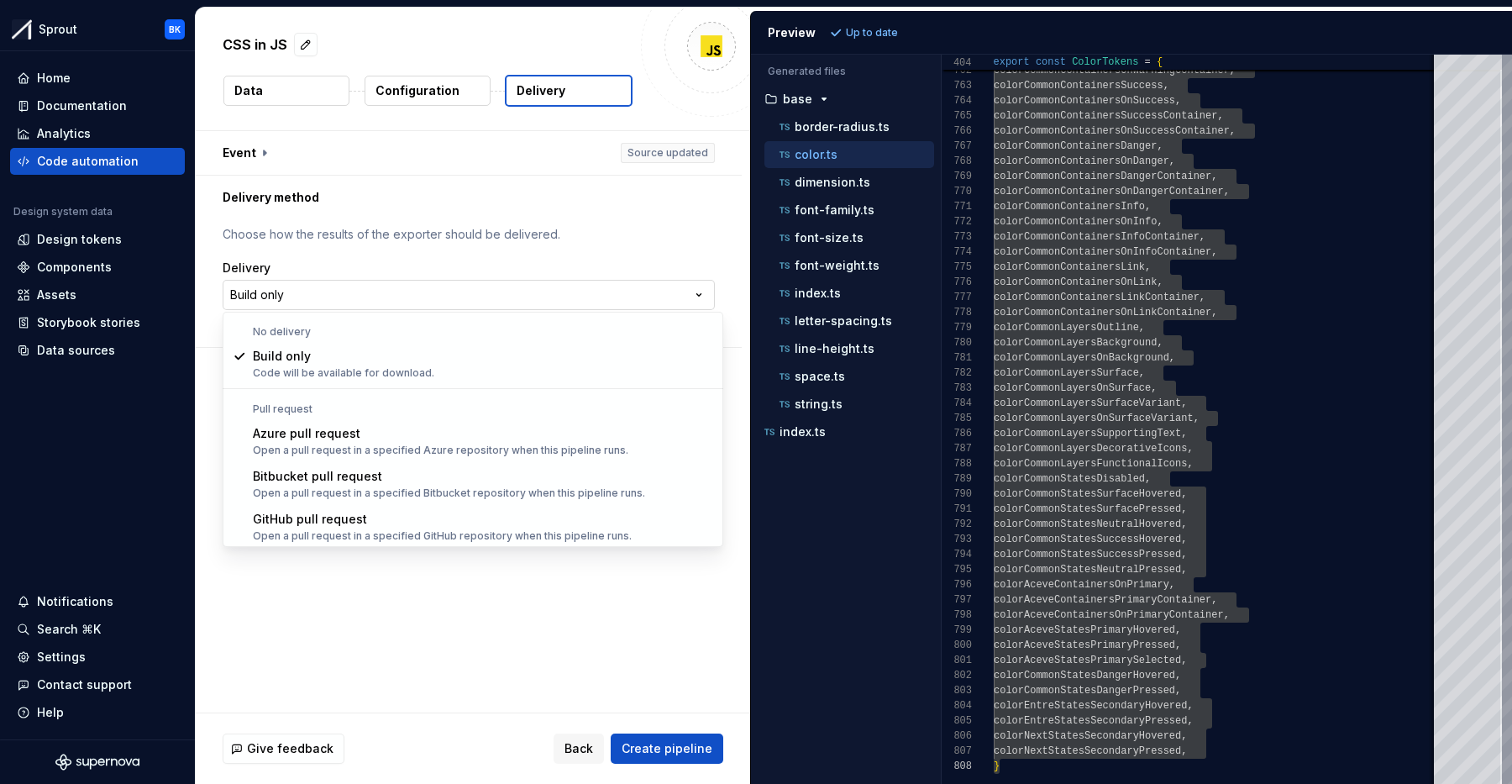
click at [337, 302] on html "**********" at bounding box center [756, 392] width 1512 height 784
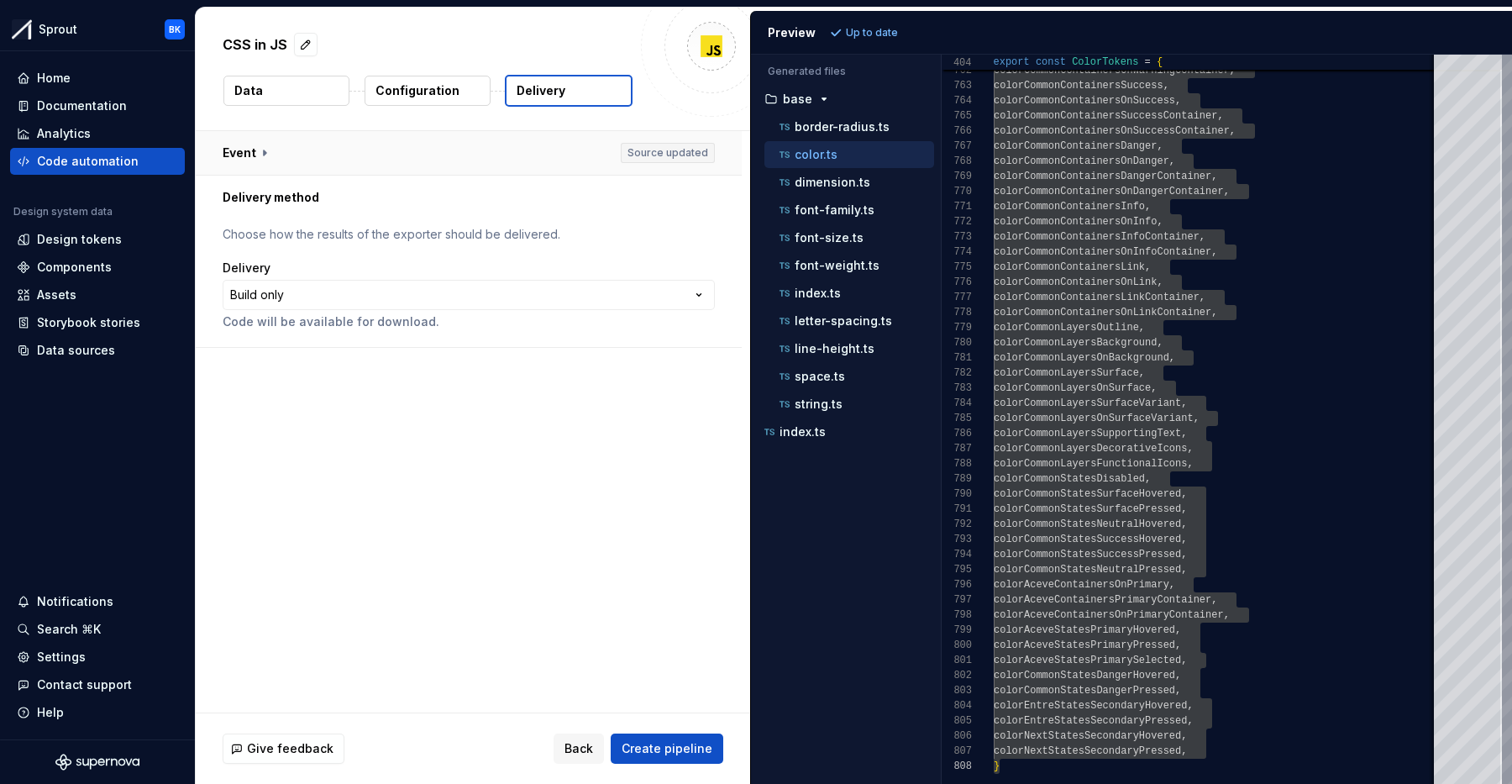
click at [278, 158] on button "button" at bounding box center [468, 153] width 546 height 43
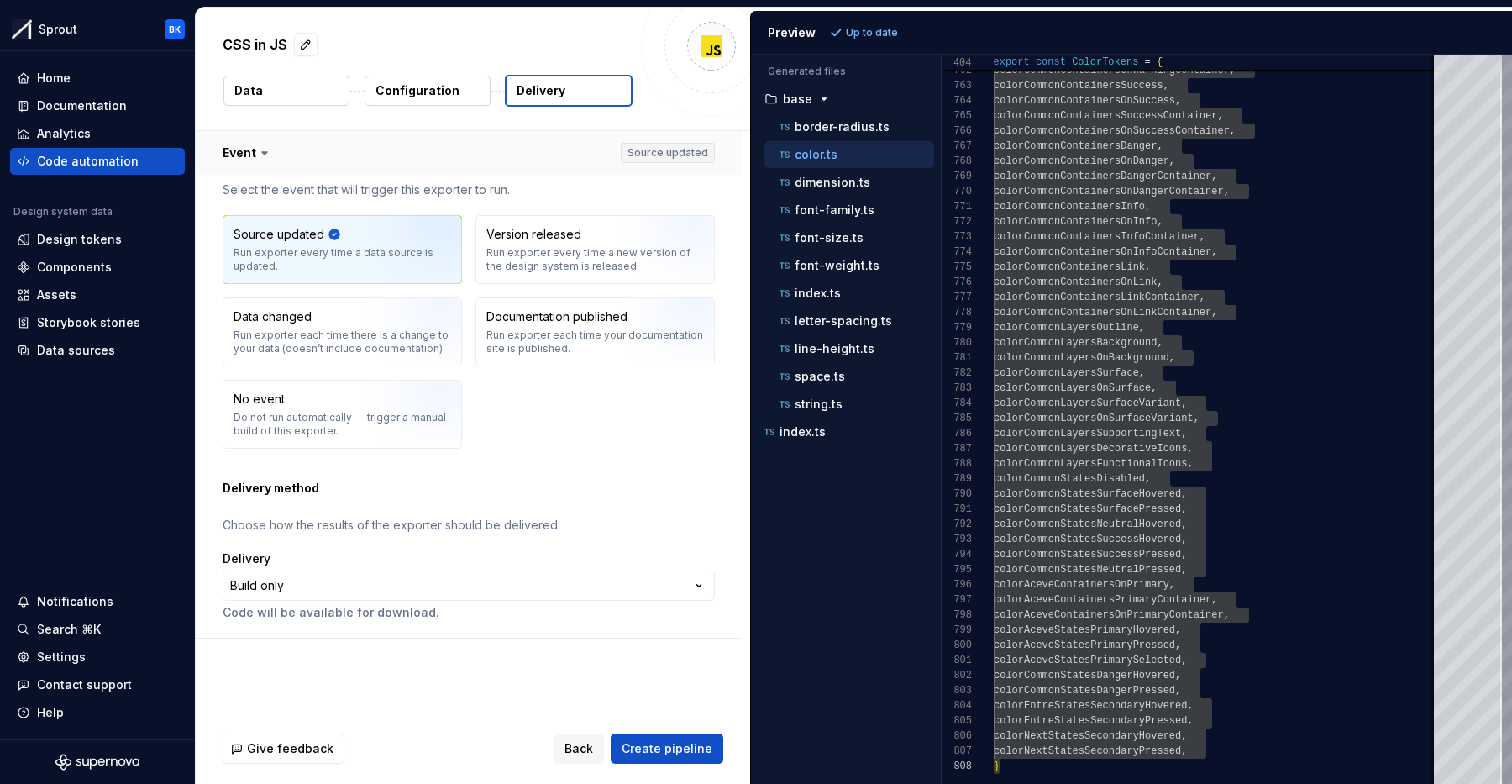
click at [278, 158] on button "button" at bounding box center [468, 153] width 546 height 43
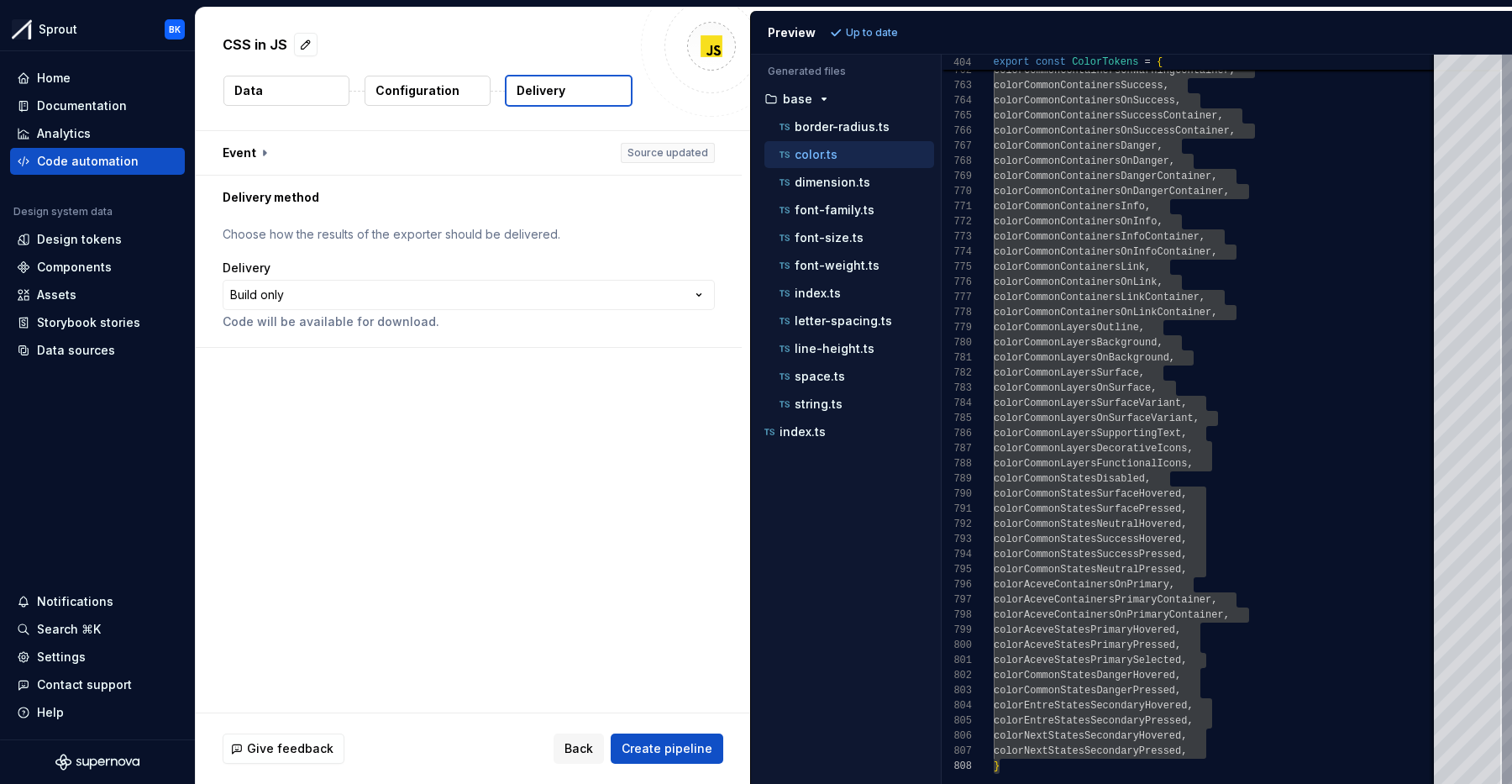
click at [270, 87] on button "Data" at bounding box center [286, 91] width 126 height 30
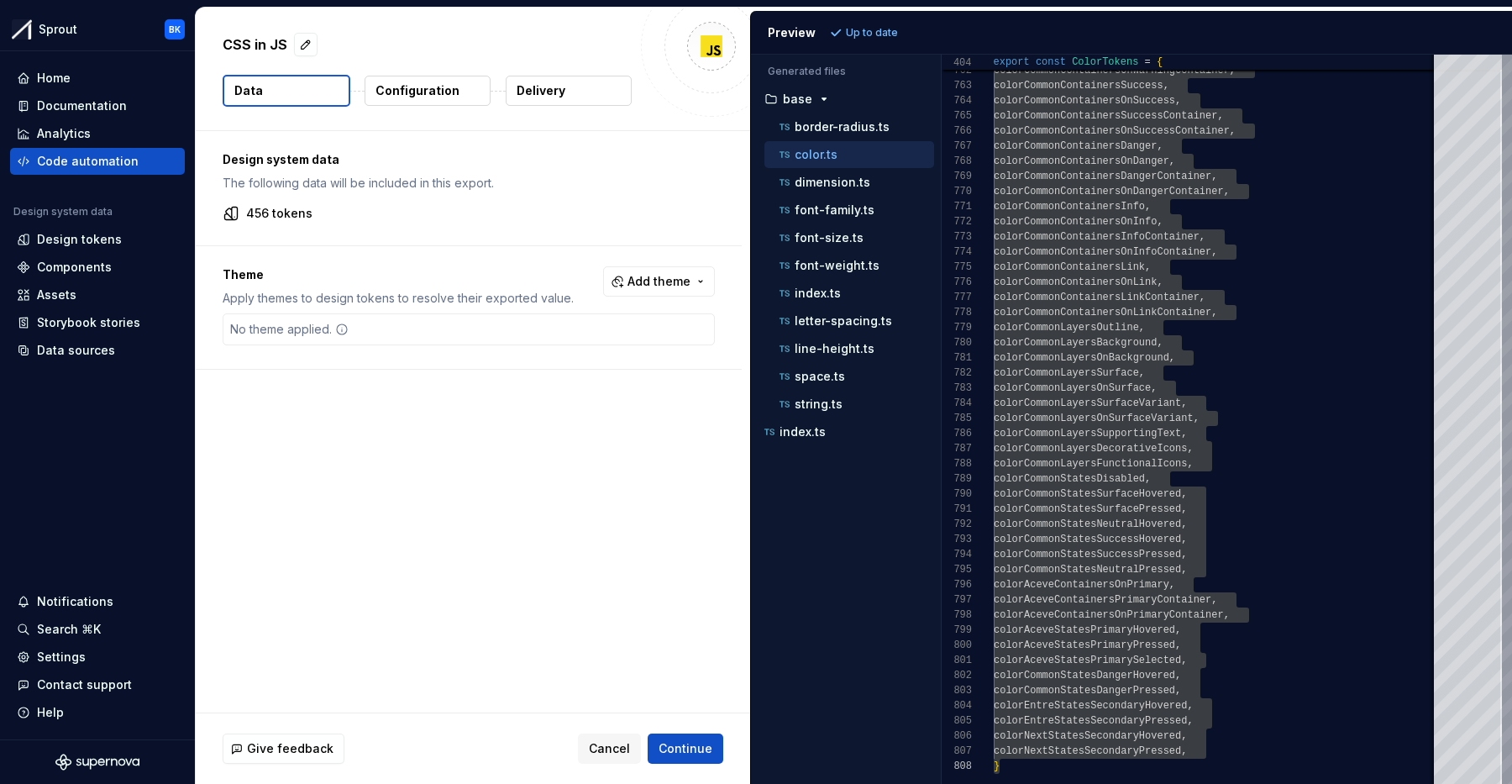
click at [449, 90] on p "Configuration" at bounding box center [417, 91] width 84 height 17
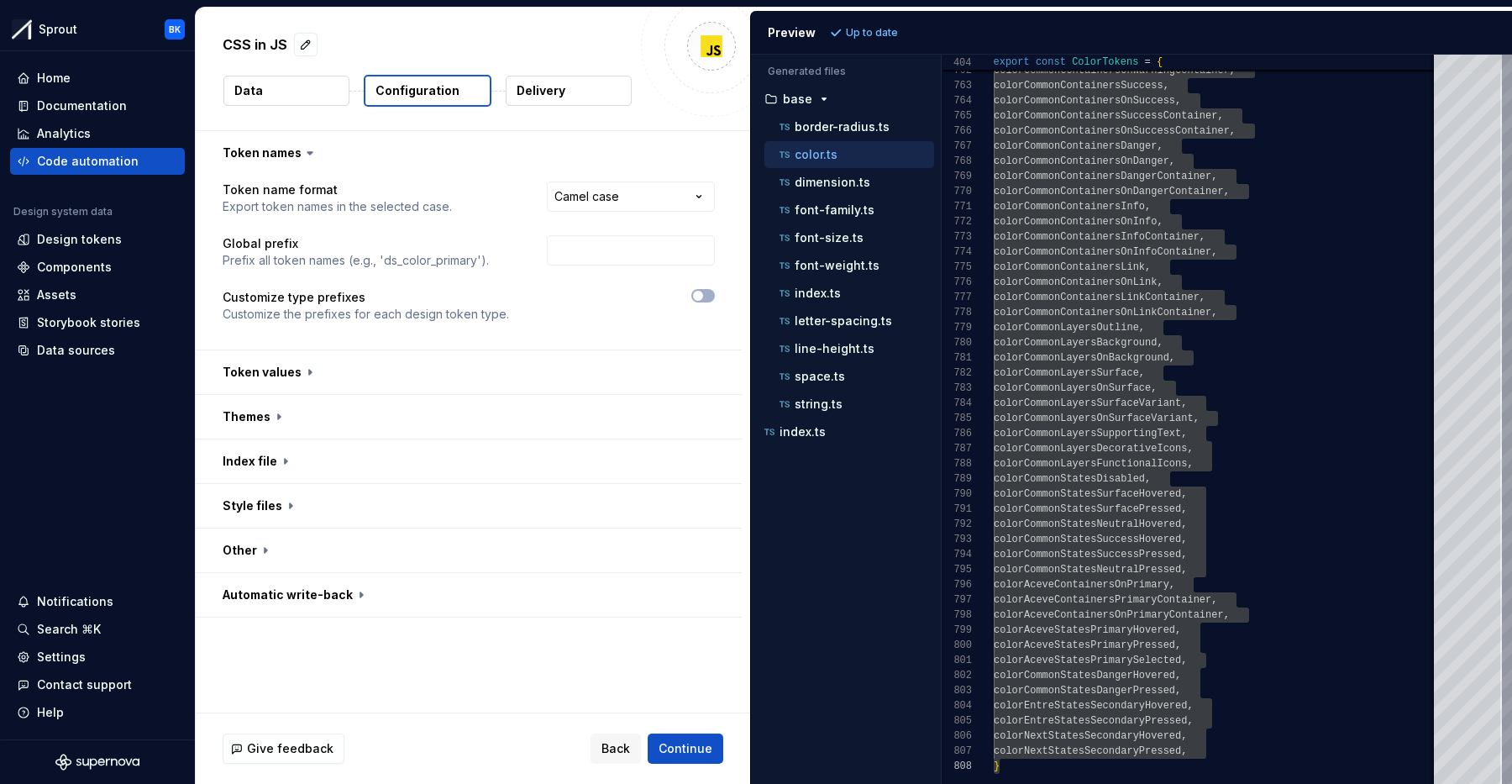
click at [612, 96] on button "Delivery" at bounding box center [569, 91] width 126 height 30
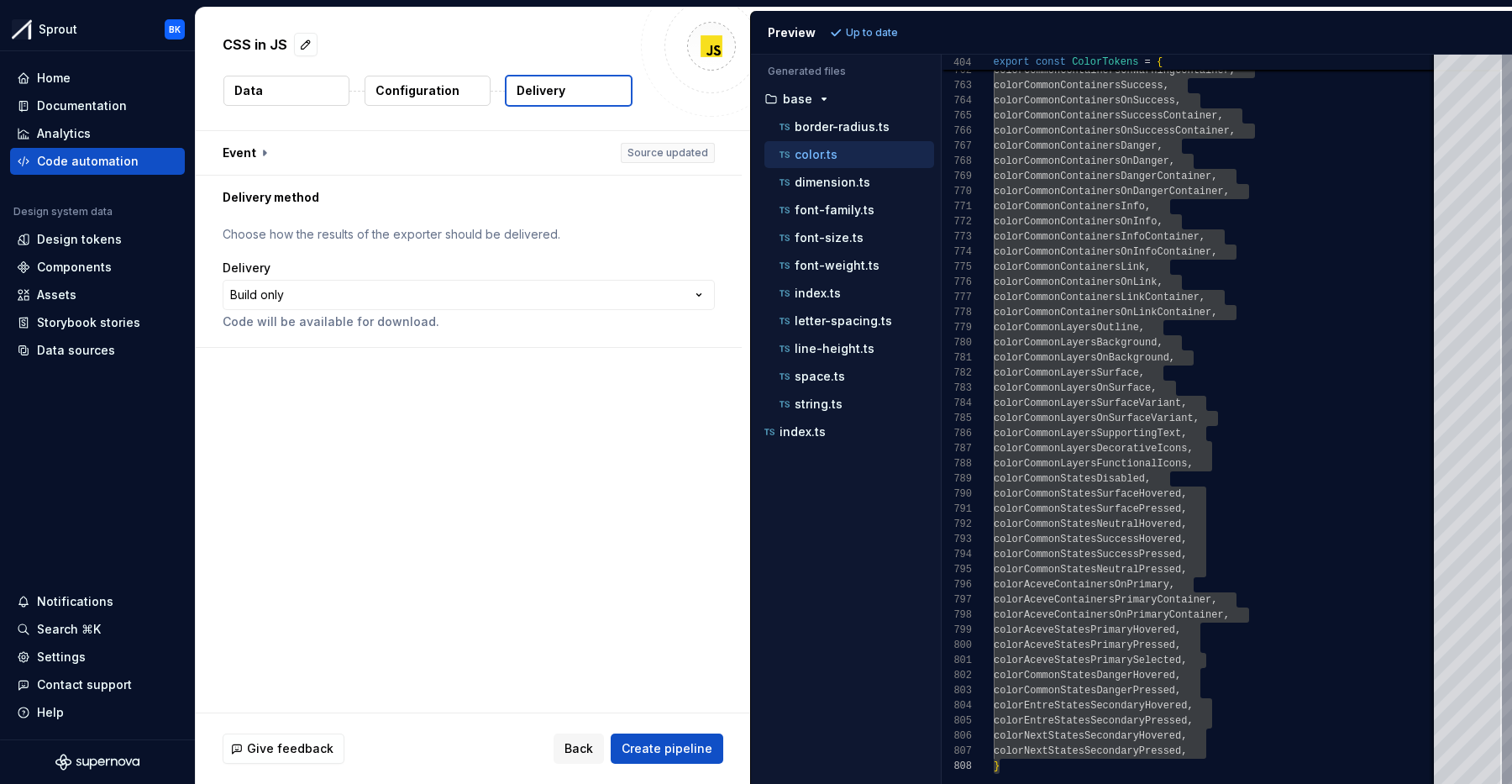
click at [262, 88] on button "Data" at bounding box center [286, 91] width 126 height 30
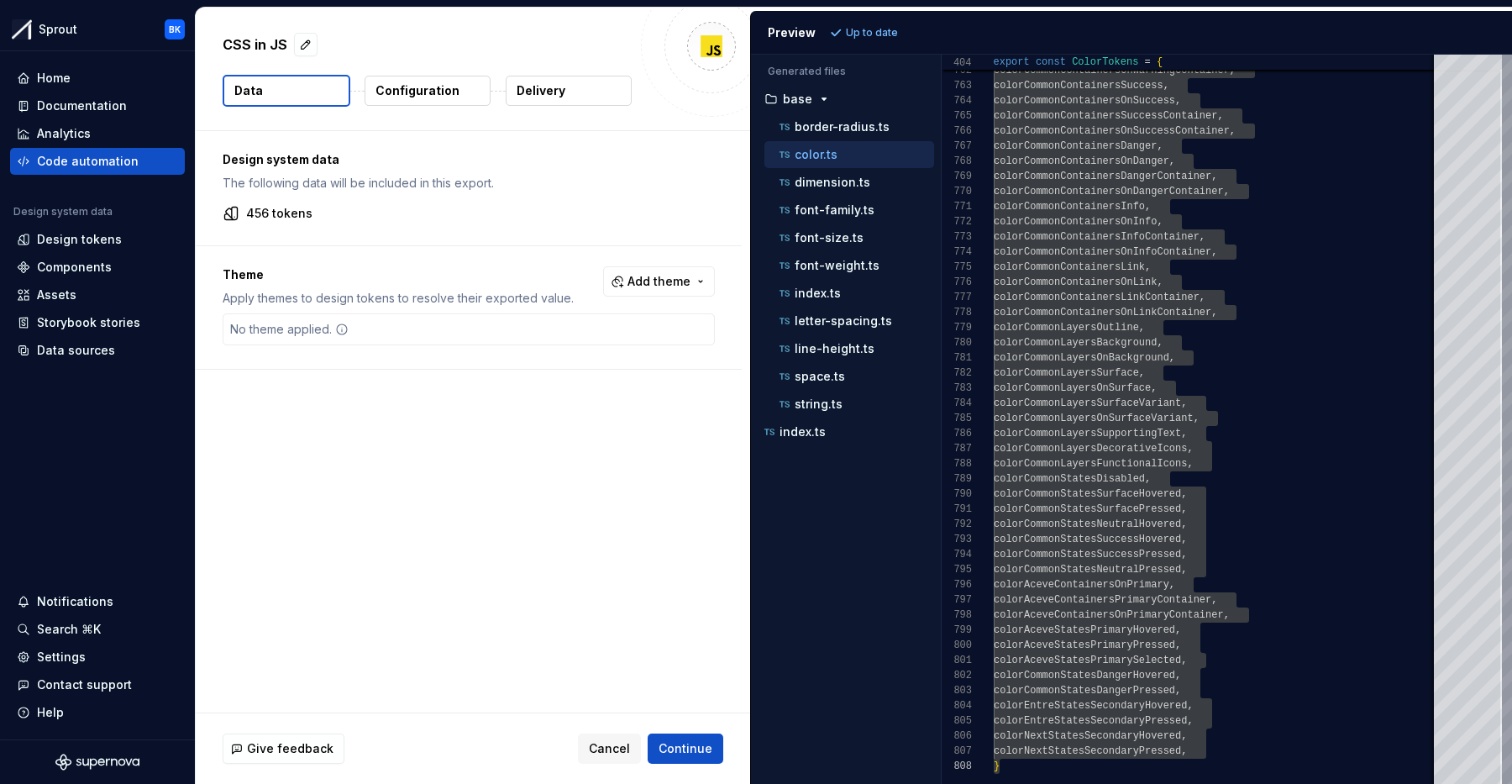
drag, startPoint x: 410, startPoint y: 205, endPoint x: 283, endPoint y: 210, distance: 127.1
click at [406, 205] on div "456 tokens" at bounding box center [469, 213] width 493 height 17
click at [276, 208] on p "456 tokens" at bounding box center [279, 213] width 66 height 17
click at [437, 217] on div "456 tokens" at bounding box center [469, 213] width 493 height 17
drag, startPoint x: 437, startPoint y: 217, endPoint x: 453, endPoint y: 222, distance: 16.8
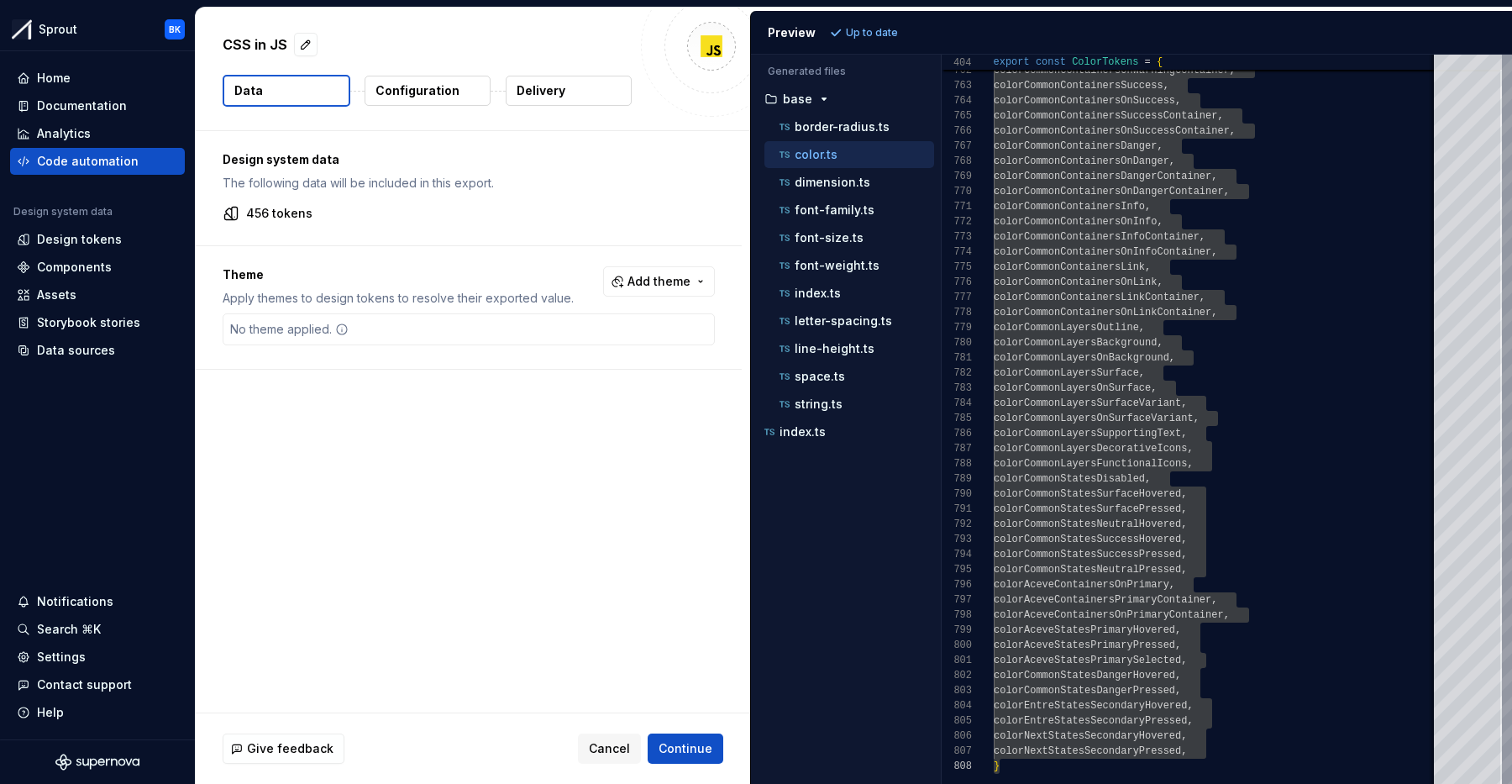
click at [436, 217] on div "456 tokens" at bounding box center [469, 213] width 493 height 17
click at [579, 241] on div "Design system data The following data will be included in this export. 456 toke…" at bounding box center [468, 188] width 546 height 114
click at [662, 279] on span "Add theme" at bounding box center [659, 282] width 63 height 17
click at [422, 502] on html "Sprout BK Home Documentation Analytics Code automation Design system data Desig…" at bounding box center [756, 392] width 1512 height 784
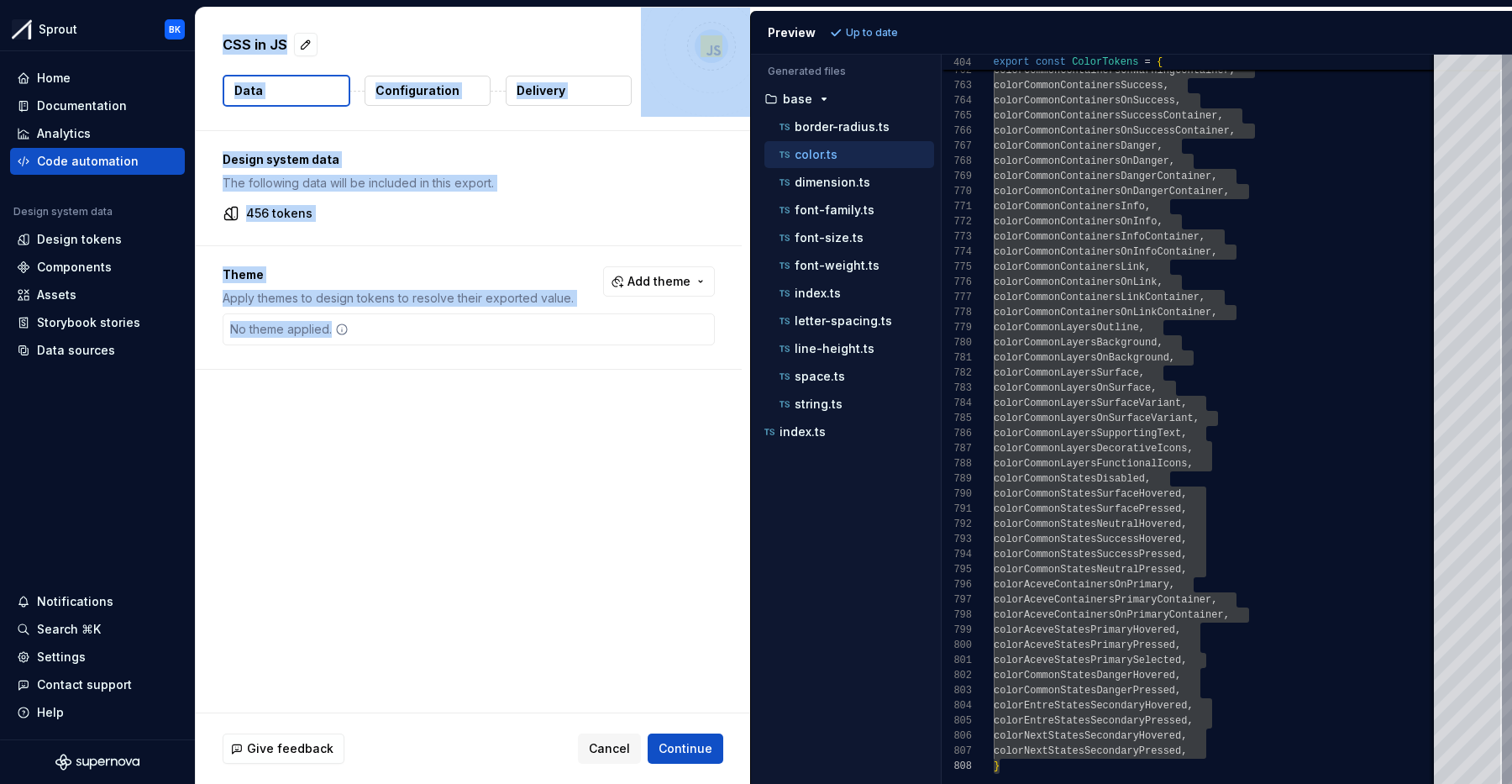
drag, startPoint x: 249, startPoint y: 70, endPoint x: 667, endPoint y: 473, distance: 580.6
click at [679, 502] on div "CSS in JS Data Configuration Delivery Design system data The following data wil…" at bounding box center [473, 395] width 554 height 776
copy div "CSS in JS Data Configuration Delivery Design system data The following data wil…"
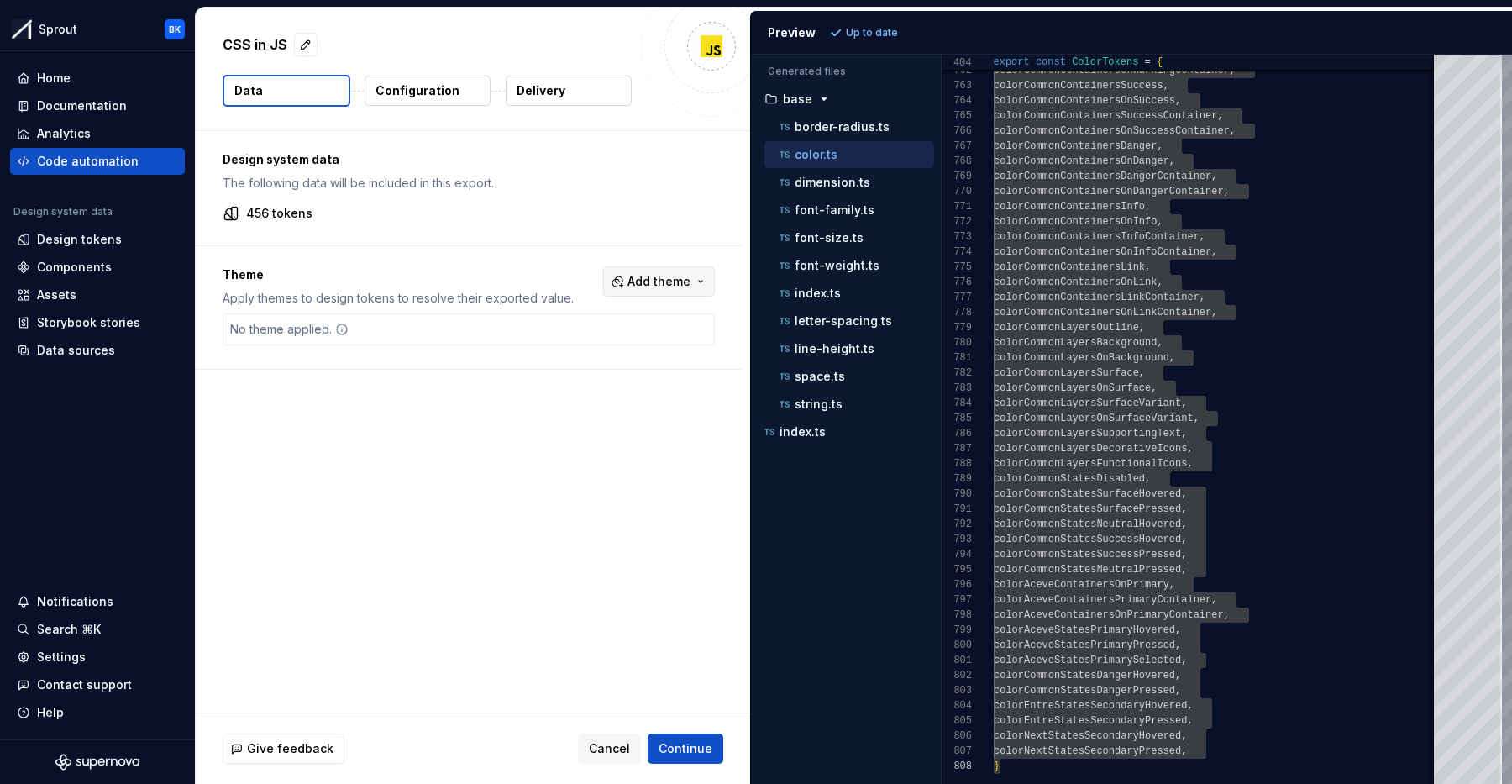
drag, startPoint x: 696, startPoint y: 297, endPoint x: 691, endPoint y: 287, distance: 11.2
click at [693, 289] on div "Theme Apply themes to design tokens to resolve their exported value. Add theme" at bounding box center [469, 286] width 493 height 41
click at [691, 286] on span "Add theme" at bounding box center [659, 282] width 63 height 17
drag, startPoint x: 675, startPoint y: 279, endPoint x: 523, endPoint y: 211, distance: 166.5
click at [670, 276] on html "Sprout BK Home Documentation Analytics Code automation Design system data Desig…" at bounding box center [756, 392] width 1512 height 784
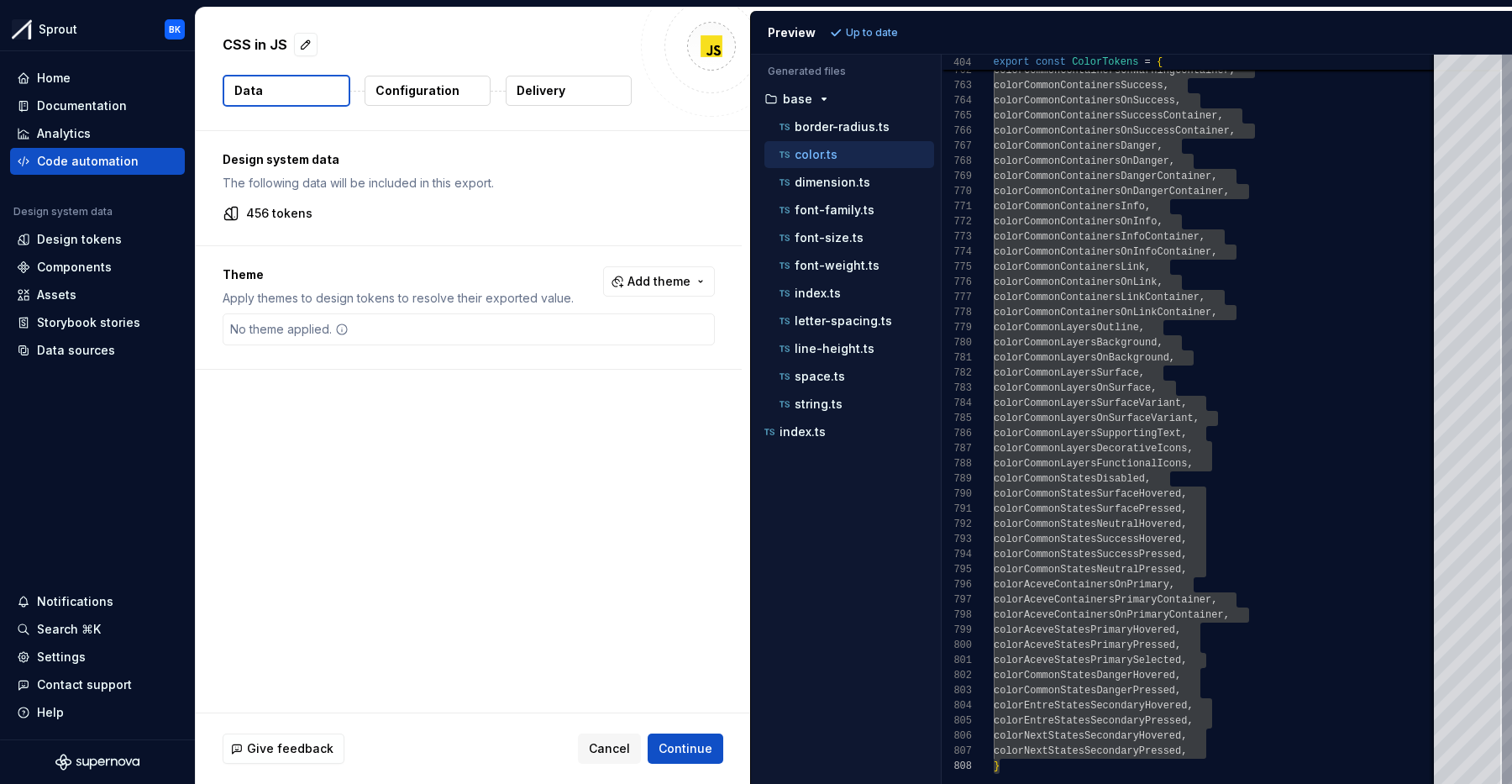
drag, startPoint x: 295, startPoint y: 157, endPoint x: 288, endPoint y: 188, distance: 31.8
click at [295, 157] on p "Design system data" at bounding box center [469, 159] width 493 height 17
click at [283, 215] on p "456 tokens" at bounding box center [279, 213] width 66 height 17
drag, startPoint x: 459, startPoint y: 169, endPoint x: 212, endPoint y: 148, distance: 247.9
click at [213, 148] on div "Design system data The following data will be included in this export. 456 toke…" at bounding box center [468, 188] width 546 height 114
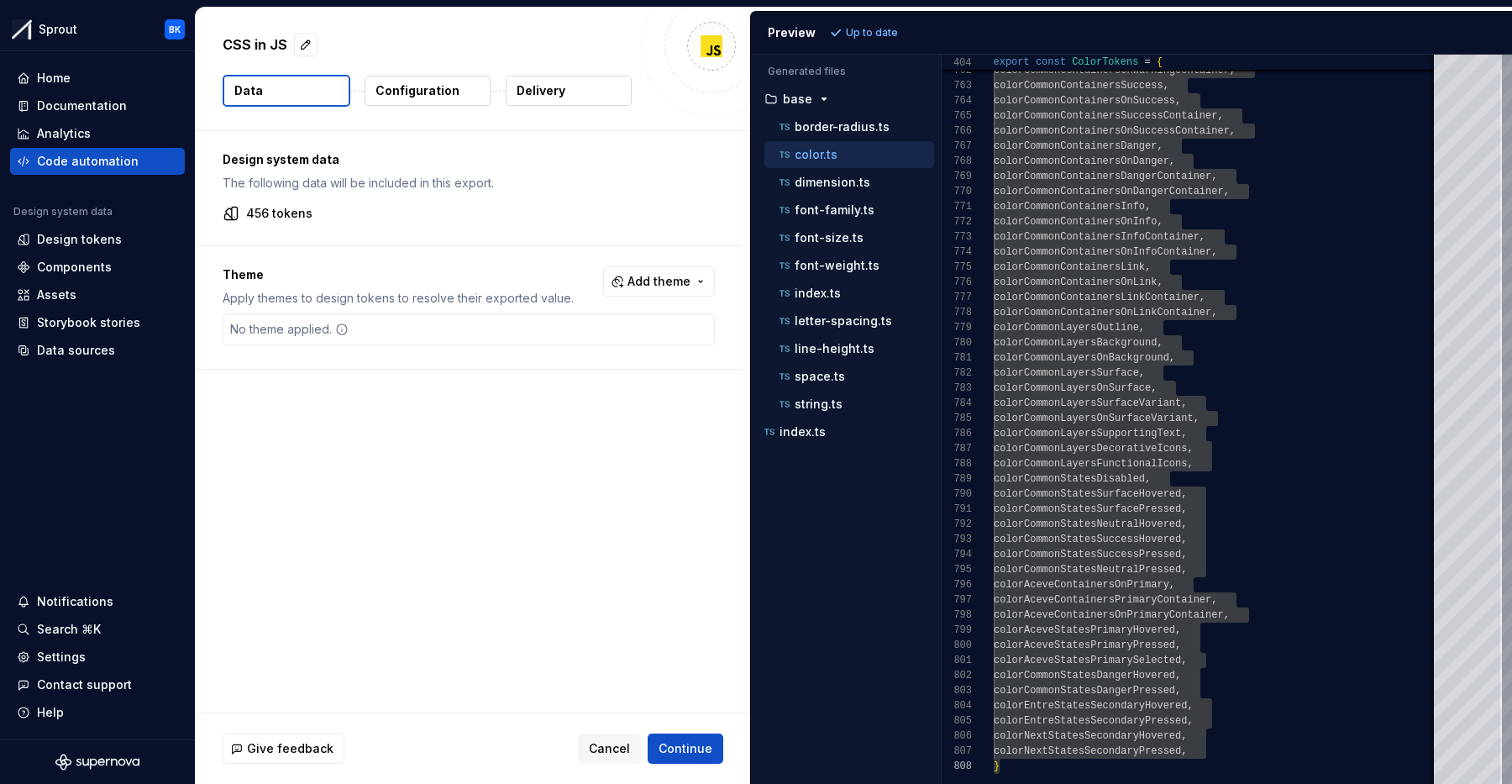
drag, startPoint x: 243, startPoint y: 192, endPoint x: 225, endPoint y: 200, distance: 19.7
click at [240, 193] on div "Design system data The following data will be included in this export. 456 toke…" at bounding box center [468, 188] width 546 height 114
click at [225, 200] on div "Design system data The following data will be included in this export. 456 toke…" at bounding box center [468, 188] width 546 height 114
click at [234, 213] on icon at bounding box center [231, 213] width 17 height 17
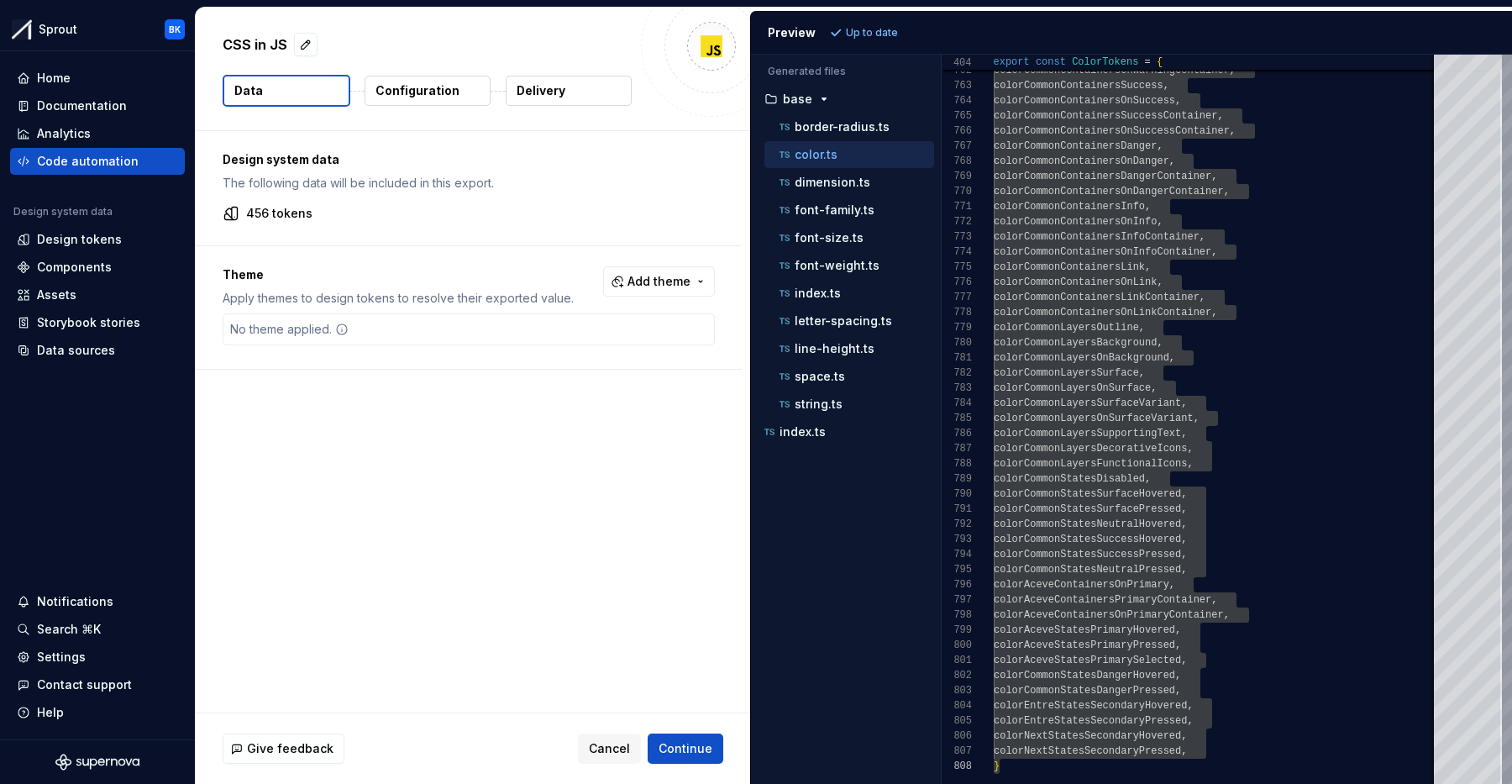
drag, startPoint x: 373, startPoint y: 223, endPoint x: 365, endPoint y: 221, distance: 8.2
click at [372, 223] on div "Design system data The following data will be included in this export. 456 toke…" at bounding box center [468, 188] width 546 height 114
click at [127, 240] on div "Design tokens" at bounding box center [98, 239] width 161 height 17
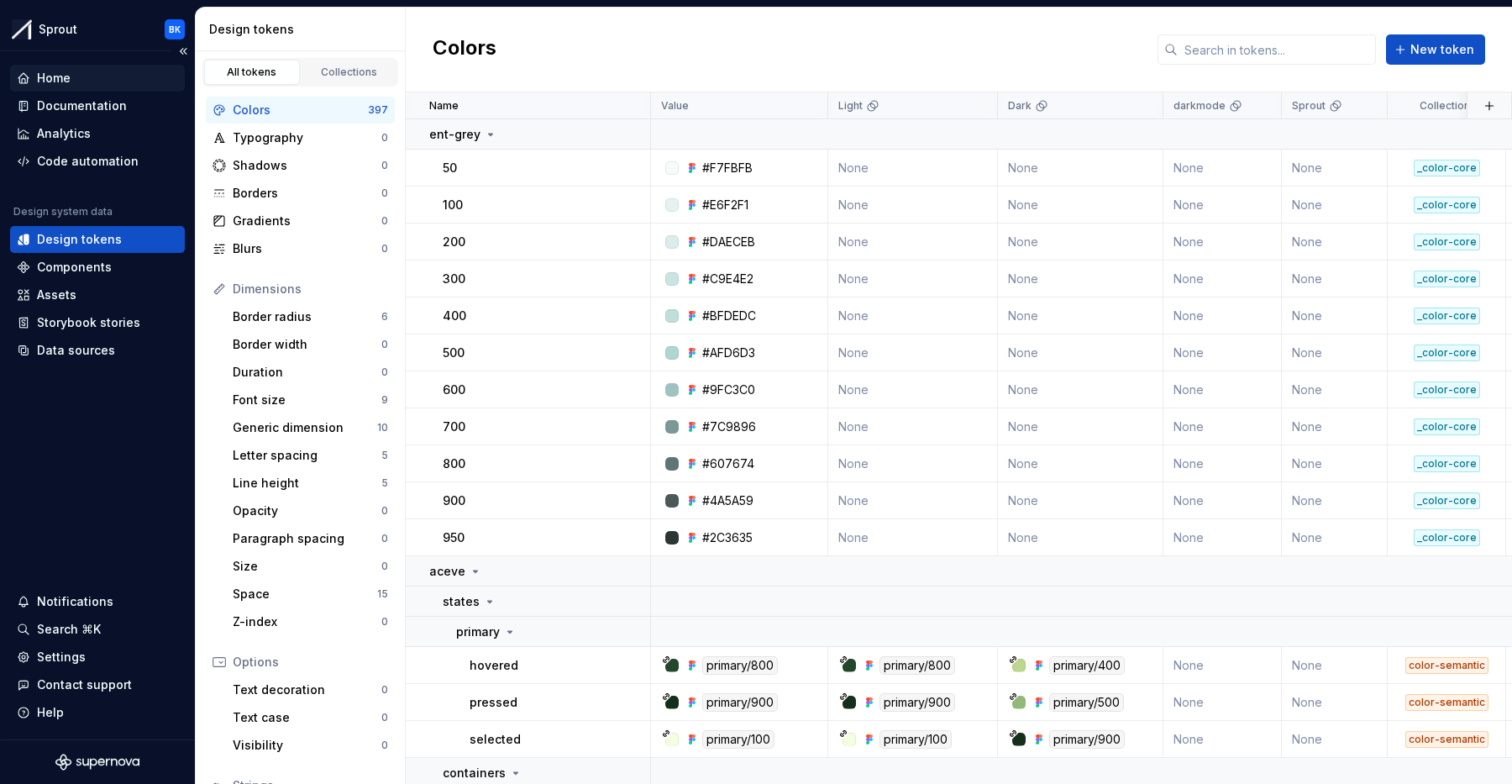
click at [95, 85] on div "Home" at bounding box center [98, 78] width 161 height 17
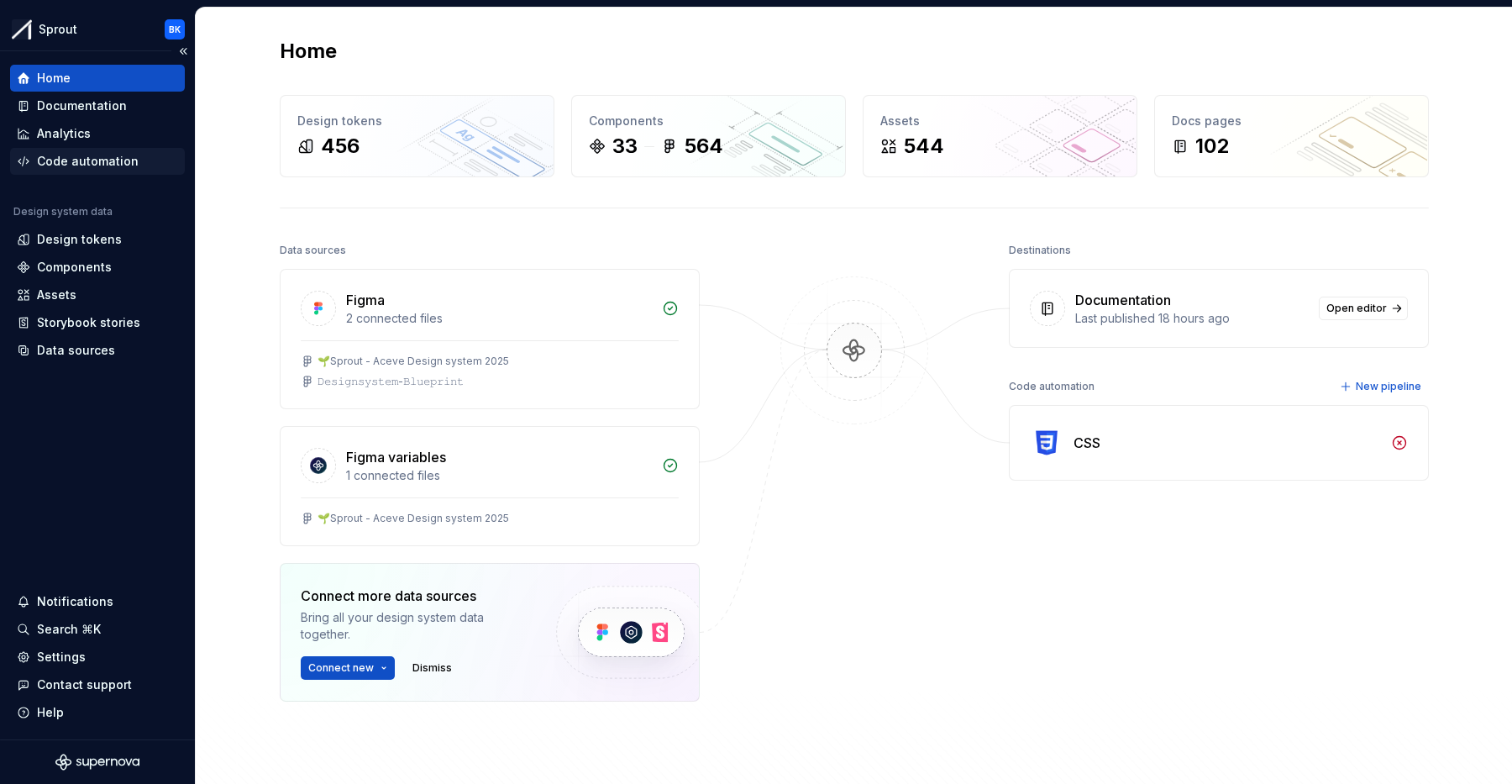
click at [118, 161] on div "Code automation" at bounding box center [88, 161] width 101 height 17
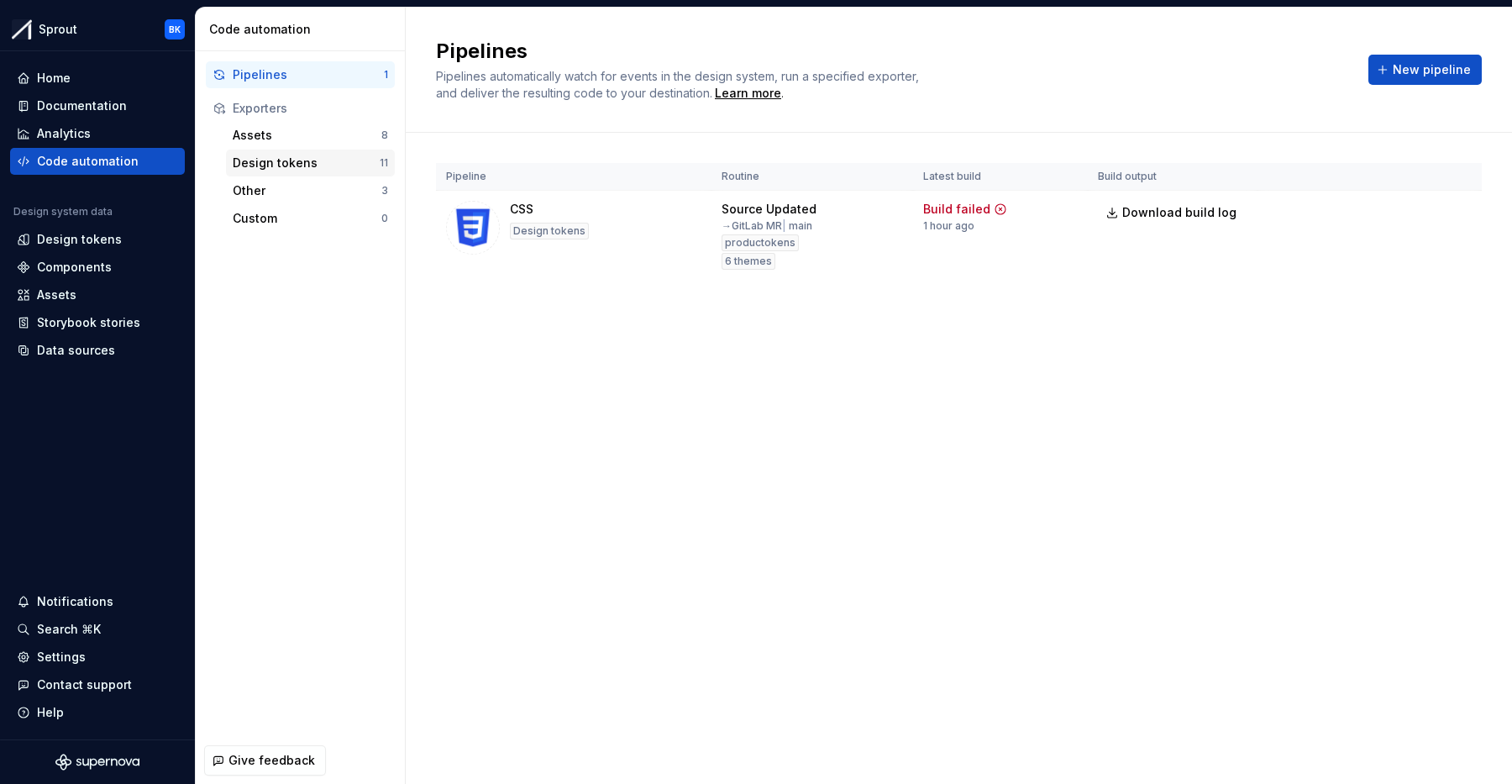
click at [299, 163] on div "Design tokens" at bounding box center [306, 163] width 147 height 17
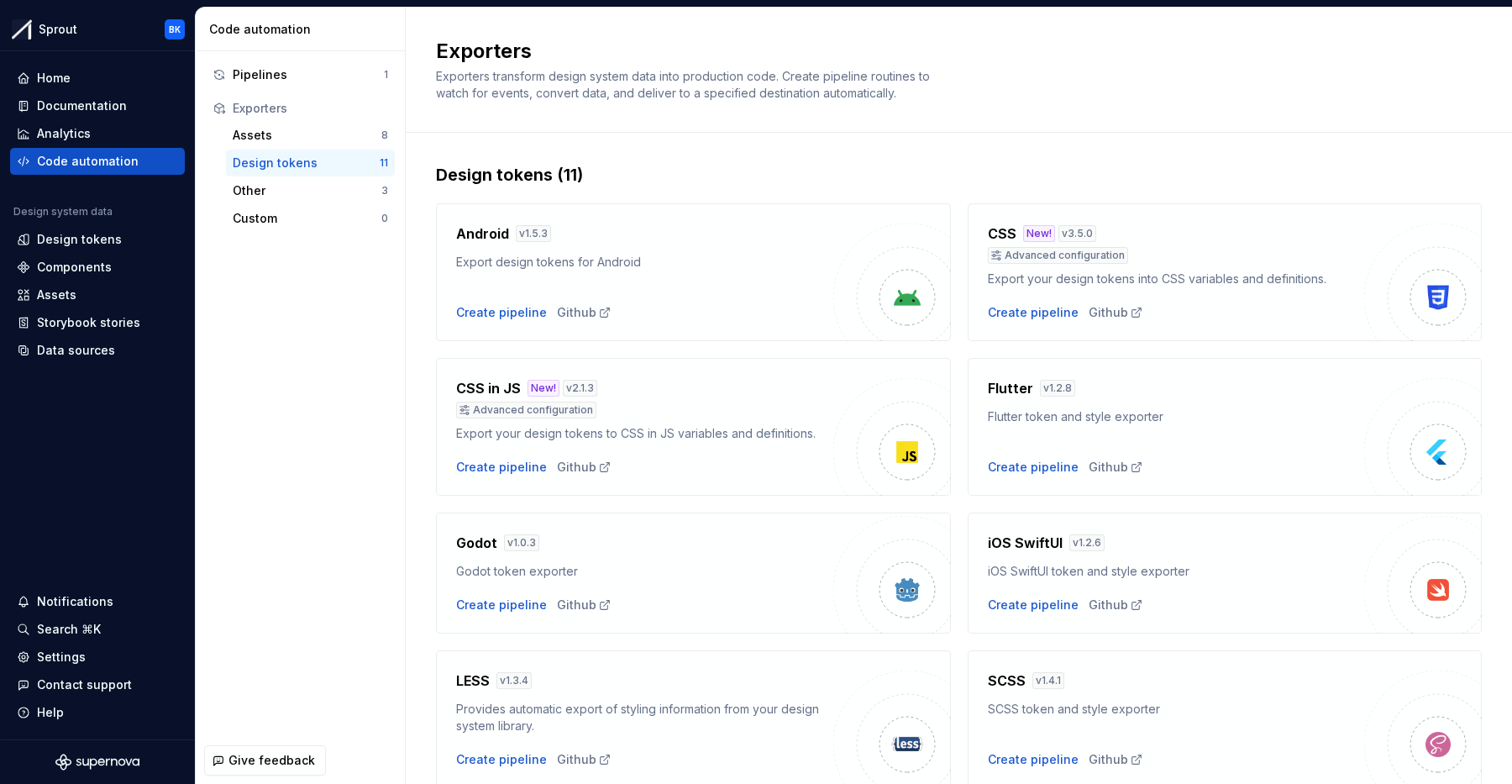
click at [480, 378] on div "CSS in JS New! v 2.1.3 Advanced configuration Export your design tokens to CSS …" at bounding box center [694, 426] width 515 height 138
click at [505, 468] on div "Create pipeline" at bounding box center [502, 467] width 91 height 17
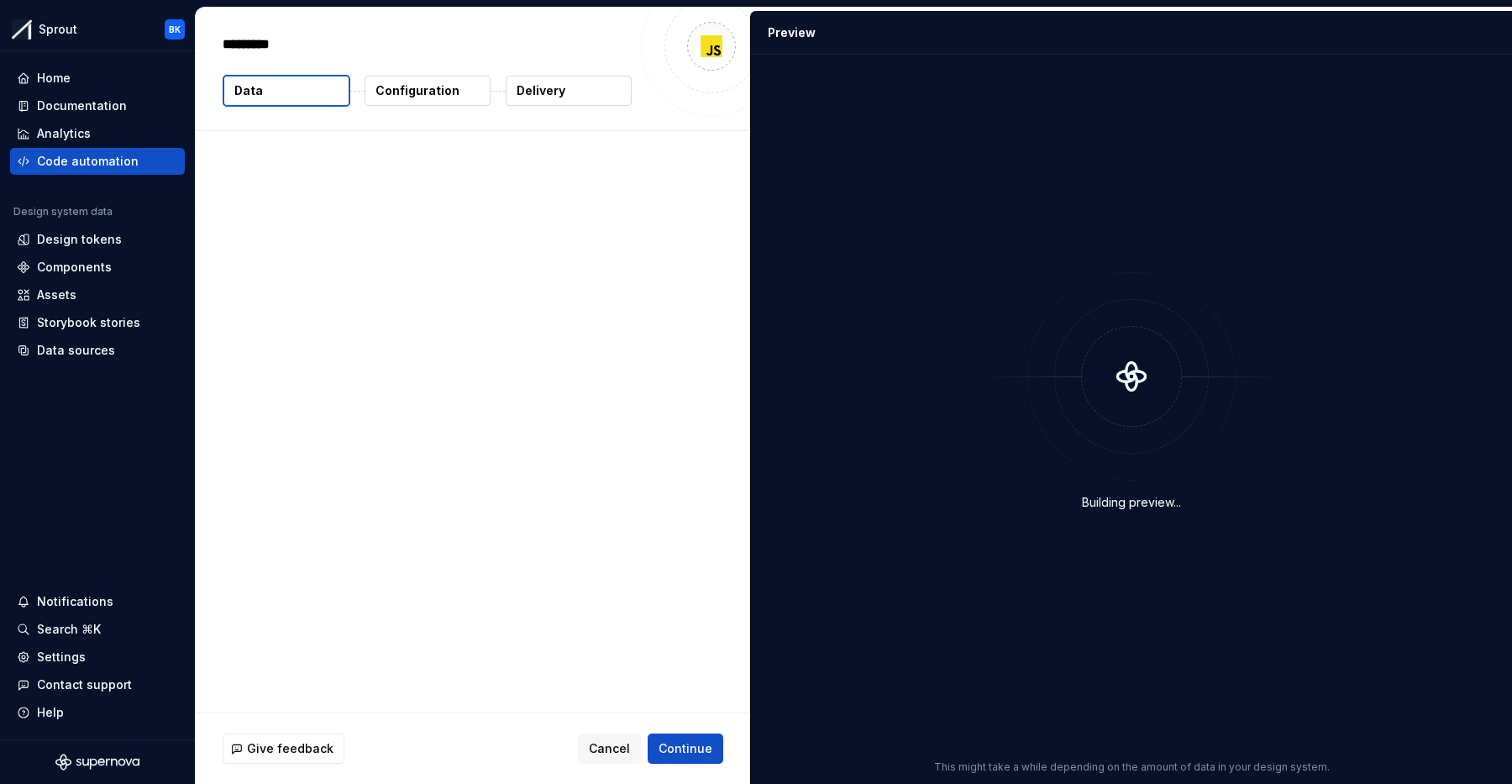
type textarea "*"
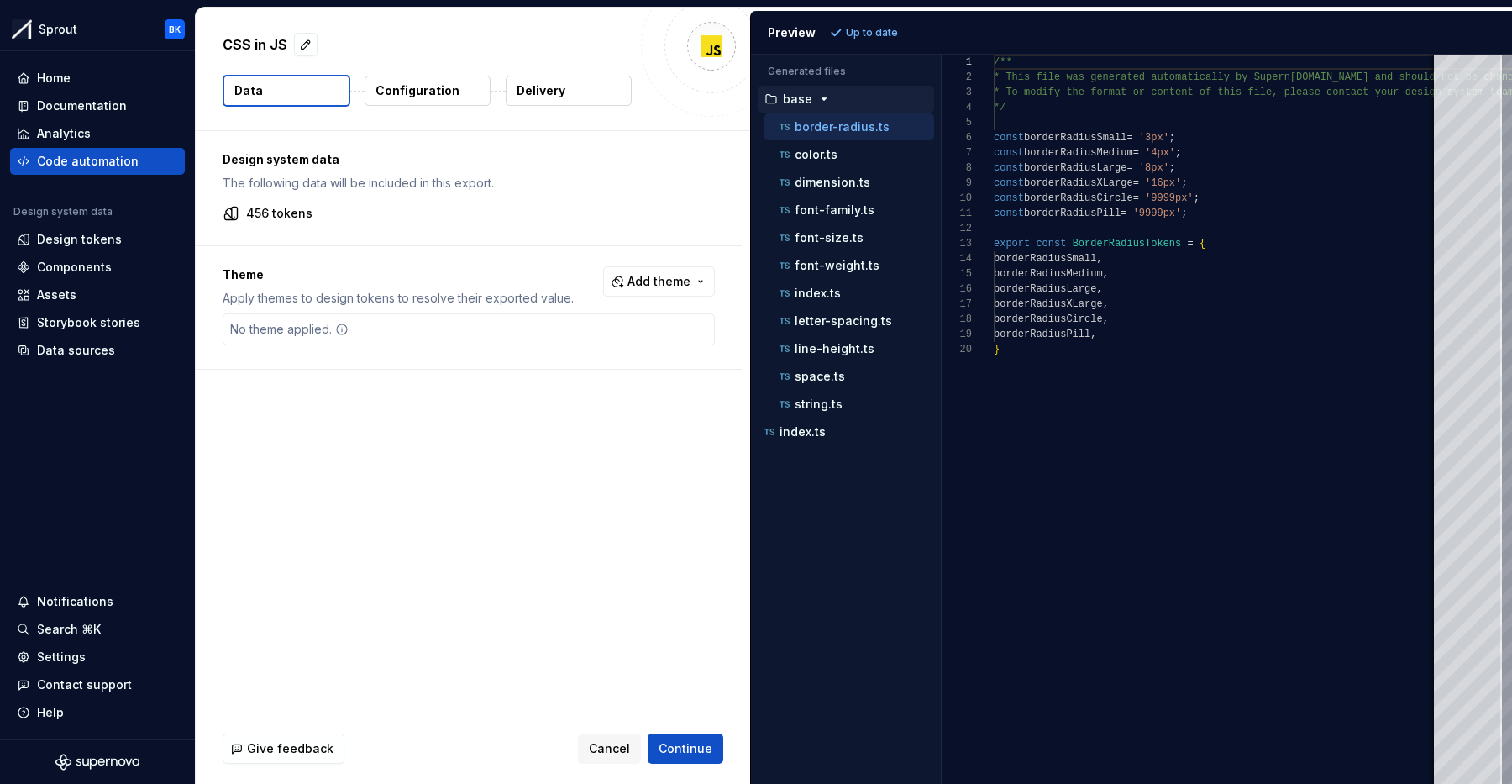
click at [606, 344] on div "Theme Apply themes to design tokens to resolve their exported value. Add theme …" at bounding box center [468, 307] width 546 height 122
drag, startPoint x: 845, startPoint y: 152, endPoint x: 884, endPoint y: 158, distance: 39.5
click at [845, 152] on div "color.ts" at bounding box center [855, 154] width 158 height 17
type textarea "**********"
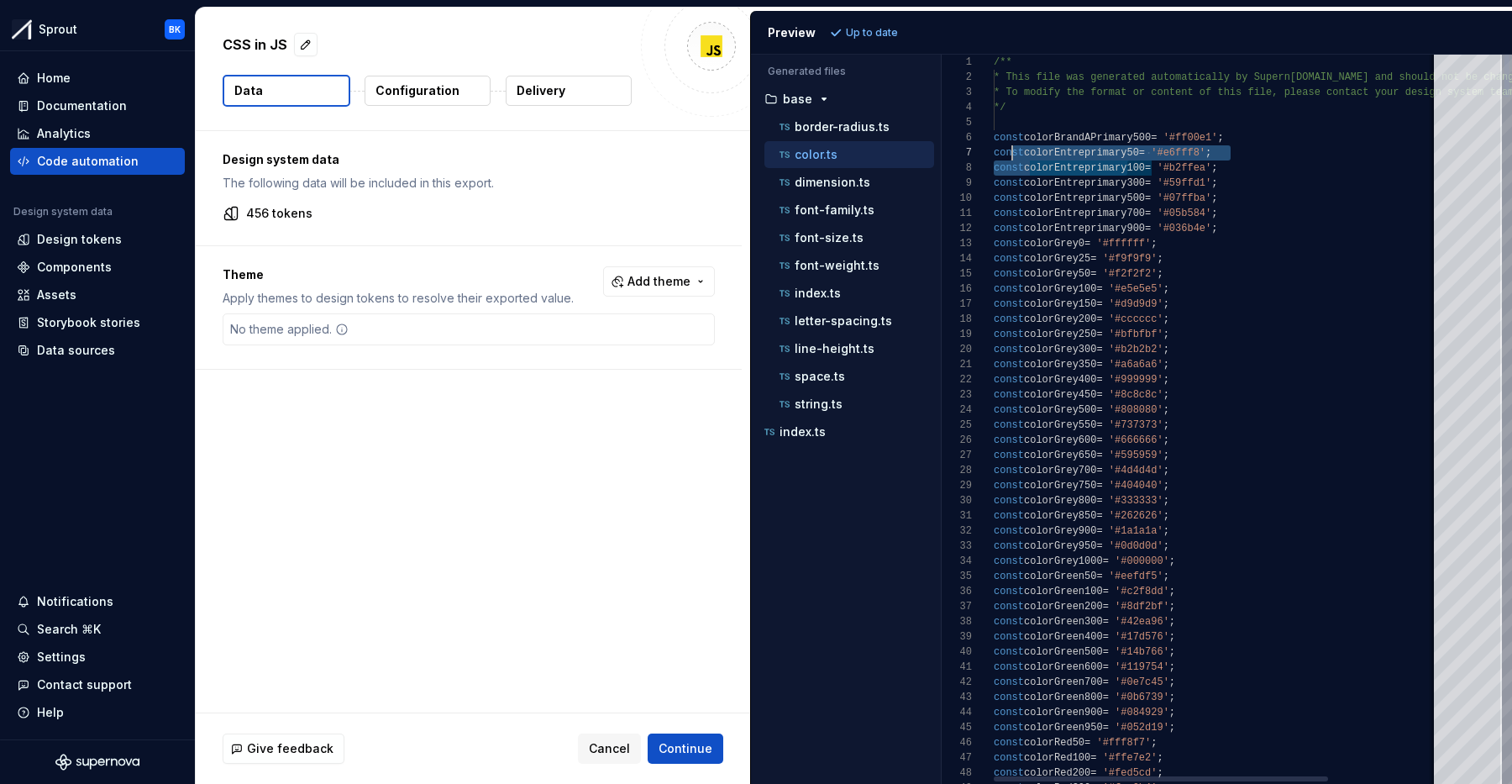
scroll to position [91, 18]
drag, startPoint x: 1126, startPoint y: 162, endPoint x: 1010, endPoint y: 154, distance: 116.3
click at [834, 107] on button "base" at bounding box center [846, 99] width 177 height 18
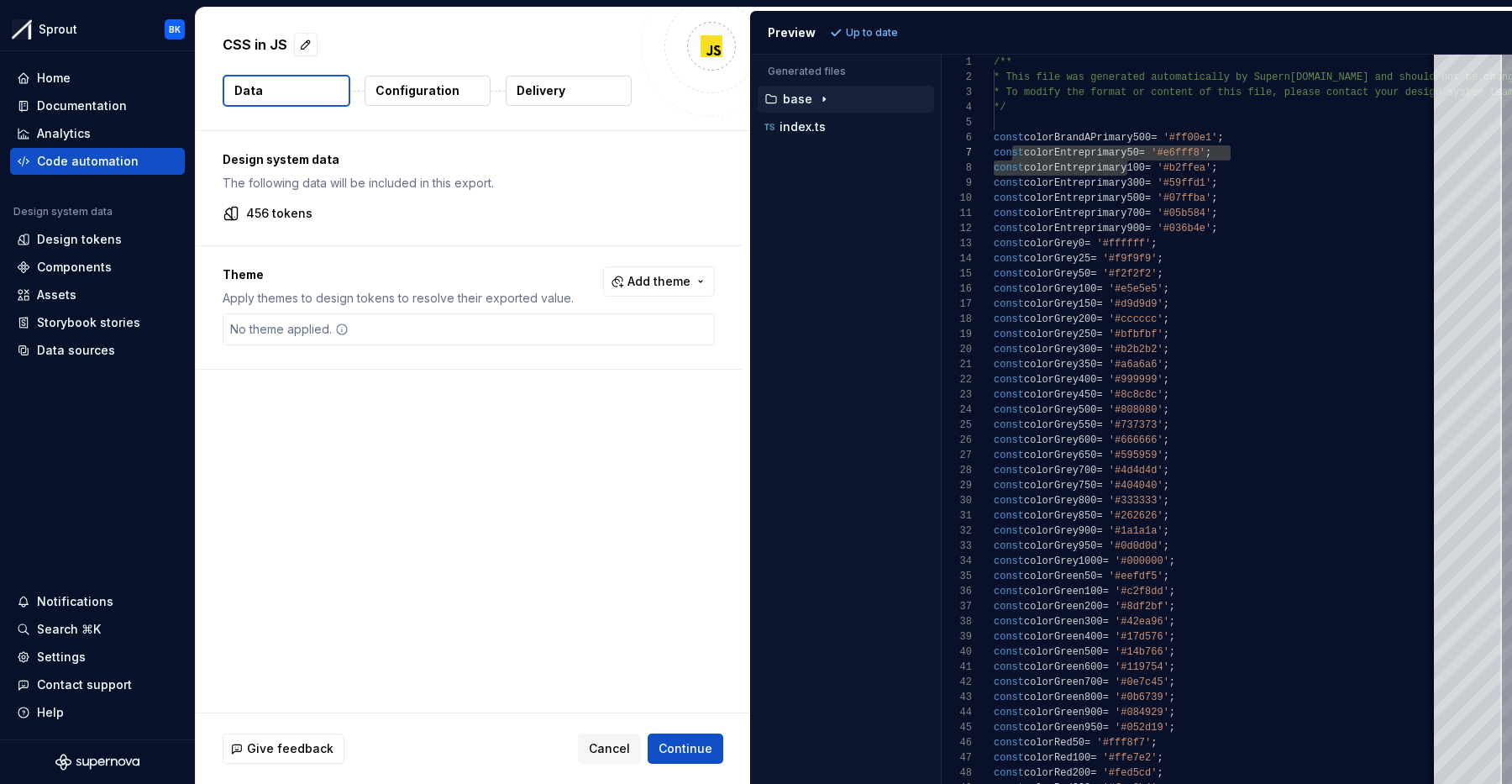
click at [834, 107] on button "base" at bounding box center [846, 99] width 177 height 18
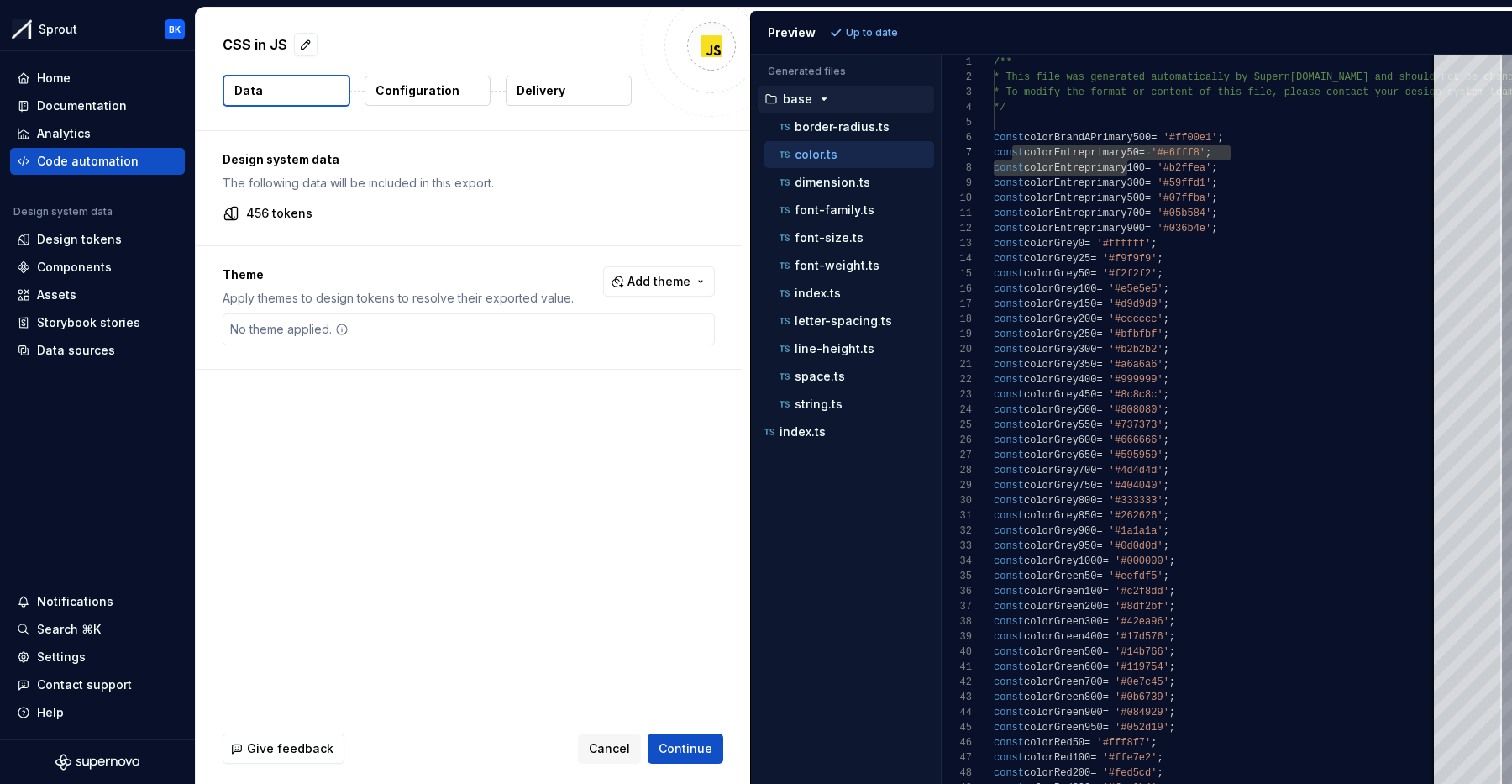
click at [518, 186] on p "The following data will be included in this export." at bounding box center [469, 183] width 493 height 17
